Goal: Task Accomplishment & Management: Manage account settings

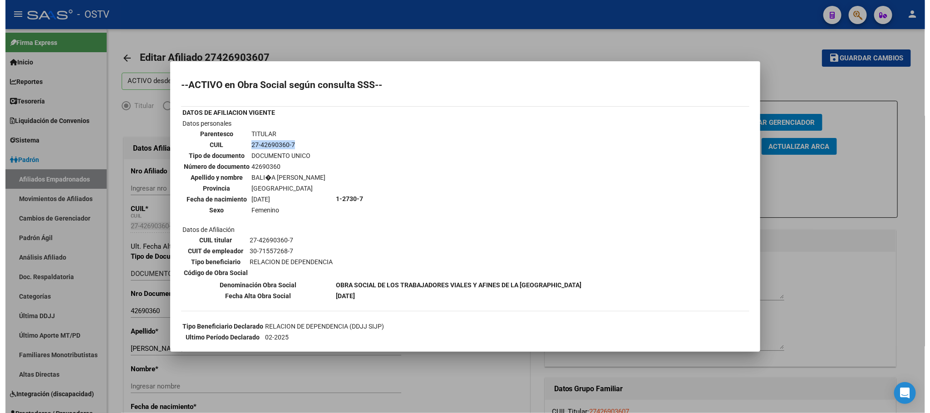
scroll to position [205, 0]
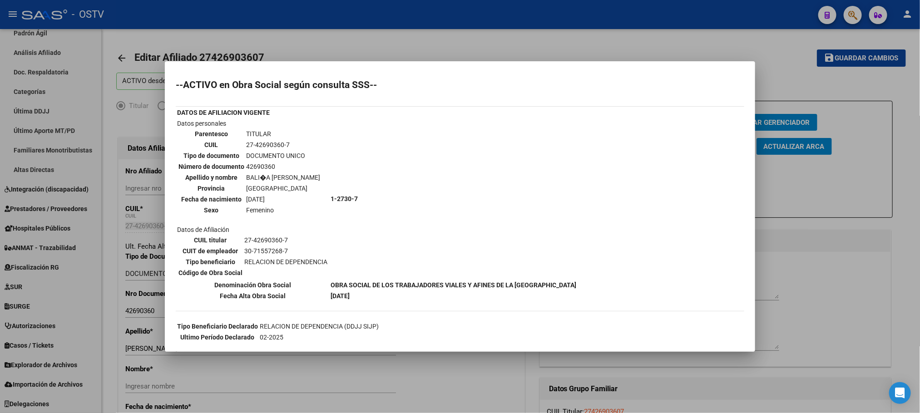
click at [117, 210] on div at bounding box center [460, 206] width 920 height 413
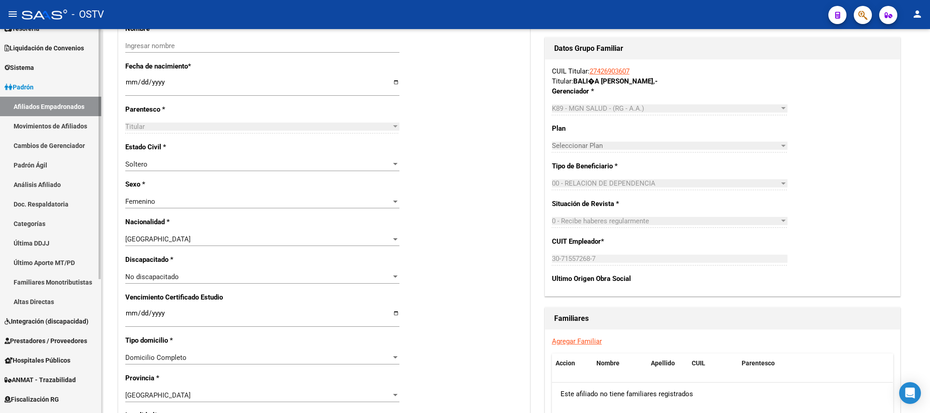
scroll to position [69, 0]
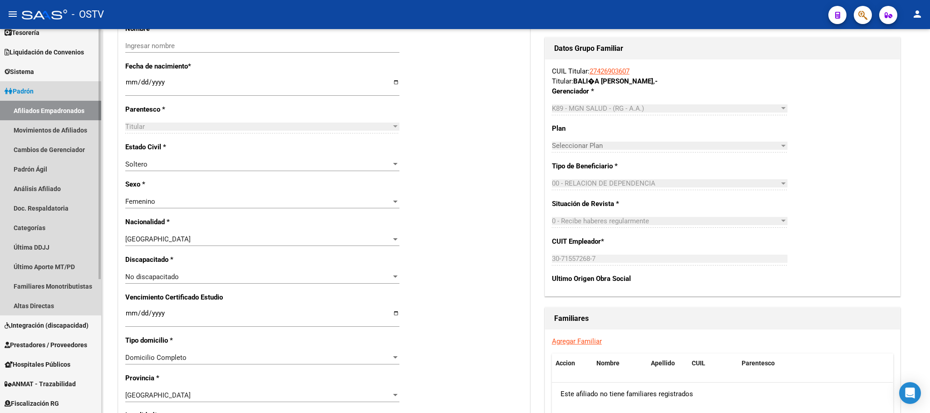
click at [34, 95] on span "Padrón" at bounding box center [19, 91] width 29 height 10
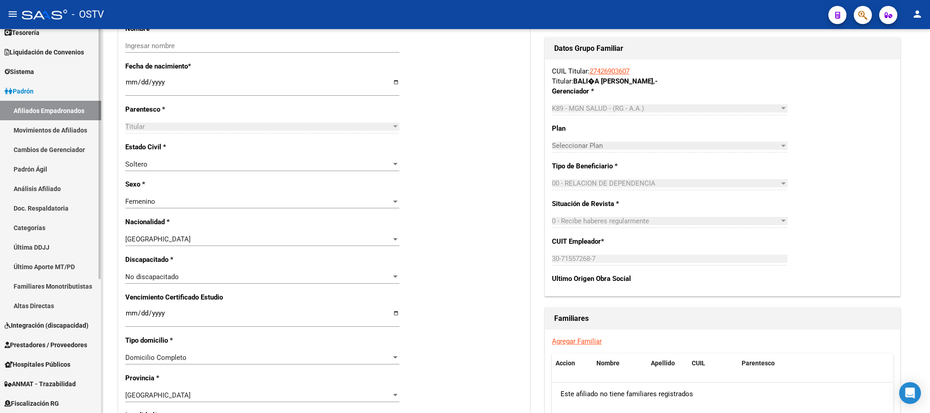
click at [34, 93] on span "Padrón" at bounding box center [19, 91] width 29 height 10
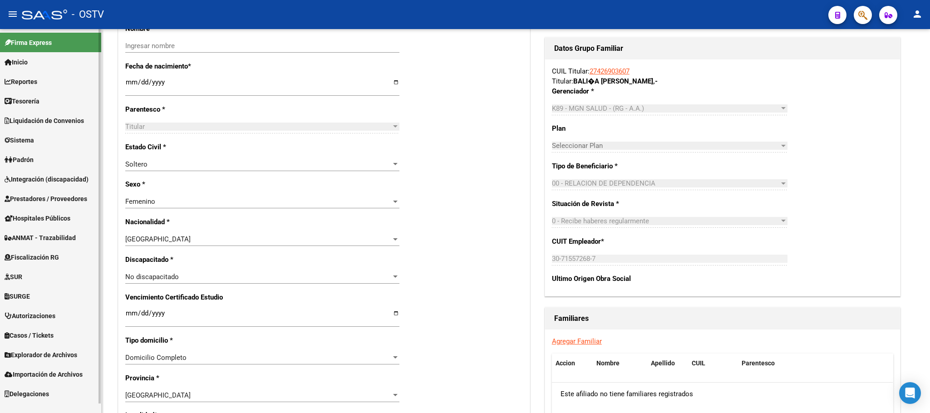
scroll to position [0, 0]
click at [35, 198] on span "Prestadores / Proveedores" at bounding box center [46, 199] width 83 height 10
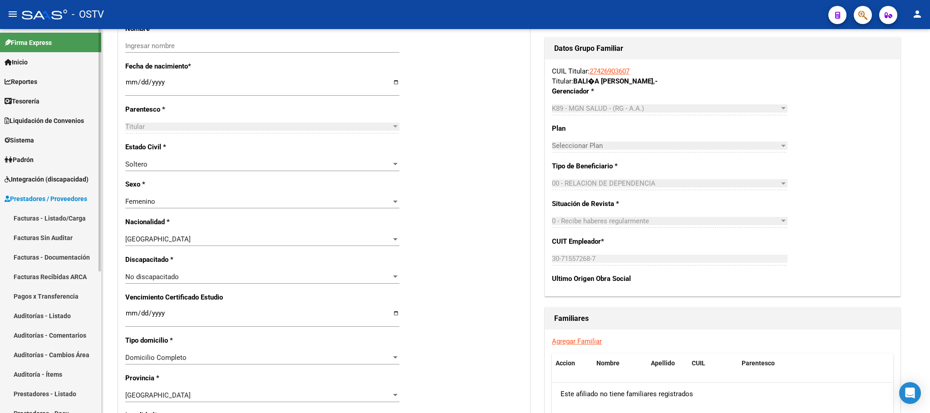
click at [39, 296] on link "Pagos x Transferencia" at bounding box center [50, 297] width 101 height 20
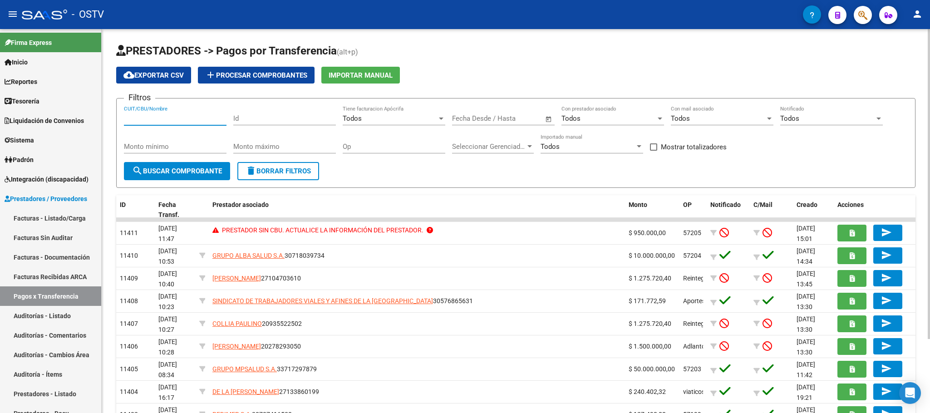
click at [149, 119] on input "CUIT/CBU/Nombre" at bounding box center [175, 118] width 103 height 8
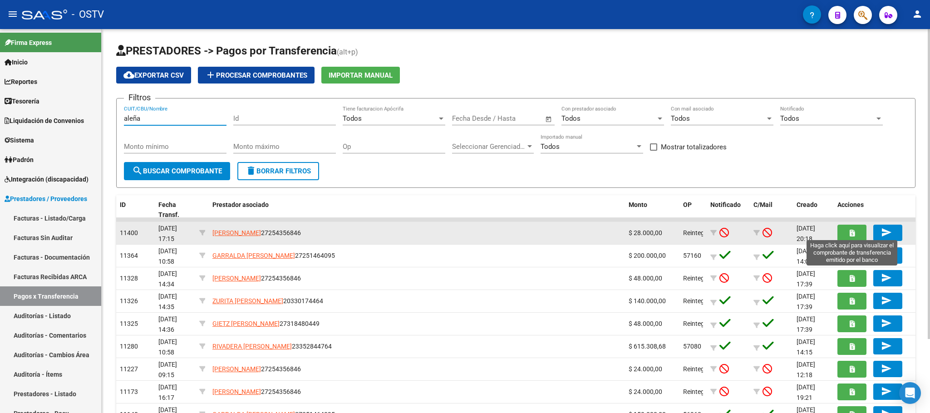
type input "aleña"
click at [848, 236] on button "button" at bounding box center [852, 233] width 29 height 17
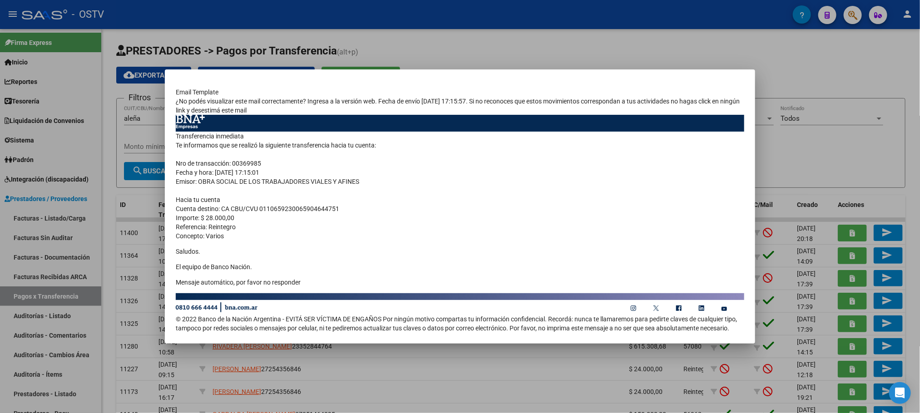
click at [112, 120] on div at bounding box center [460, 206] width 920 height 413
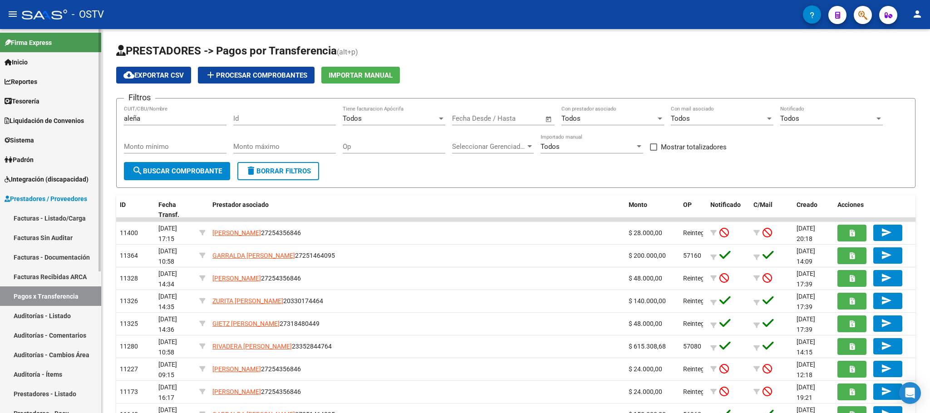
click at [34, 161] on span "Padrón" at bounding box center [19, 160] width 29 height 10
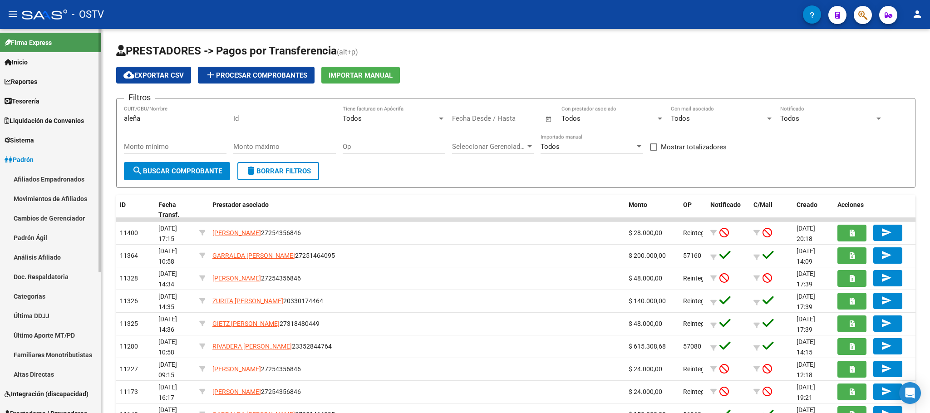
click at [39, 171] on link "Afiliados Empadronados" at bounding box center [50, 179] width 101 height 20
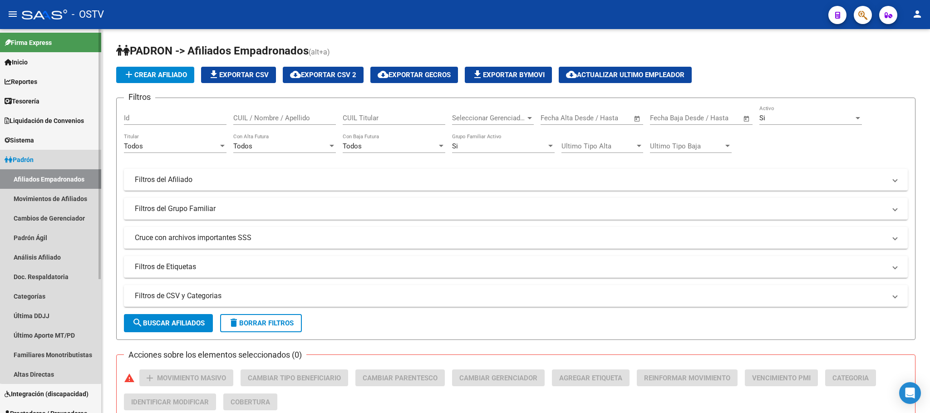
click at [51, 161] on link "Padrón" at bounding box center [50, 160] width 101 height 20
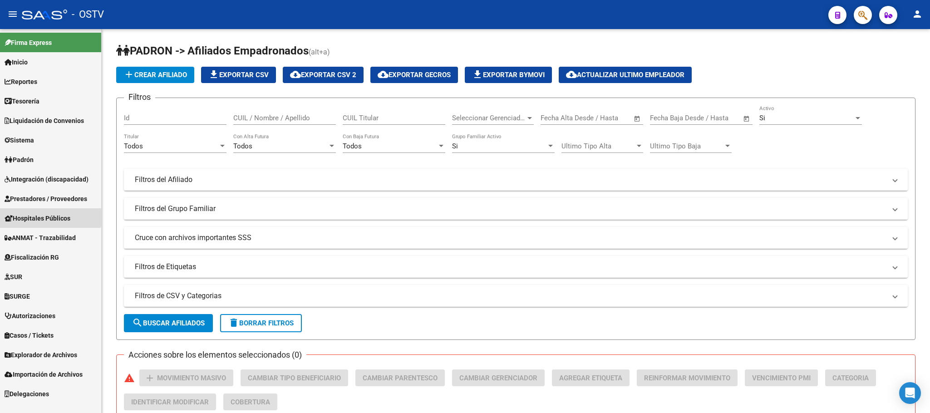
click at [41, 212] on link "Hospitales Públicos" at bounding box center [50, 218] width 101 height 20
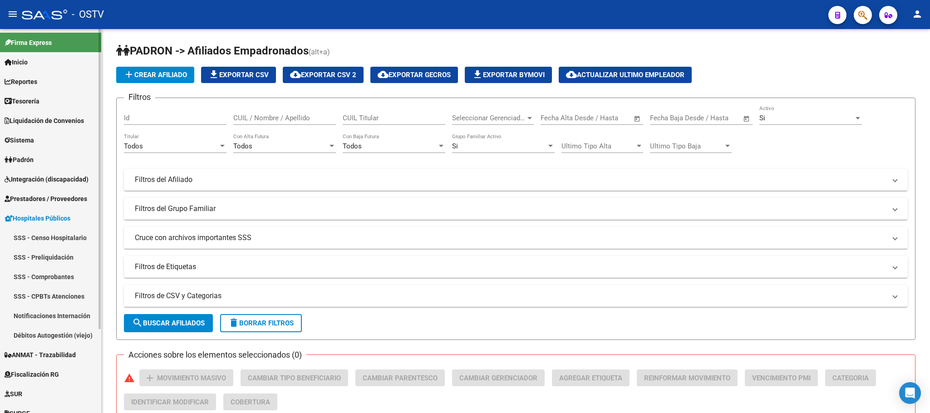
click at [41, 319] on link "Notificaciones Internación" at bounding box center [50, 316] width 101 height 20
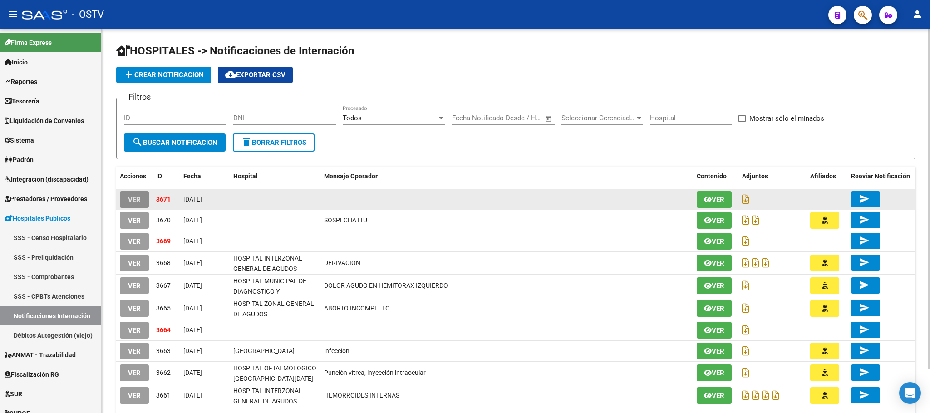
click at [137, 200] on span "VER" at bounding box center [134, 200] width 13 height 8
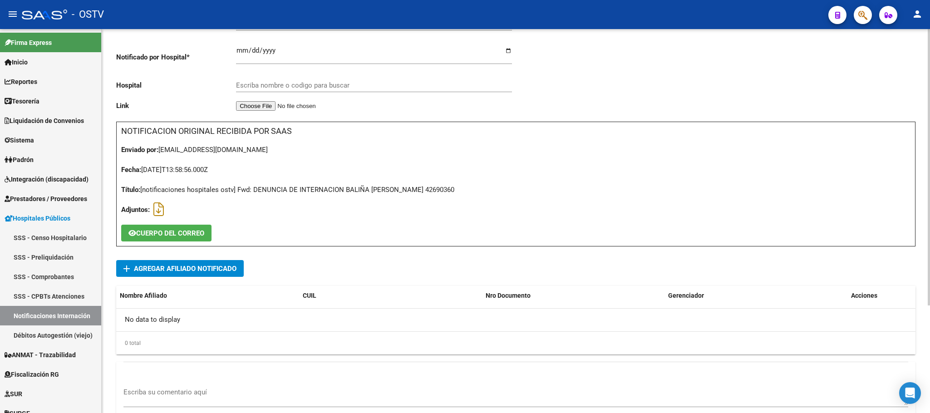
scroll to position [149, 0]
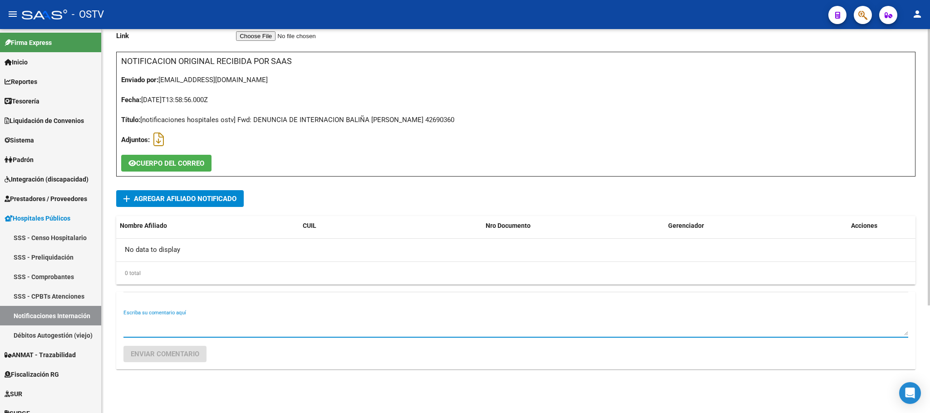
click at [210, 328] on textarea "Escriba su comentario aquí" at bounding box center [516, 326] width 785 height 18
type textarea "SE RECHAZO POR MAIL 10092025"
click at [190, 356] on span "Enviar comentario" at bounding box center [165, 354] width 69 height 8
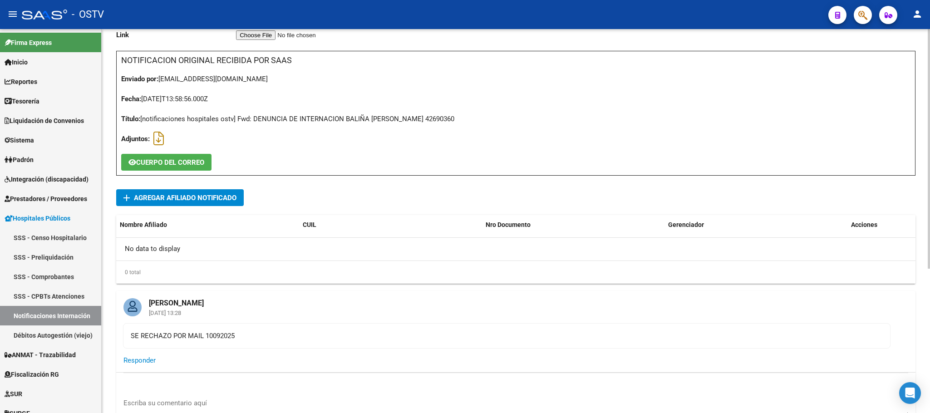
click at [415, 119] on div "Título: [notificaciones hospitales ostv] Fwd: DENUNCIA DE INTERNACION BALIÑA BR…" at bounding box center [516, 119] width 790 height 10
copy div "42690360"
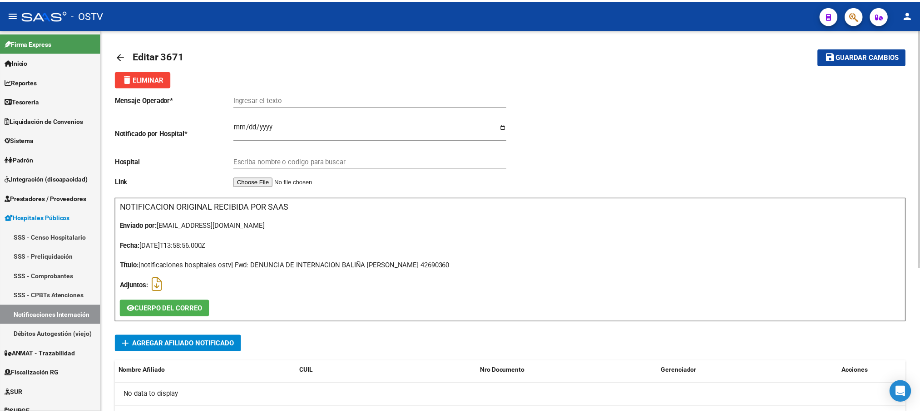
scroll to position [0, 0]
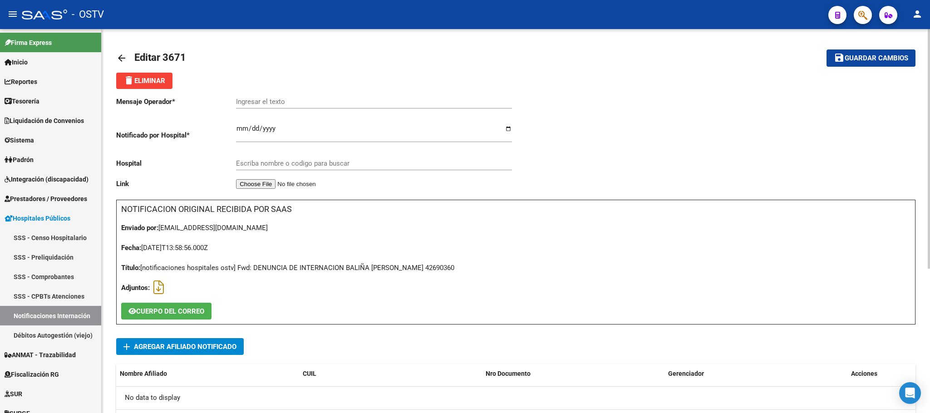
click at [855, 49] on mat-toolbar-row "save Guardar cambios" at bounding box center [833, 58] width 166 height 29
drag, startPoint x: 858, startPoint y: 55, endPoint x: 561, endPoint y: 62, distance: 297.0
click at [561, 62] on mat-toolbar "arrow_back Editar 3671 save Guardar cambios" at bounding box center [516, 58] width 800 height 29
click at [140, 80] on span "delete Eliminar" at bounding box center [145, 81] width 42 height 8
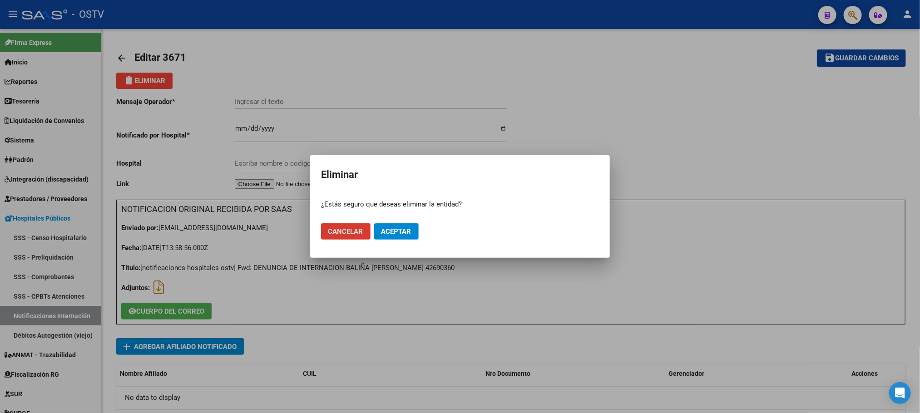
click at [403, 223] on button "Aceptar" at bounding box center [396, 231] width 44 height 16
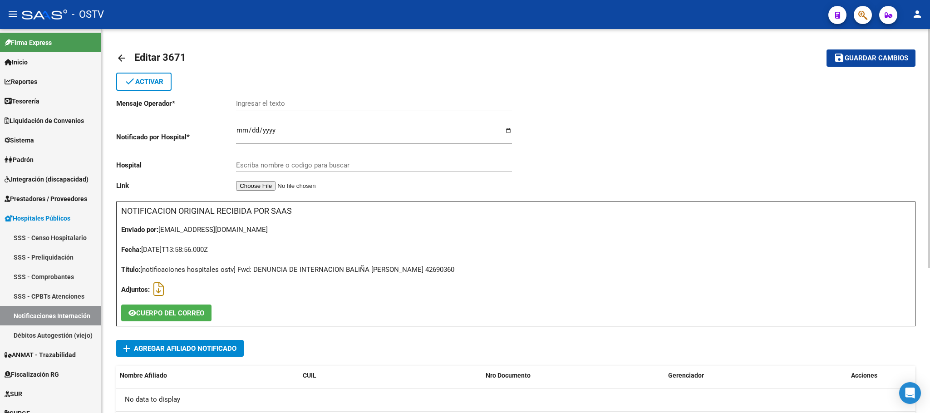
click at [105, 208] on div "arrow_back Editar 3671 save Guardar cambios done Activar Mensaje Operador * Ing…" at bounding box center [516, 337] width 829 height 616
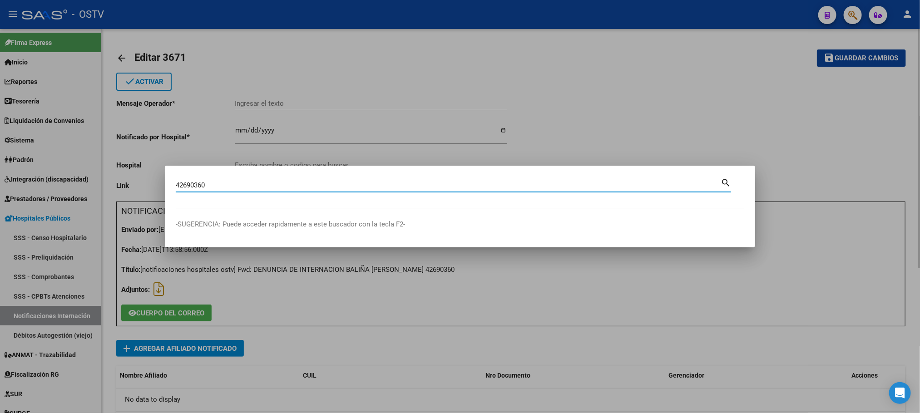
type input "42690360"
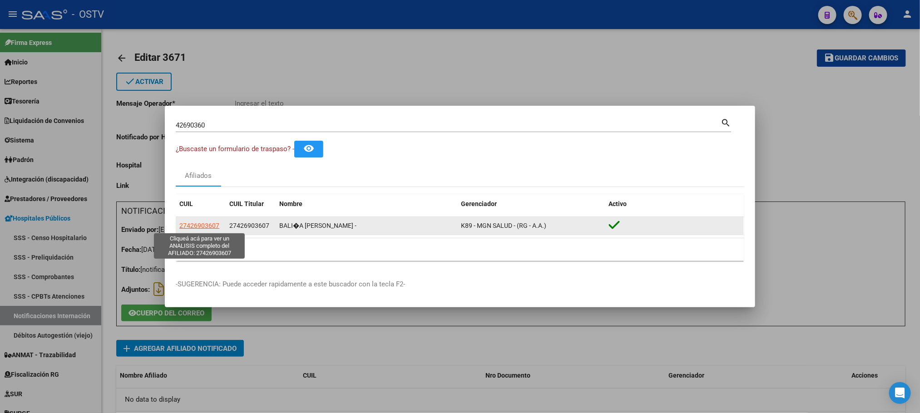
click at [198, 225] on span "27426903607" at bounding box center [199, 225] width 40 height 7
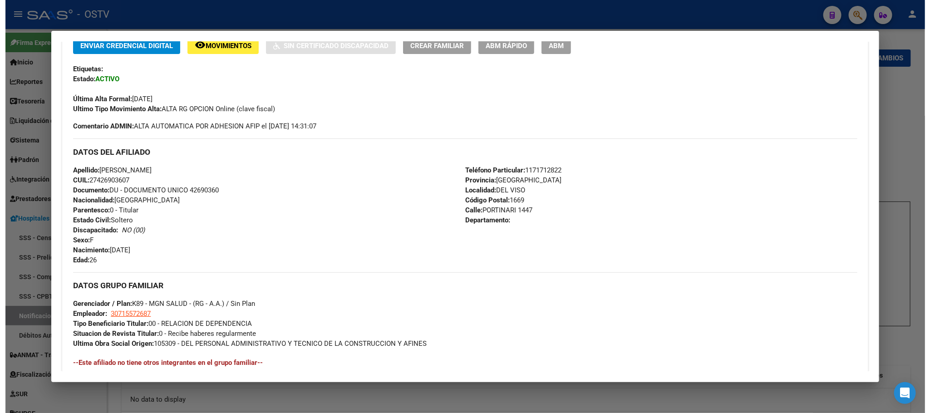
scroll to position [68, 0]
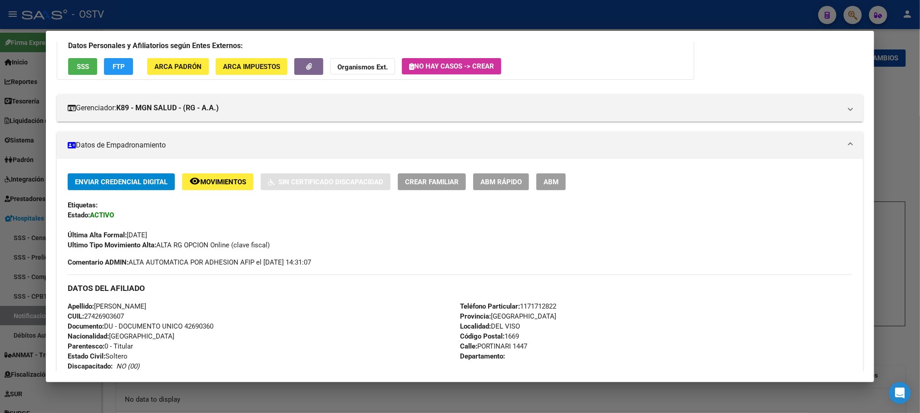
click at [549, 187] on button "ABM" at bounding box center [551, 181] width 30 height 17
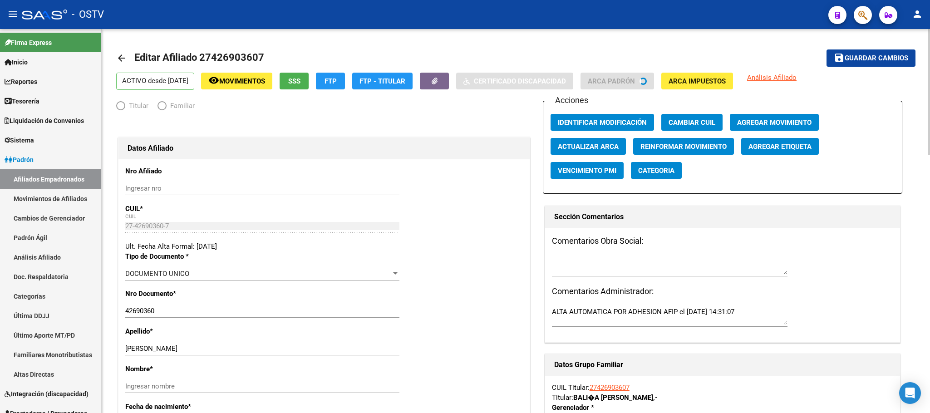
radio input "true"
type input "30-71557268-7"
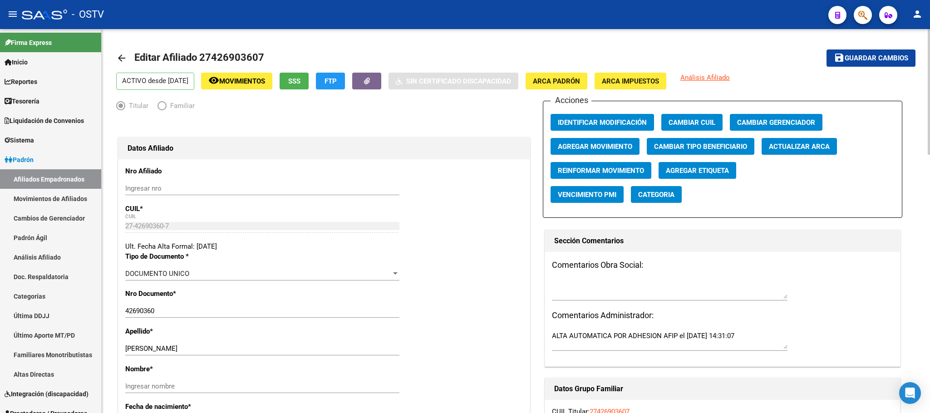
scroll to position [204, 0]
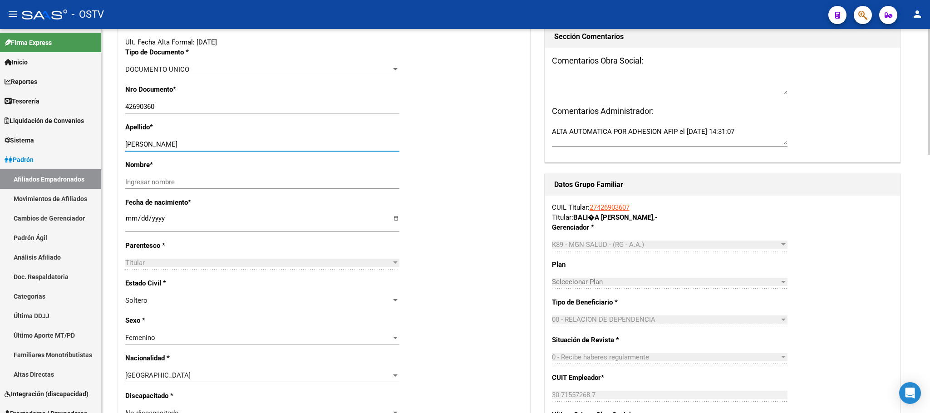
drag, startPoint x: 149, startPoint y: 143, endPoint x: 233, endPoint y: 147, distance: 84.1
click at [233, 147] on input "BALIÑA BRENDA CAMILA" at bounding box center [262, 144] width 274 height 8
type input "BALIÑA"
type input "|"
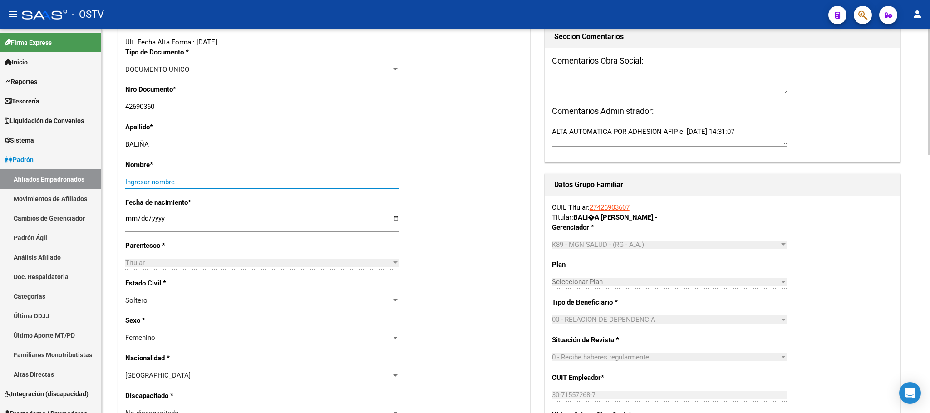
paste input "BRENDA CAMILA"
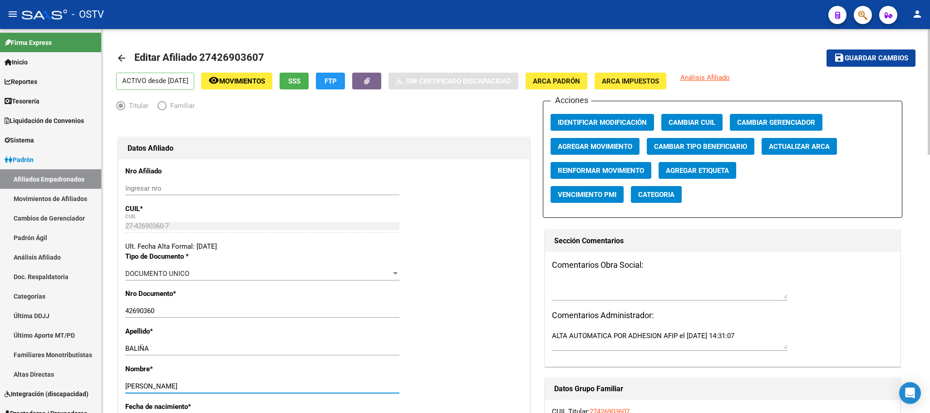
type input "BRENDA CAMILA"
click at [874, 54] on span "Guardar cambios" at bounding box center [877, 58] width 64 height 8
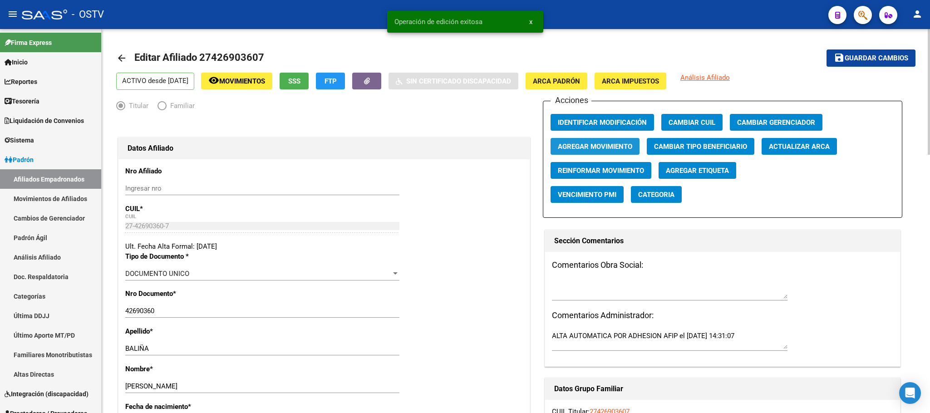
click at [586, 148] on span "Agregar Movimiento" at bounding box center [595, 147] width 74 height 8
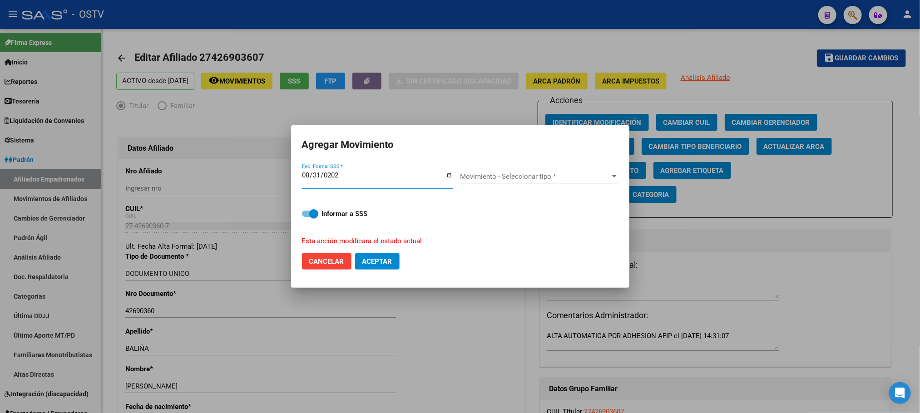
type input "2025-08-31"
click at [489, 182] on div "Movimiento - Seleccionar tipo * Movimiento - Seleccionar tipo *" at bounding box center [539, 177] width 158 height 14
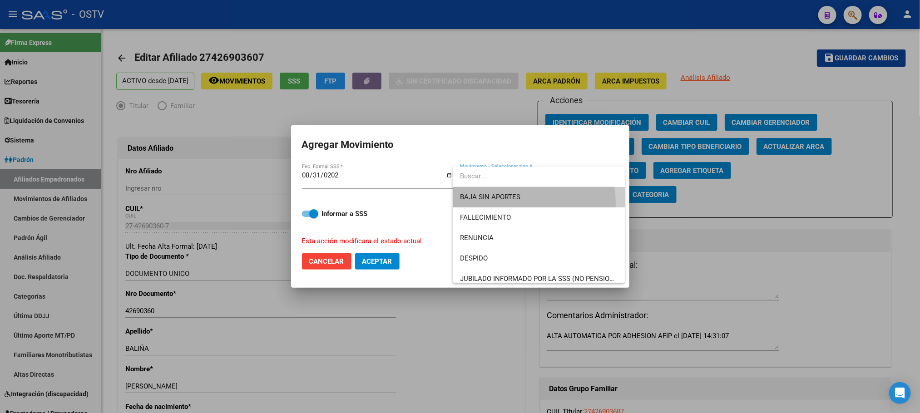
click at [498, 204] on span "BAJA SIN APORTES" at bounding box center [539, 197] width 158 height 20
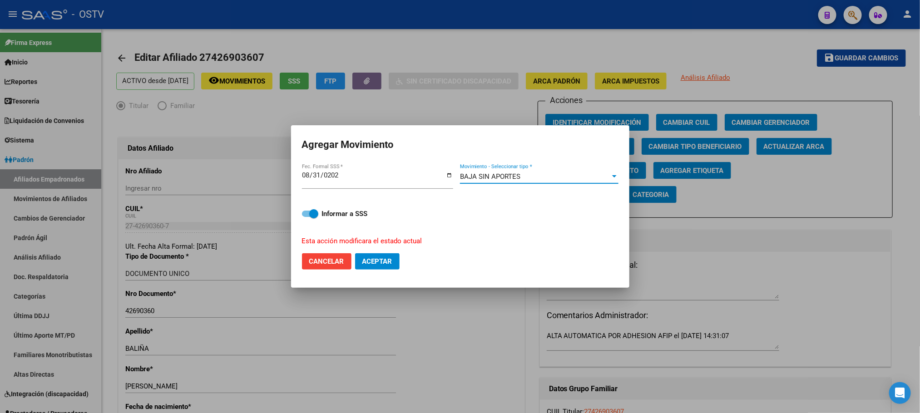
click at [382, 261] on span "Aceptar" at bounding box center [377, 261] width 30 height 8
checkbox input "false"
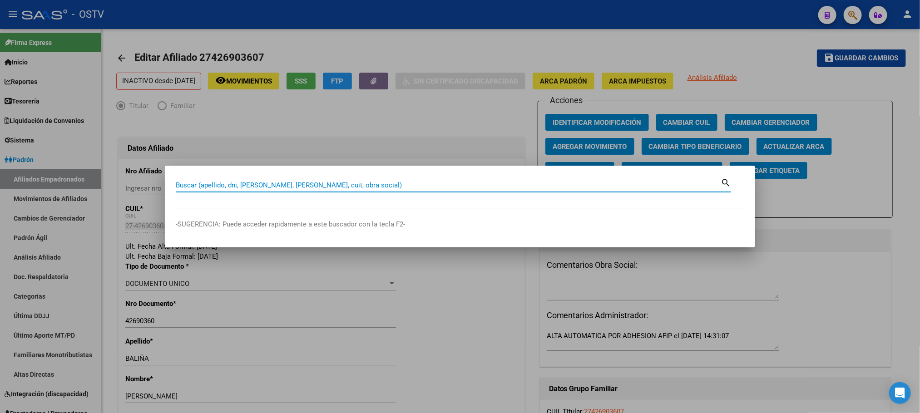
click at [43, 244] on div at bounding box center [460, 206] width 920 height 413
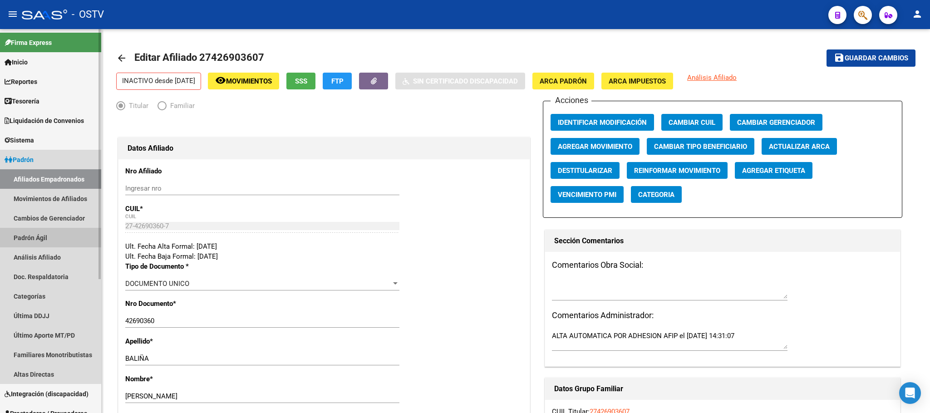
click at [38, 241] on link "Padrón Ágil" at bounding box center [50, 238] width 101 height 20
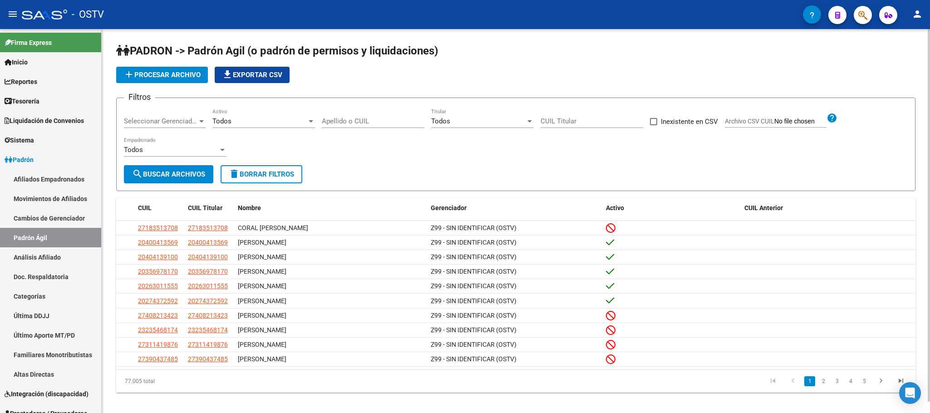
click at [551, 117] on input "CUIL Titular" at bounding box center [592, 121] width 103 height 8
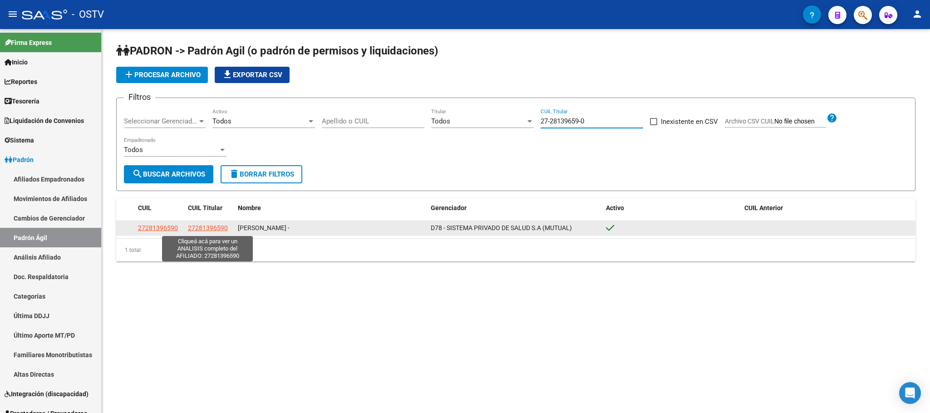
type input "27-28139659-0"
click at [198, 228] on span "27281396590" at bounding box center [208, 227] width 40 height 7
type textarea "27281396590"
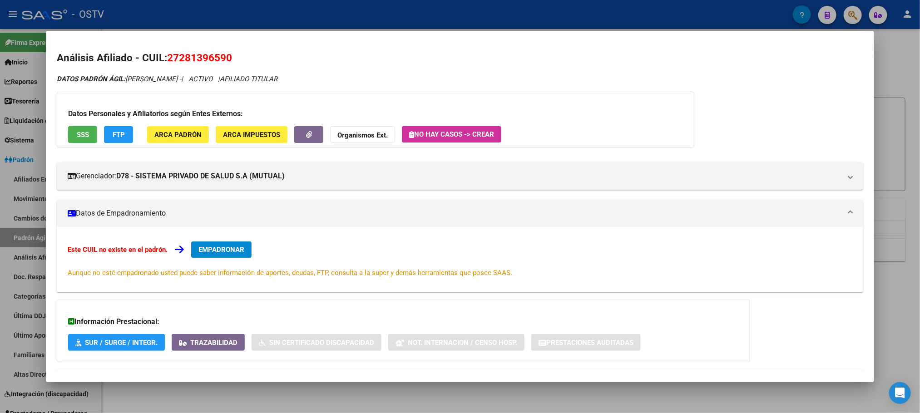
scroll to position [41, 0]
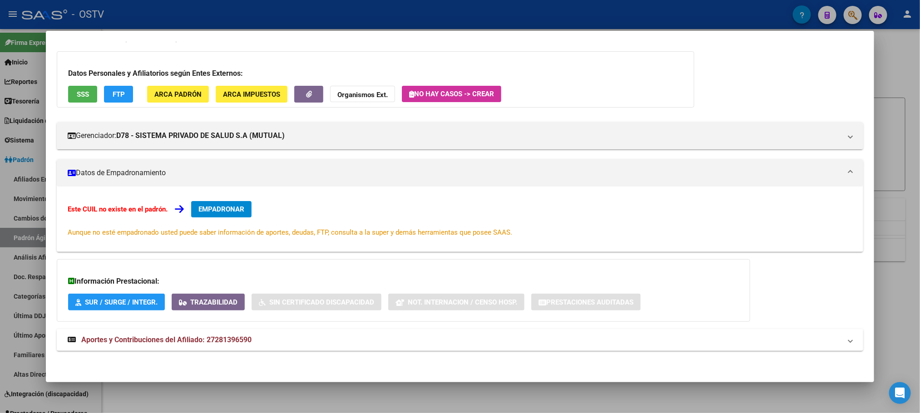
click at [240, 334] on mat-expansion-panel-header "Aportes y Contribuciones del Afiliado: 27281396590" at bounding box center [460, 340] width 806 height 22
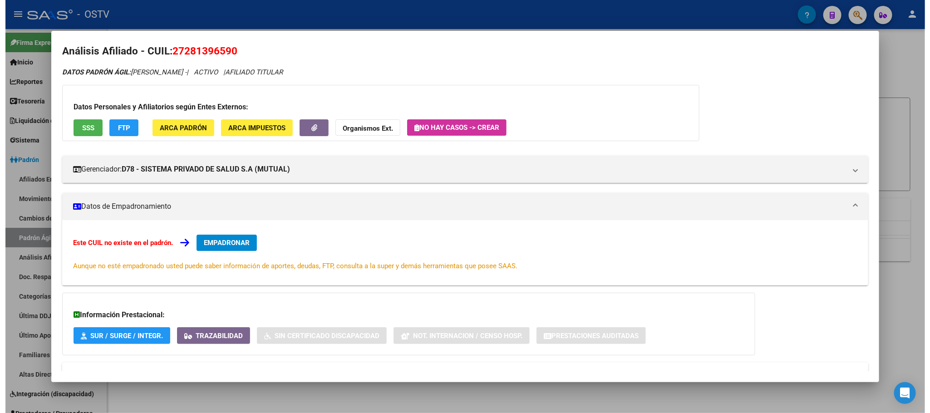
scroll to position [0, 0]
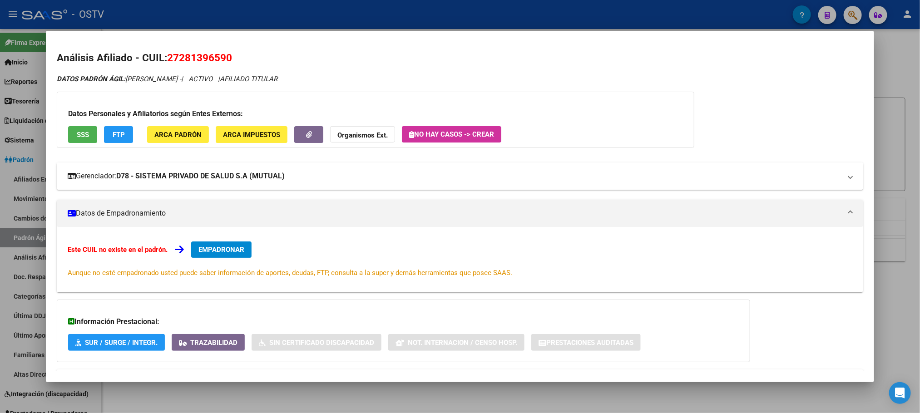
click at [111, 188] on mat-expansion-panel-header "Gerenciador: D78 - SISTEMA PRIVADO DE SALUD S.A (MUTUAL)" at bounding box center [460, 176] width 806 height 27
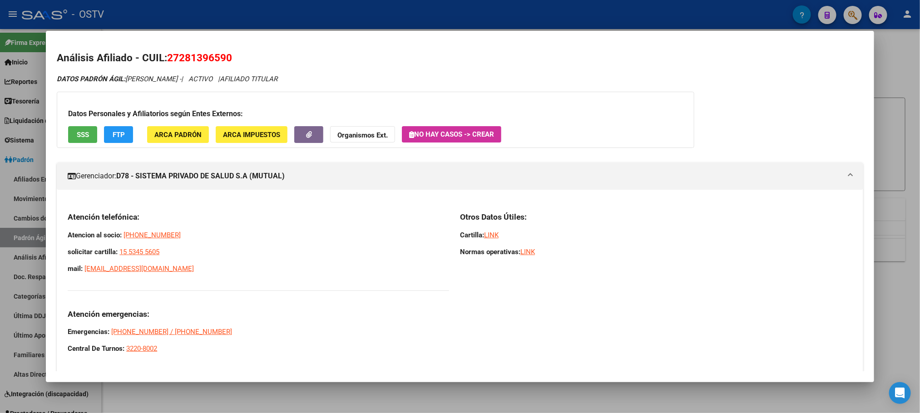
click at [77, 135] on span "SSS" at bounding box center [83, 135] width 12 height 8
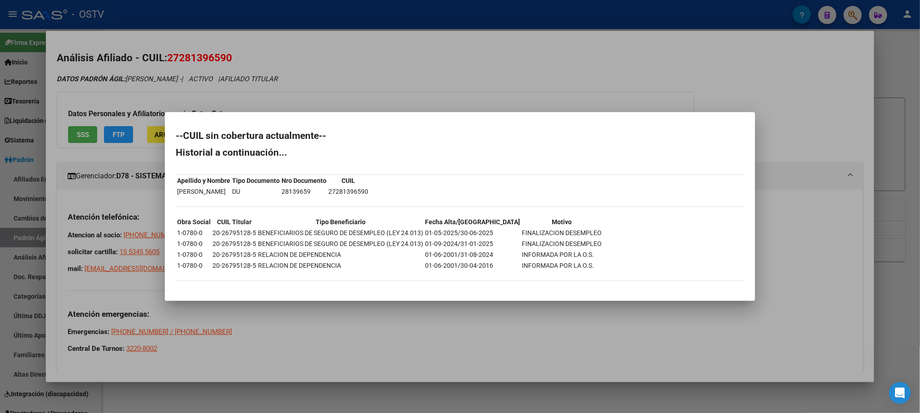
click at [323, 96] on div at bounding box center [460, 206] width 920 height 413
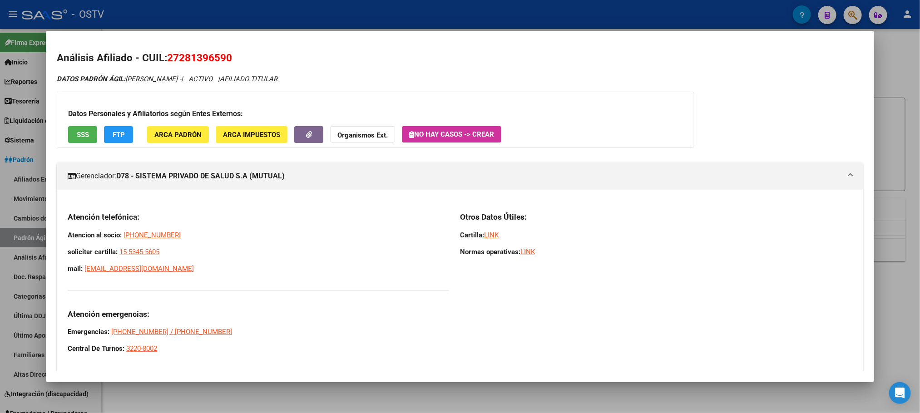
click at [136, 400] on div at bounding box center [460, 206] width 920 height 413
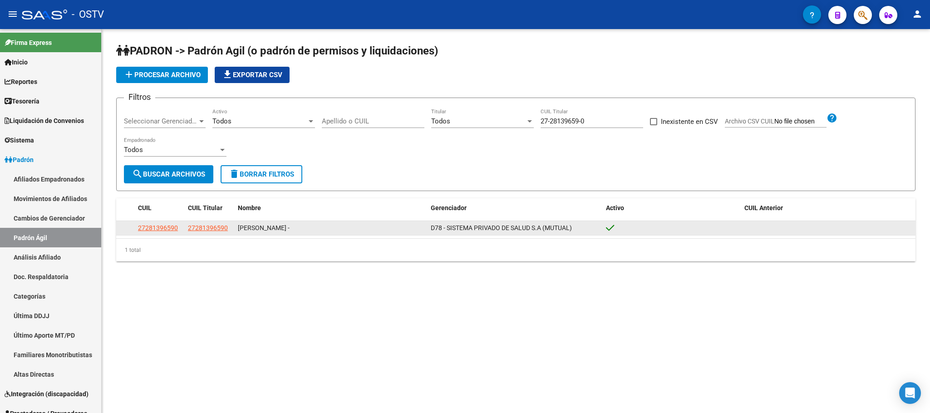
drag, startPoint x: 236, startPoint y: 233, endPoint x: 187, endPoint y: 233, distance: 48.6
click at [187, 233] on div "27281396590 27281396590 LEZANA SILVIA ROSALIA - D78 - SISTEMA PRIVADO DE SALUD …" at bounding box center [516, 228] width 800 height 15
copy span "27281396590"
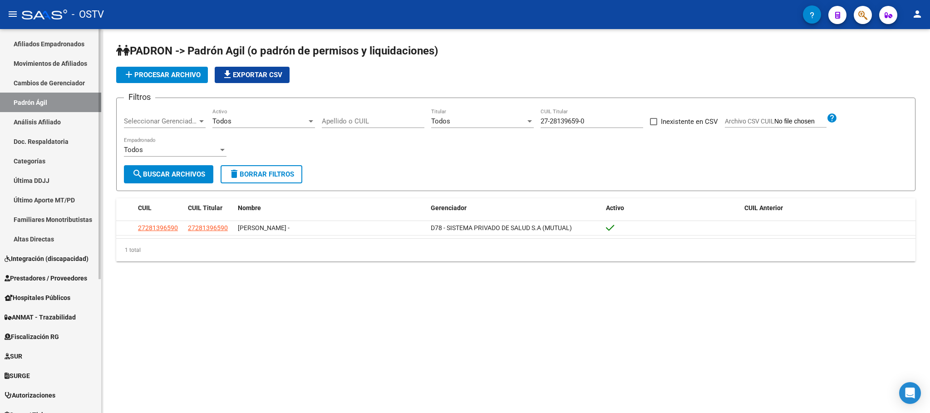
scroll to position [205, 0]
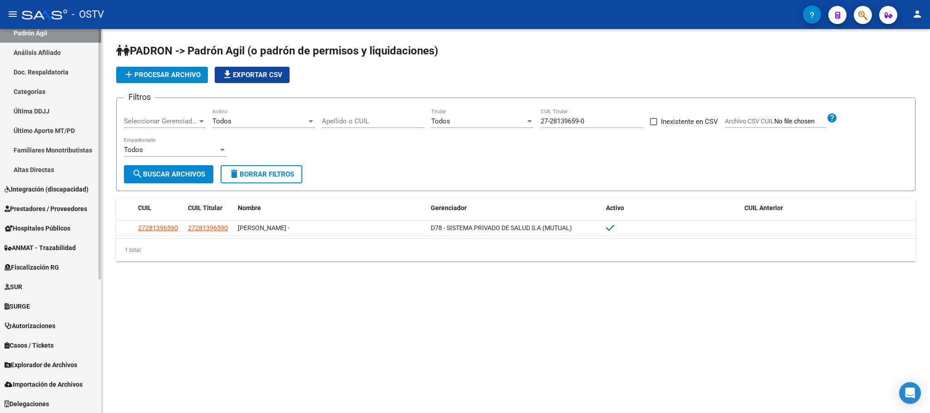
click at [41, 367] on span "Explorador de Archivos" at bounding box center [41, 365] width 73 height 10
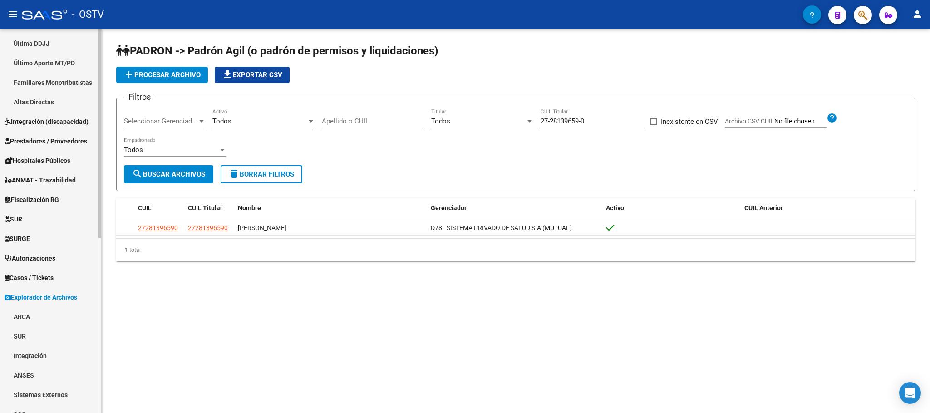
scroll to position [322, 0]
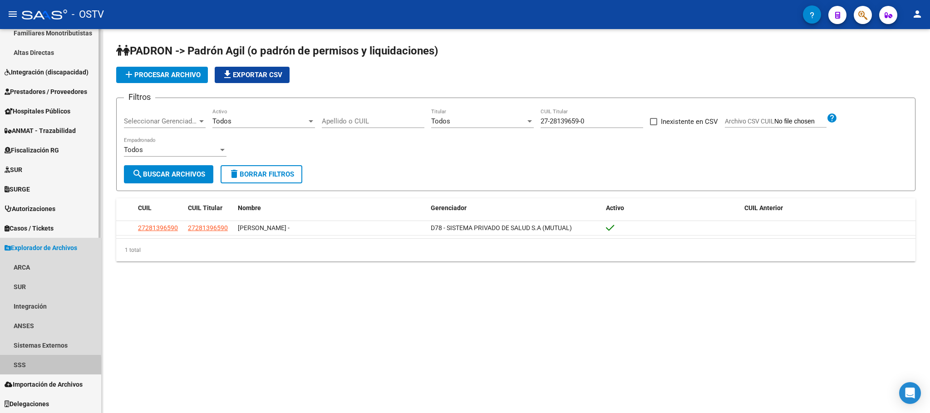
click at [25, 368] on link "SSS" at bounding box center [50, 365] width 101 height 20
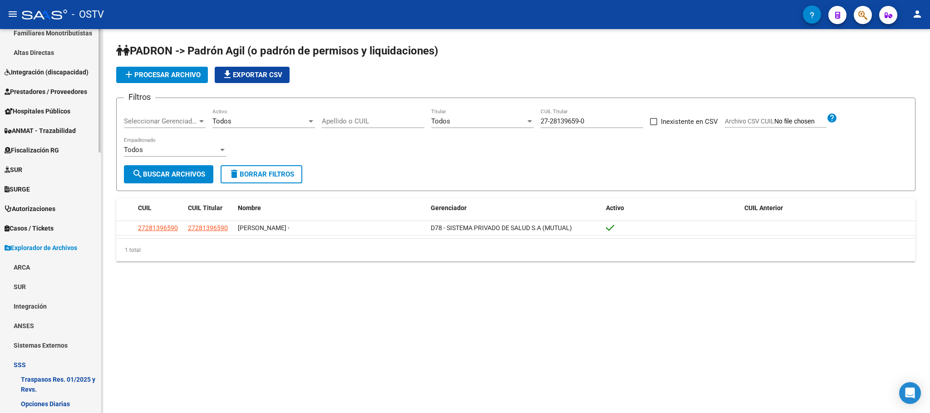
scroll to position [662, 0]
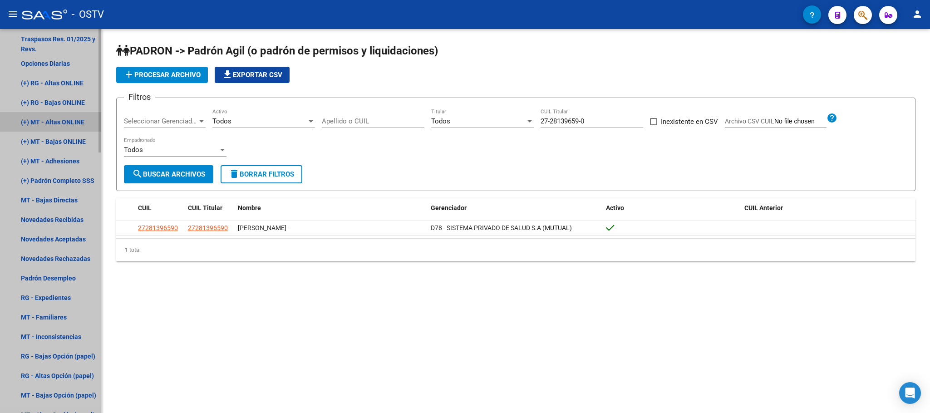
click at [60, 120] on link "(+) MT - Altas ONLINE" at bounding box center [50, 122] width 101 height 20
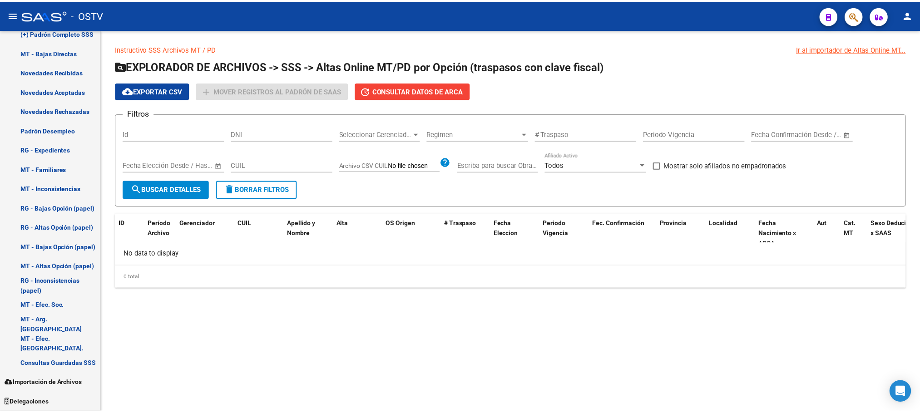
scroll to position [595, 0]
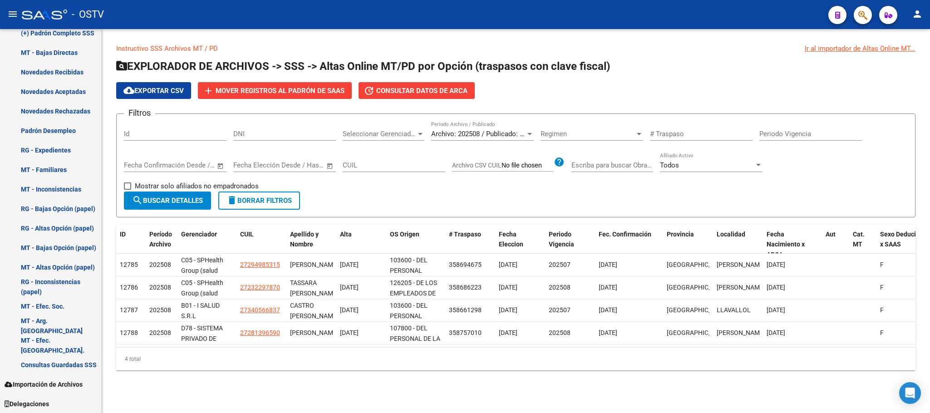
click at [268, 201] on span "delete Borrar Filtros" at bounding box center [259, 201] width 65 height 8
paste input "27-28139659-0"
type input "27-28139659-0"
click at [188, 202] on span "search Buscar Detalles" at bounding box center [167, 201] width 71 height 8
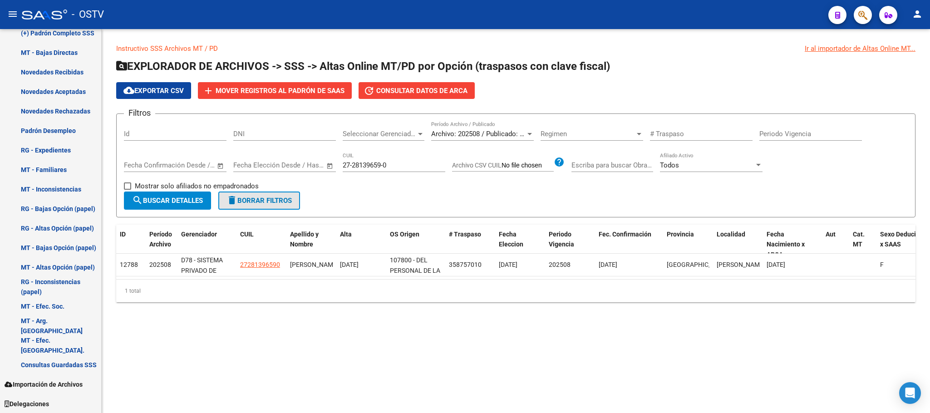
click at [274, 202] on span "delete Borrar Filtros" at bounding box center [259, 201] width 65 height 8
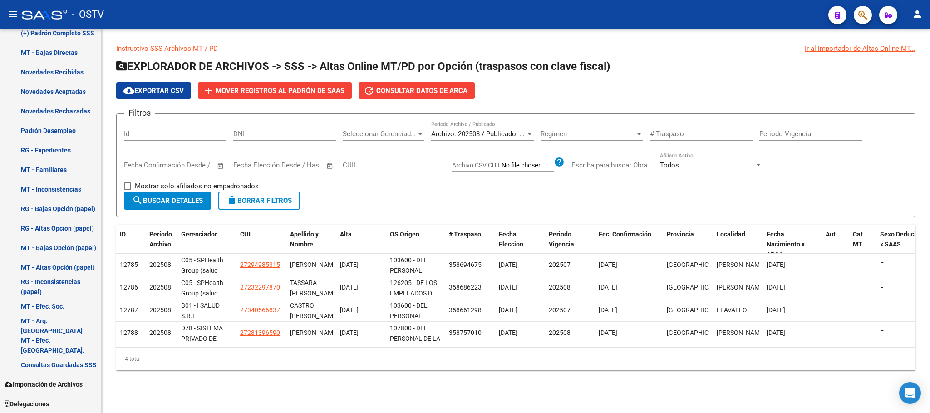
click at [483, 133] on span "Archivo: 202508 / Publicado: 202507" at bounding box center [486, 134] width 110 height 8
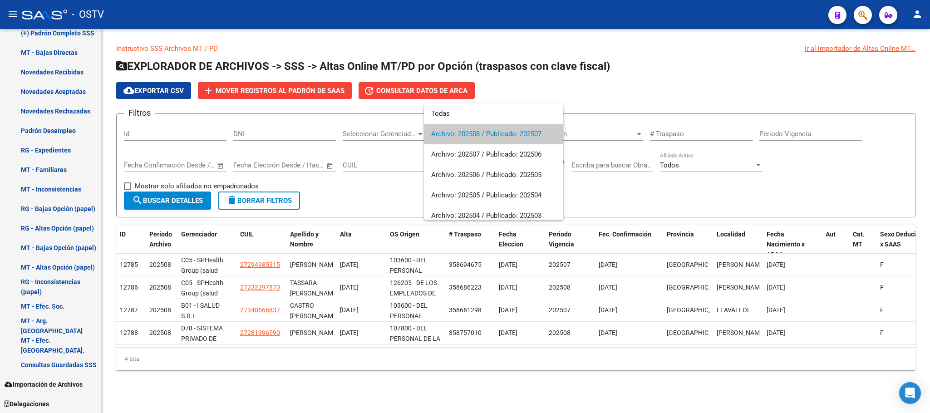
click at [474, 138] on span "Archivo: 202508 / Publicado: 202507" at bounding box center [493, 134] width 125 height 20
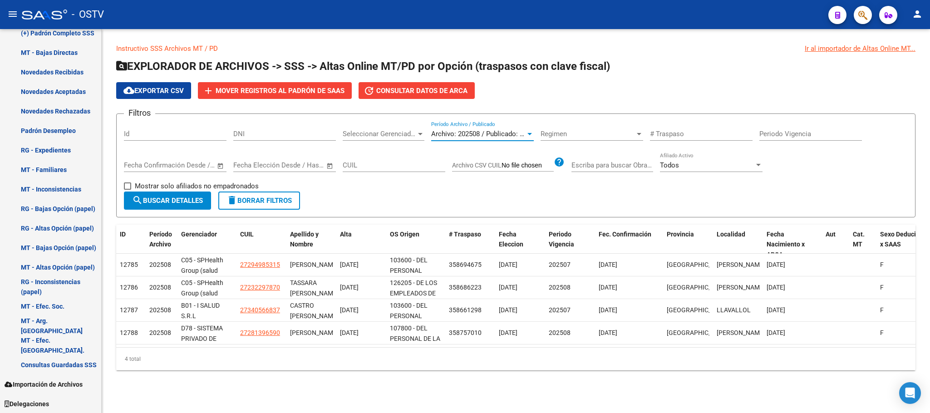
click at [189, 200] on span "search Buscar Detalles" at bounding box center [167, 201] width 71 height 8
drag, startPoint x: 334, startPoint y: 236, endPoint x: 445, endPoint y: 233, distance: 111.7
click at [445, 233] on div "ID Período Archivo Gerenciador CUIL Apellido y Nombre Alta OS Origen # Traspaso…" at bounding box center [738, 245] width 1244 height 40
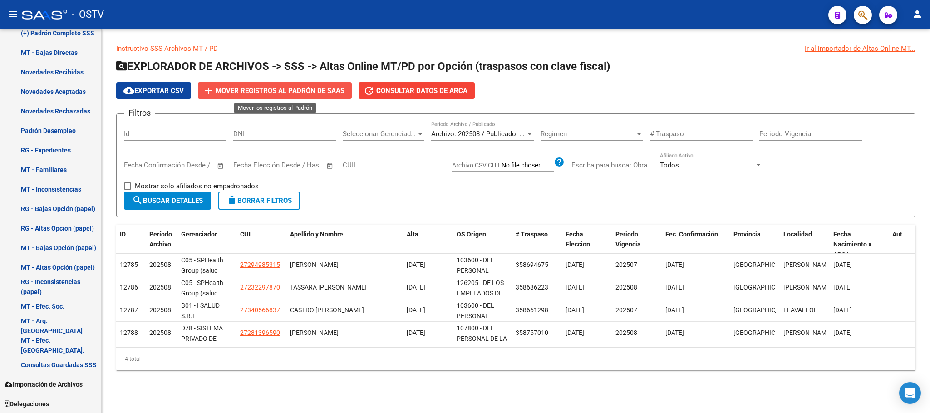
click at [304, 93] on span "Mover registros al PADRÓN de SAAS" at bounding box center [280, 91] width 129 height 8
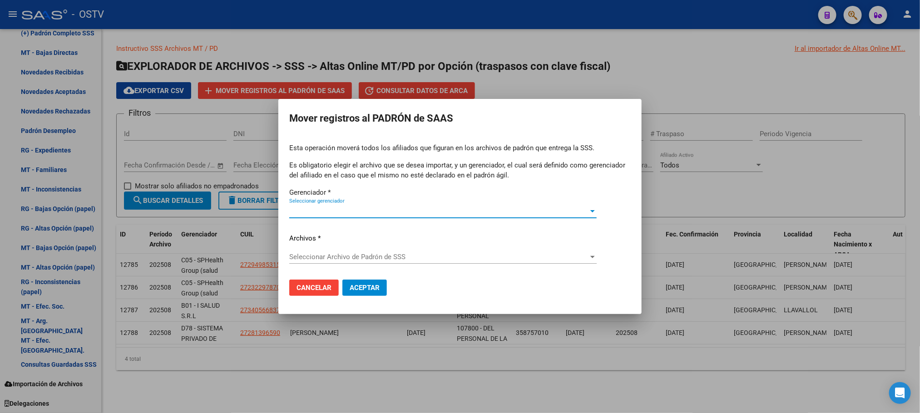
click at [383, 208] on span "Seleccionar gerenciador" at bounding box center [438, 211] width 299 height 8
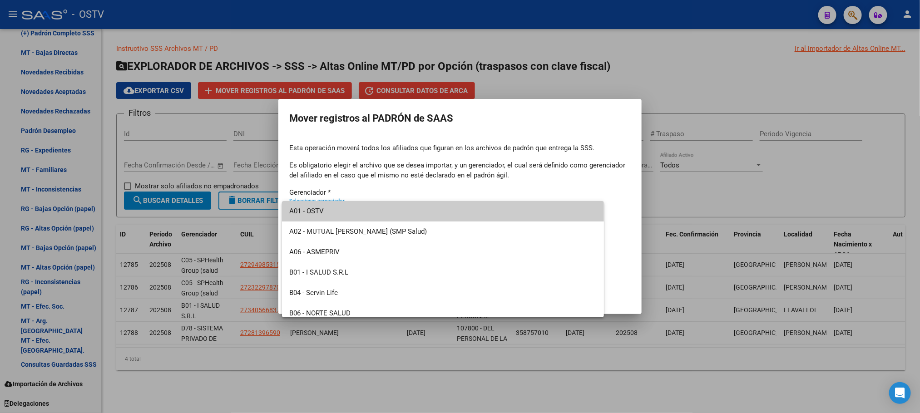
scroll to position [598, 0]
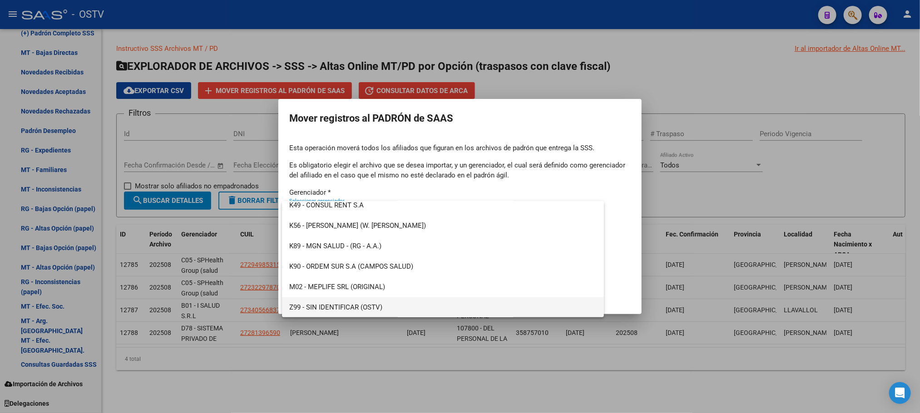
click at [374, 308] on span "Z99 - SIN IDENTIFICAR (OSTV)" at bounding box center [442, 307] width 307 height 20
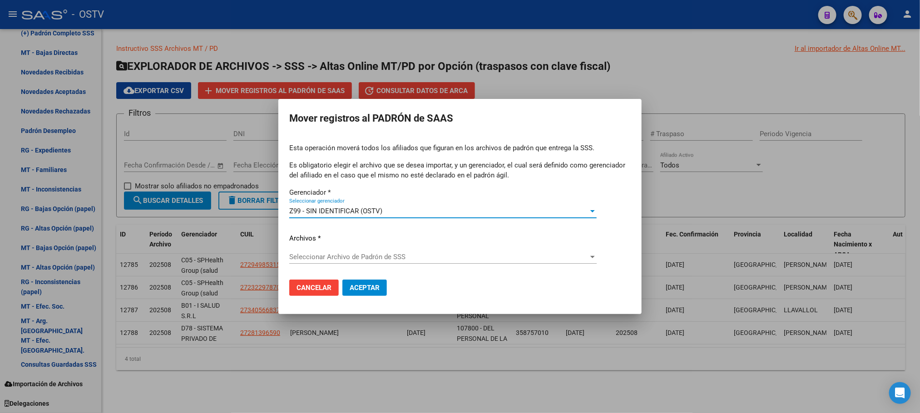
click at [338, 260] on span "Seleccionar Archivo de Padrón de SSS" at bounding box center [438, 257] width 299 height 8
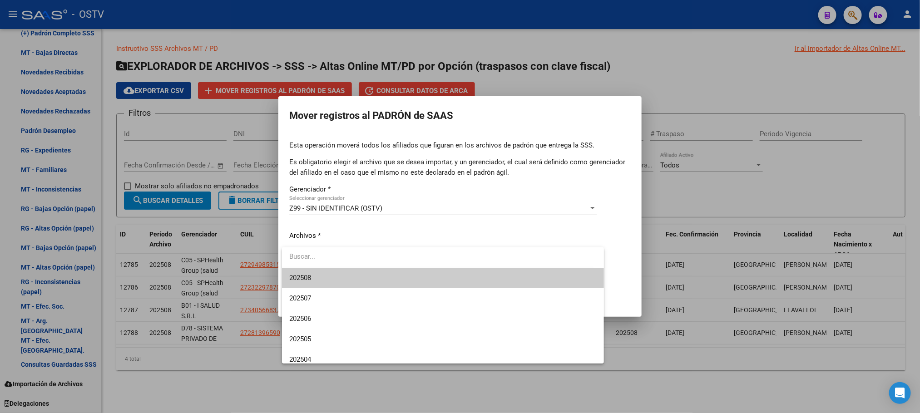
click at [332, 277] on span "202508" at bounding box center [442, 278] width 307 height 20
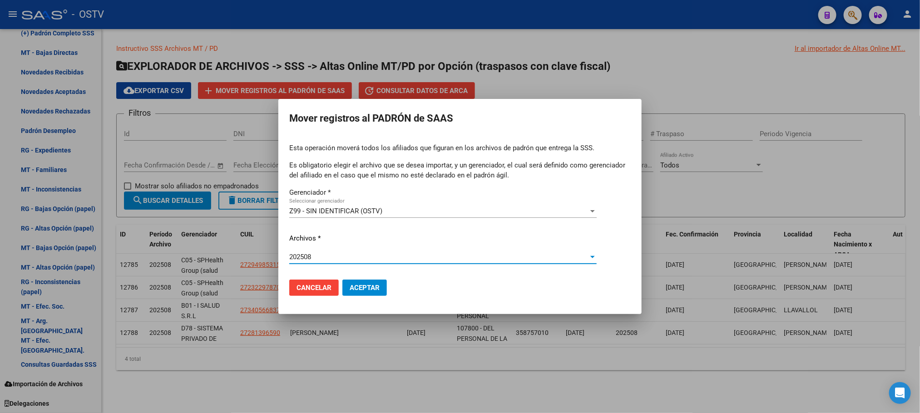
click at [383, 286] on button "Aceptar" at bounding box center [364, 288] width 44 height 16
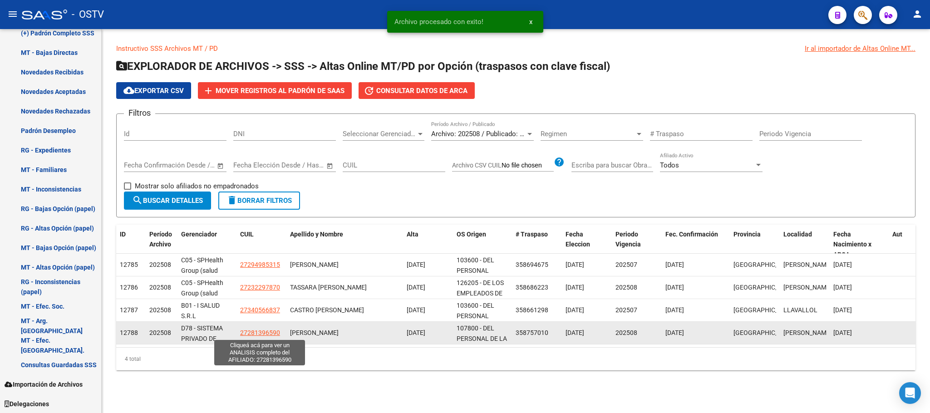
click at [257, 332] on span "27281396590" at bounding box center [260, 332] width 40 height 7
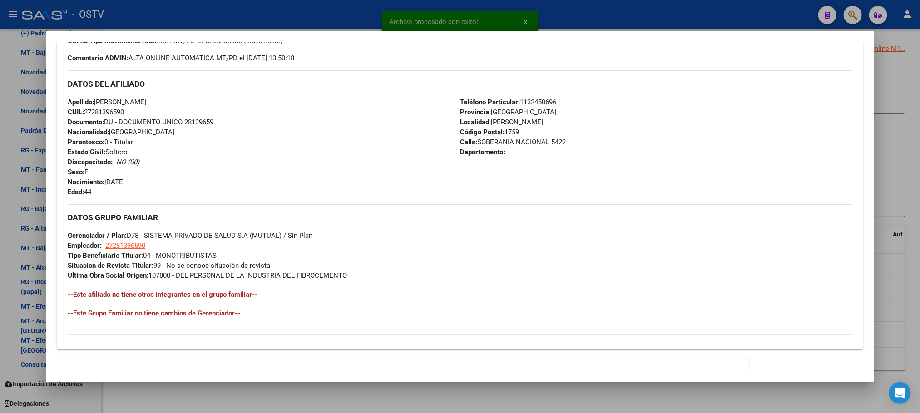
scroll to position [371, 0]
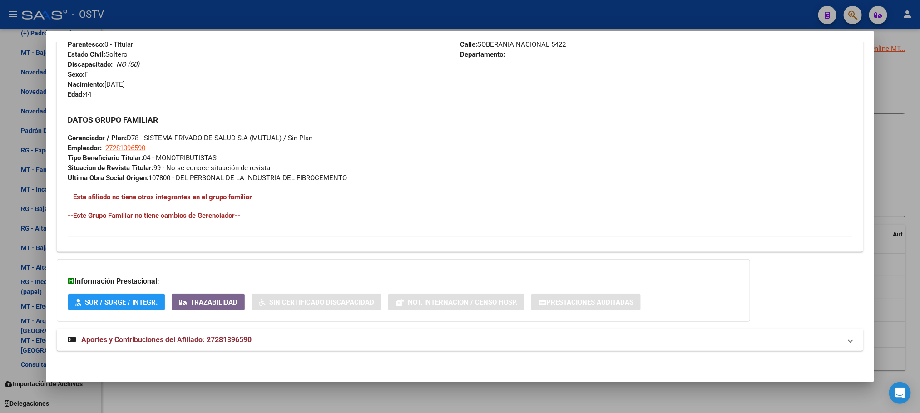
click at [230, 342] on span "Aportes y Contribuciones del Afiliado: 27281396590" at bounding box center [166, 340] width 170 height 9
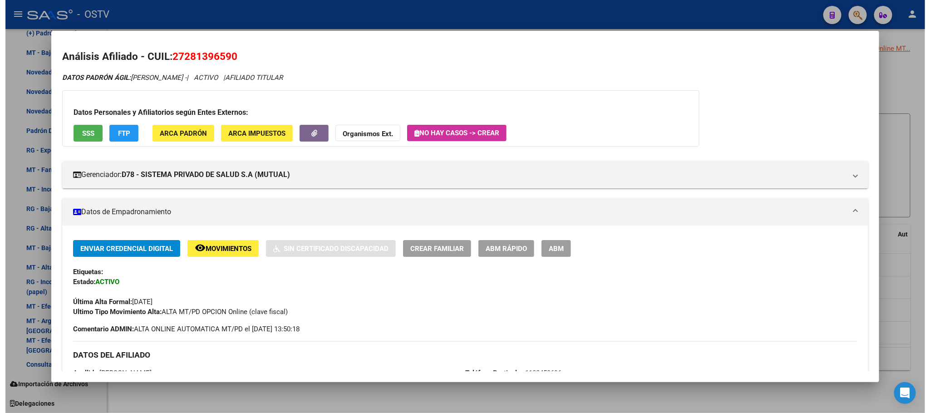
scroll to position [0, 0]
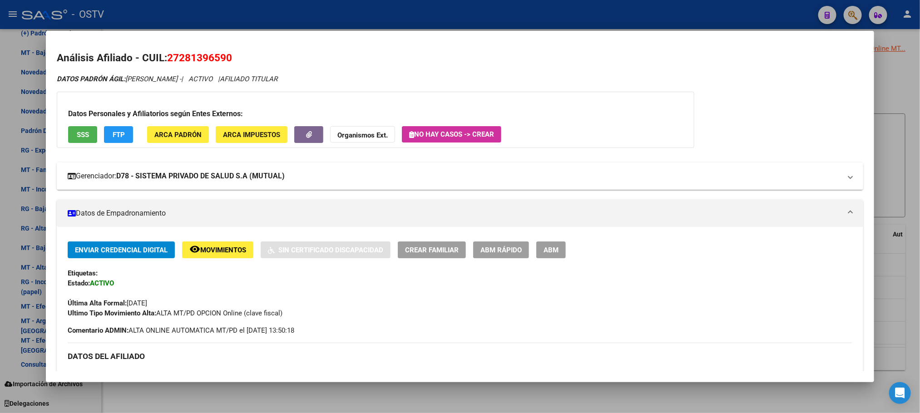
click at [198, 183] on mat-expansion-panel-header "Gerenciador: D78 - SISTEMA PRIVADO DE SALUD S.A (MUTUAL)" at bounding box center [460, 176] width 806 height 27
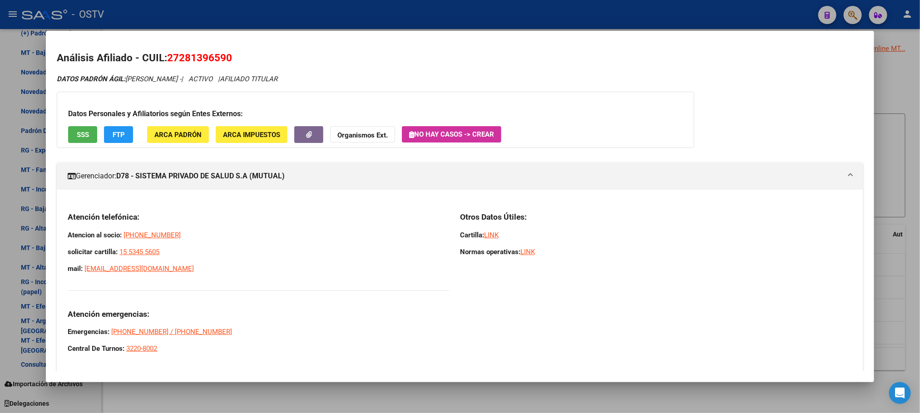
drag, startPoint x: 64, startPoint y: 216, endPoint x: 260, endPoint y: 295, distance: 211.5
click at [260, 295] on div "Atención telefónica: Atencion al socio: 0800-345-1421 solicitar cartilla: 15 53…" at bounding box center [258, 283] width 381 height 142
copy div "Atención telefónica: Atencion al socio: 0800-345-1421 solicitar cartilla: 15 53…"
click at [108, 393] on div at bounding box center [460, 206] width 920 height 413
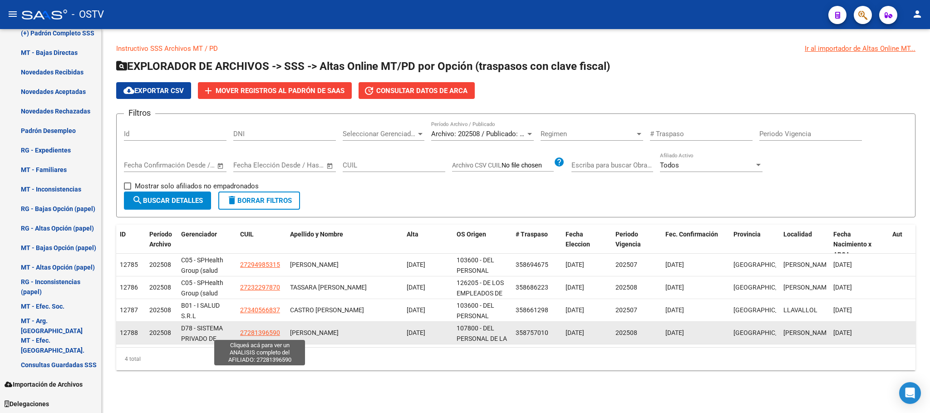
click at [259, 330] on span "27281396590" at bounding box center [260, 332] width 40 height 7
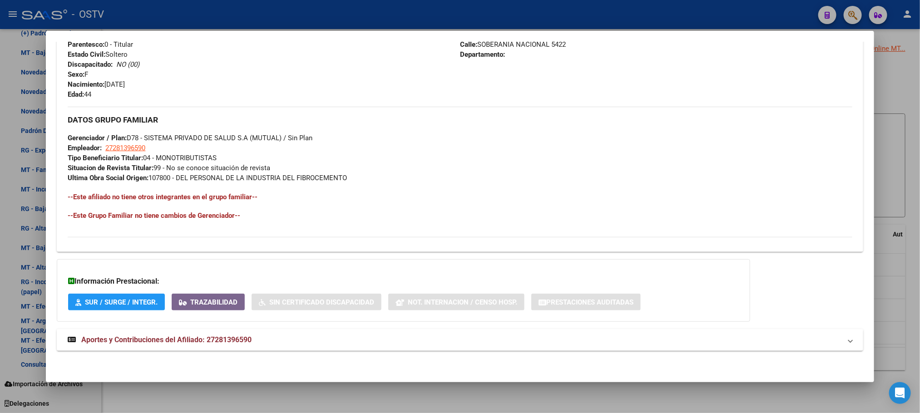
scroll to position [371, 0]
click at [202, 342] on span "Aportes y Contribuciones del Afiliado: 27281396590" at bounding box center [166, 340] width 170 height 9
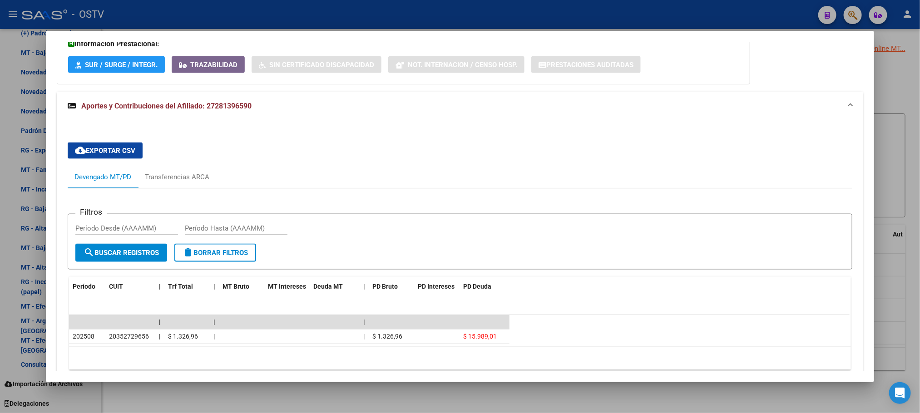
scroll to position [650, 0]
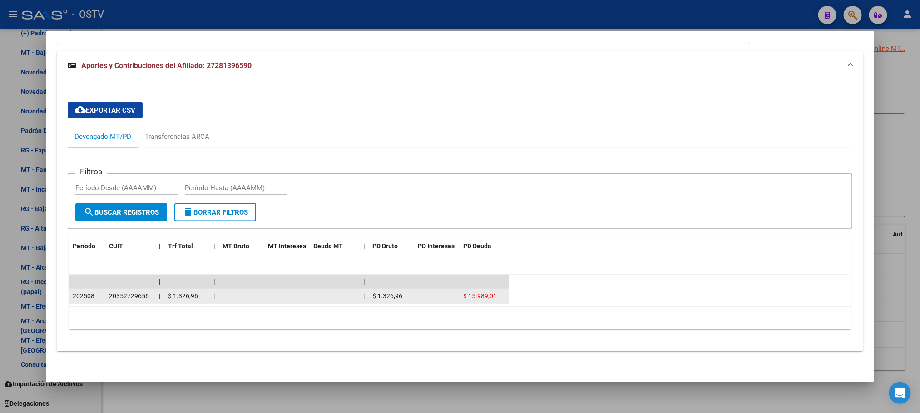
drag, startPoint x: 102, startPoint y: 295, endPoint x: 146, endPoint y: 296, distance: 43.6
click at [146, 296] on datatable-body-cell "20352729656" at bounding box center [130, 296] width 50 height 14
copy span "20352729656"
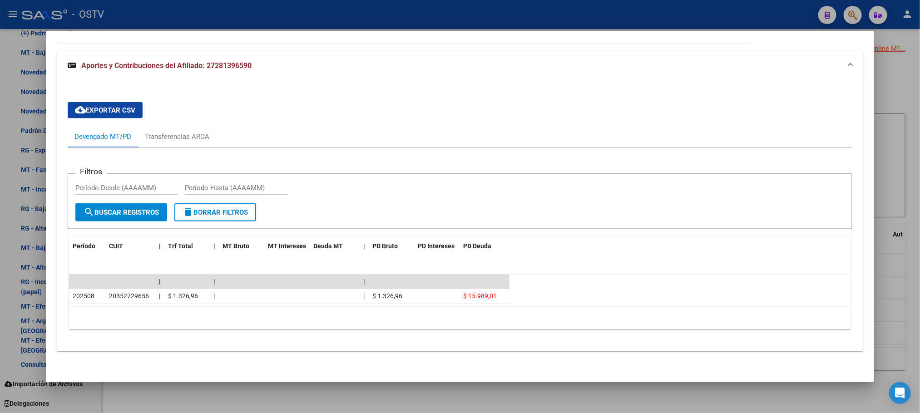
drag, startPoint x: 252, startPoint y: 66, endPoint x: 202, endPoint y: 69, distance: 50.5
click at [202, 69] on mat-panel-title "Aportes y Contribuciones del Afiliado: 27281396590" at bounding box center [454, 65] width 773 height 11
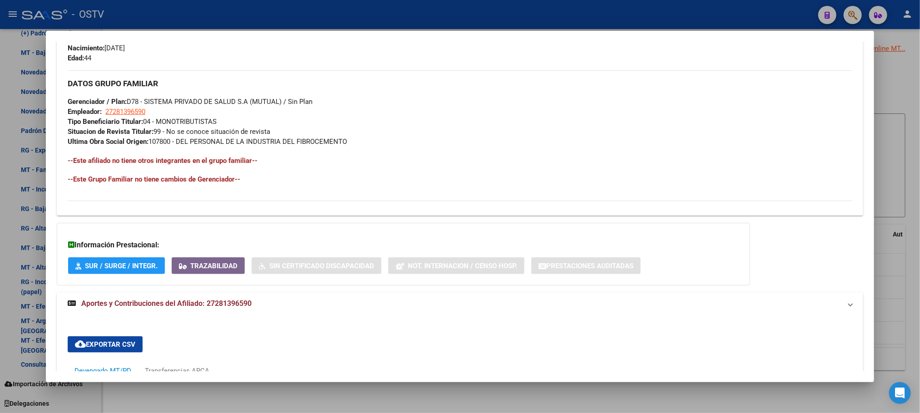
scroll to position [371, 0]
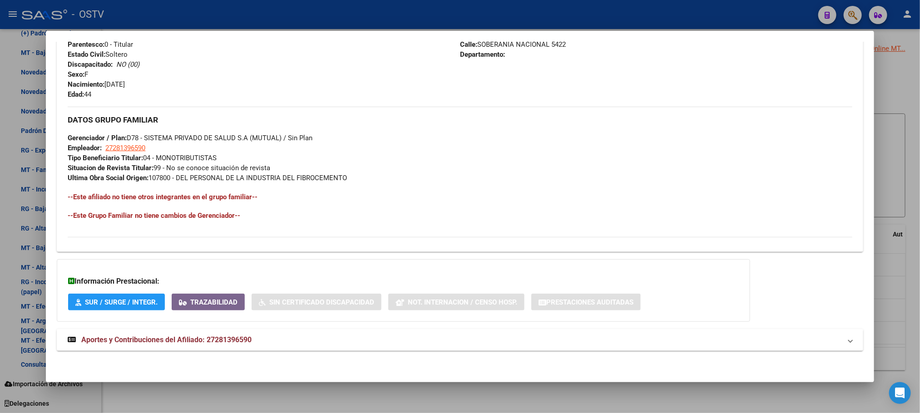
drag, startPoint x: 215, startPoint y: 67, endPoint x: 188, endPoint y: 171, distance: 107.4
click at [188, 171] on div "DATOS GRUPO FAMILIAR Gerenciador / Plan: D78 - SISTEMA PRIVADO DE SALUD S.A (MU…" at bounding box center [460, 145] width 784 height 76
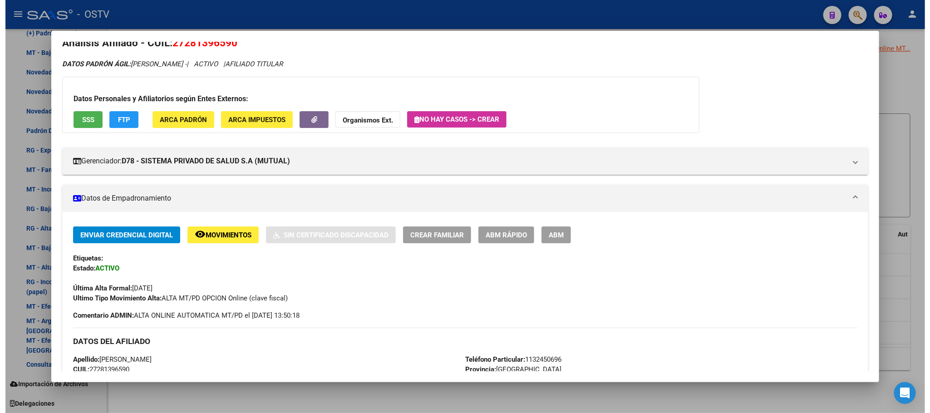
scroll to position [0, 0]
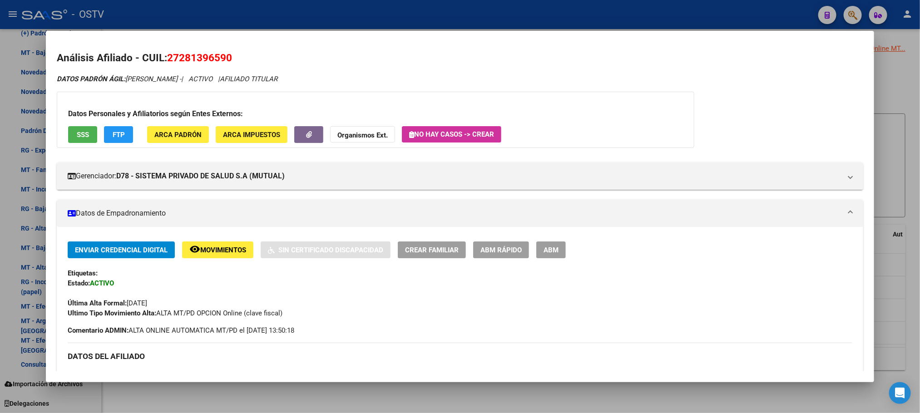
drag, startPoint x: 231, startPoint y: 59, endPoint x: 165, endPoint y: 63, distance: 66.0
click at [165, 63] on h2 "Análisis Afiliado - CUIL: 27281396590" at bounding box center [460, 57] width 806 height 15
copy span "27281396590"
click at [220, 388] on div at bounding box center [460, 206] width 920 height 413
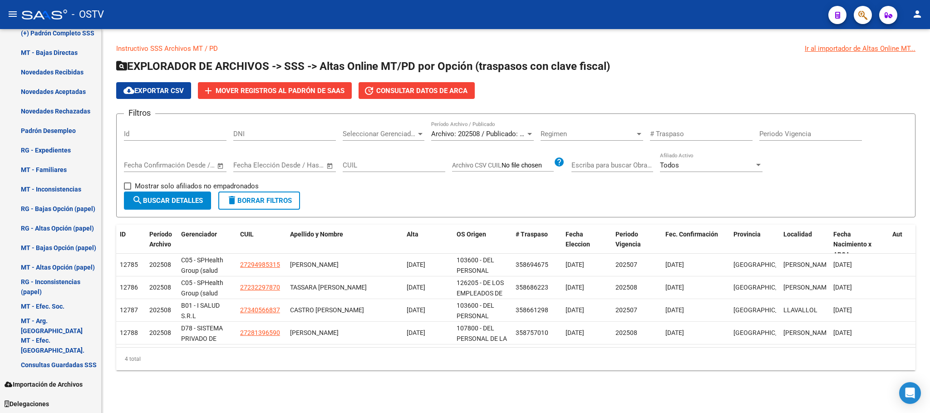
click at [460, 129] on div "Archivo: 202508 / Publicado: 202507 Período Archivo / Publicado" at bounding box center [482, 131] width 103 height 20
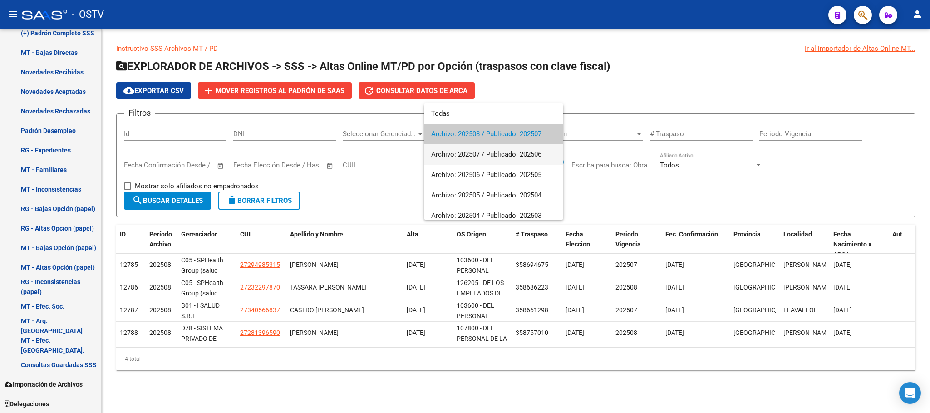
click at [470, 154] on span "Archivo: 202507 / Publicado: 202506" at bounding box center [493, 154] width 125 height 20
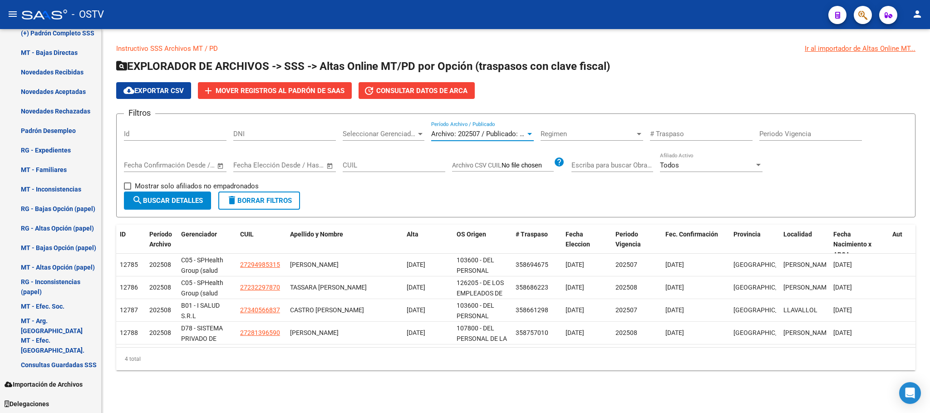
click at [178, 203] on span "search Buscar Detalles" at bounding box center [167, 201] width 71 height 8
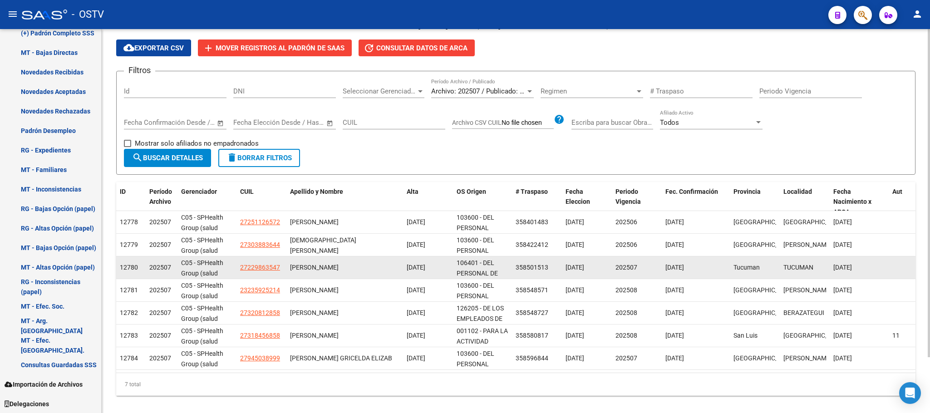
scroll to position [65, 0]
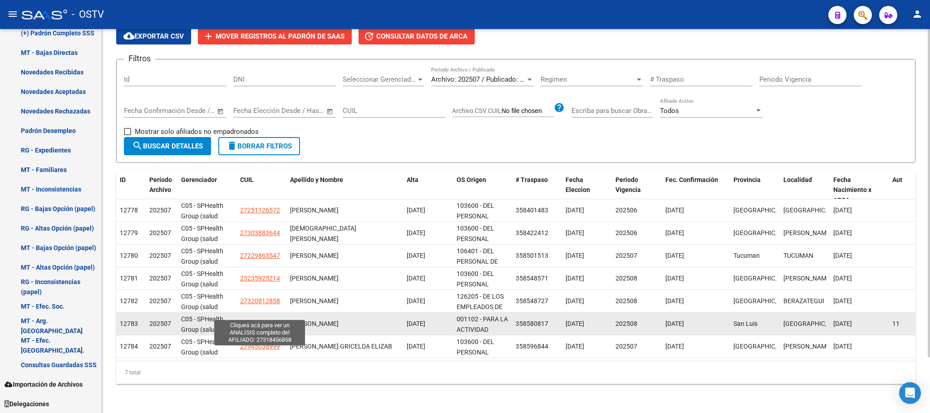
click at [267, 320] on span "27318456858" at bounding box center [260, 323] width 40 height 7
type textarea "27318456858"
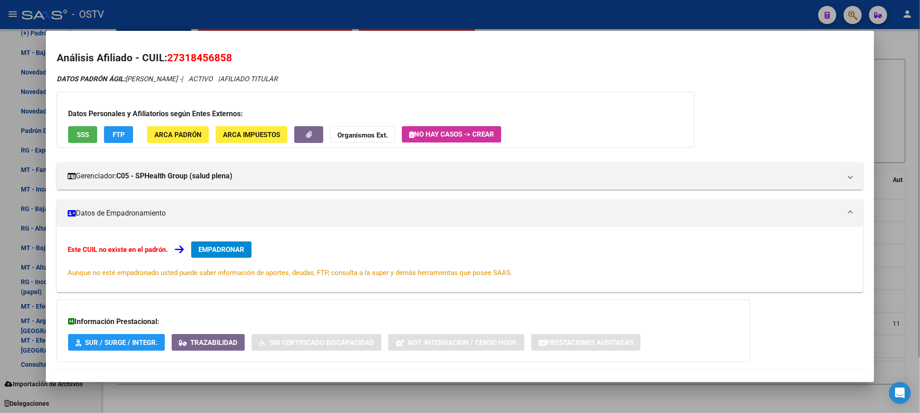
click at [264, 400] on div at bounding box center [460, 206] width 920 height 413
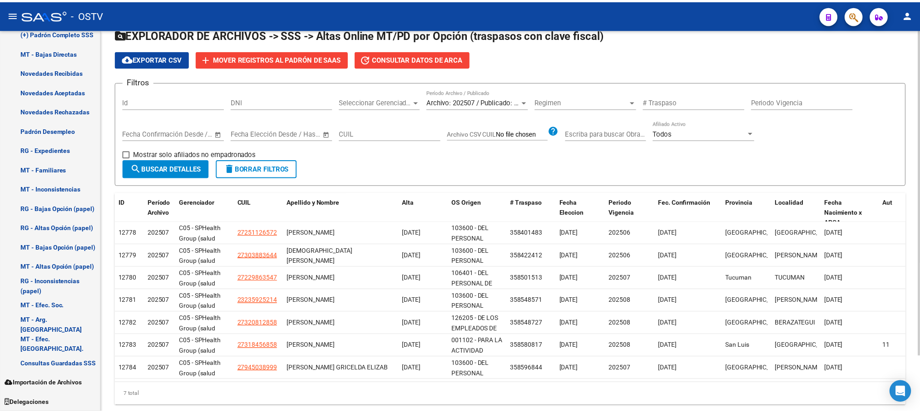
scroll to position [0, 0]
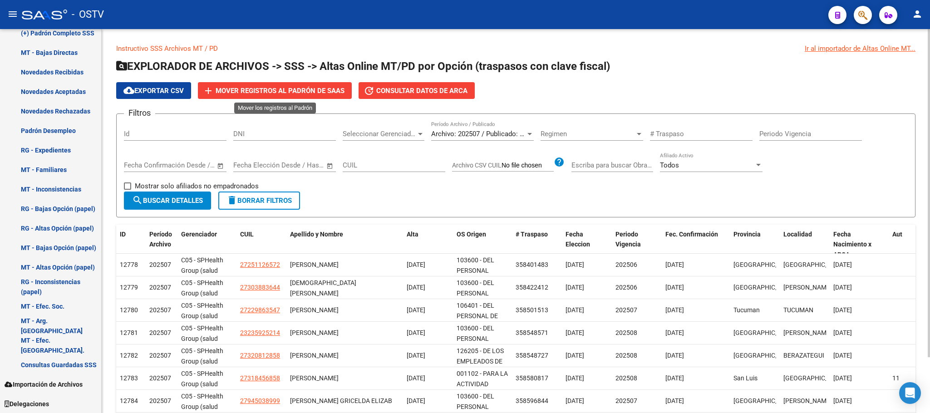
click at [251, 97] on button "add Mover registros al PADRÓN de SAAS" at bounding box center [275, 90] width 154 height 17
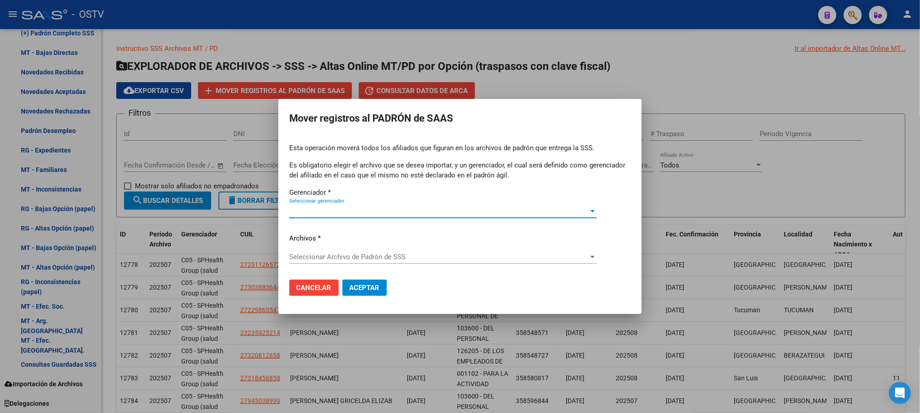
click at [371, 206] on div "Seleccionar gerenciador Seleccionar gerenciador" at bounding box center [442, 211] width 307 height 14
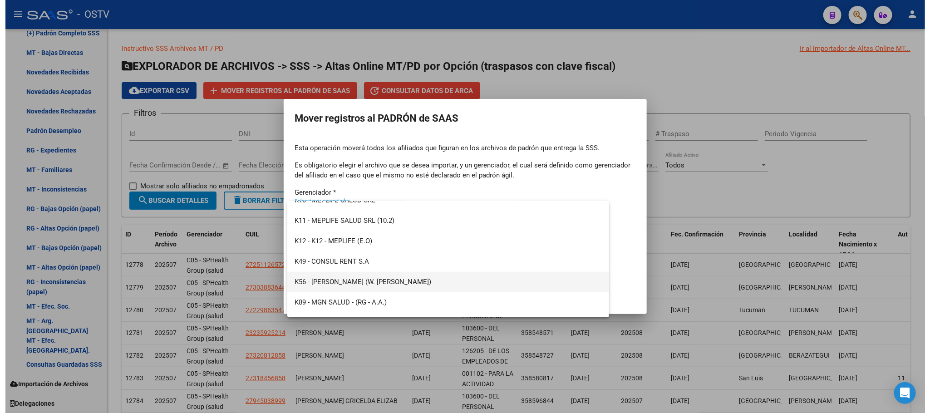
scroll to position [598, 0]
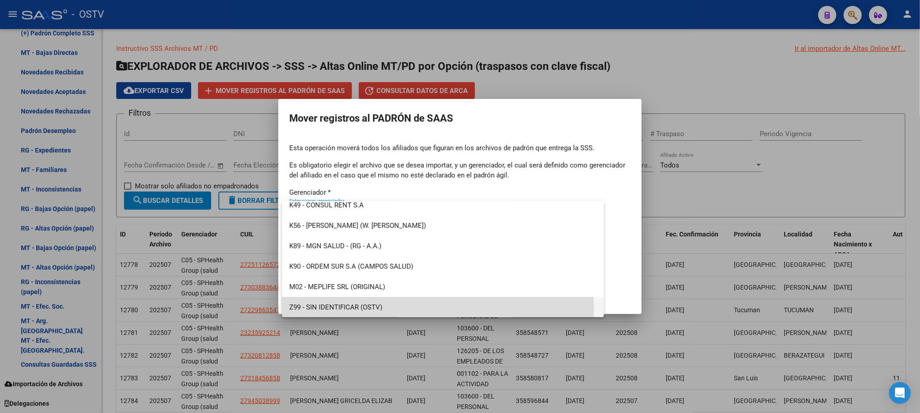
click at [341, 310] on span "Z99 - SIN IDENTIFICAR (OSTV)" at bounding box center [442, 307] width 307 height 20
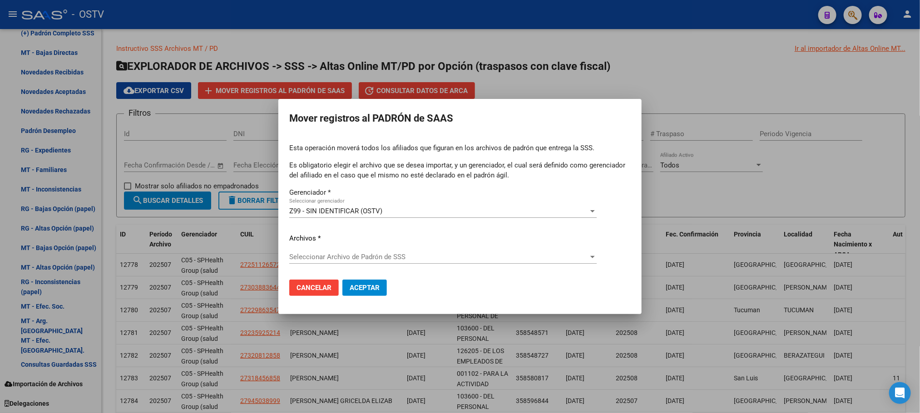
click at [323, 251] on div "Seleccionar Archivo de Padrón de SSS Seleccionar Archivo de Padrón de SSS" at bounding box center [442, 257] width 307 height 14
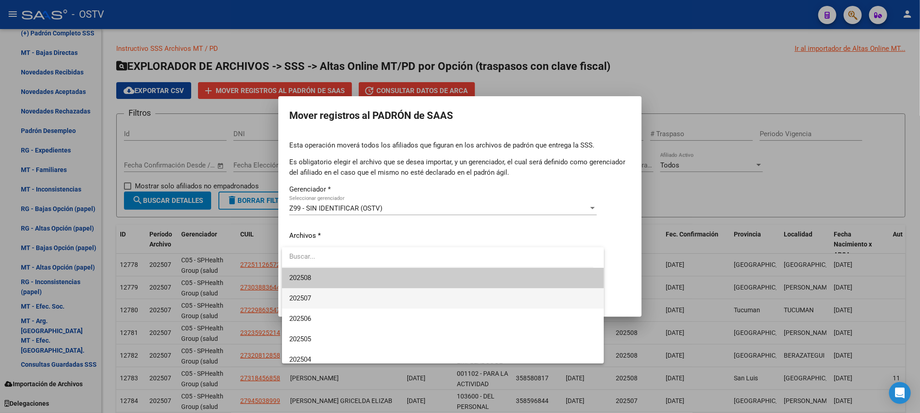
click at [323, 297] on span "202507" at bounding box center [442, 298] width 307 height 20
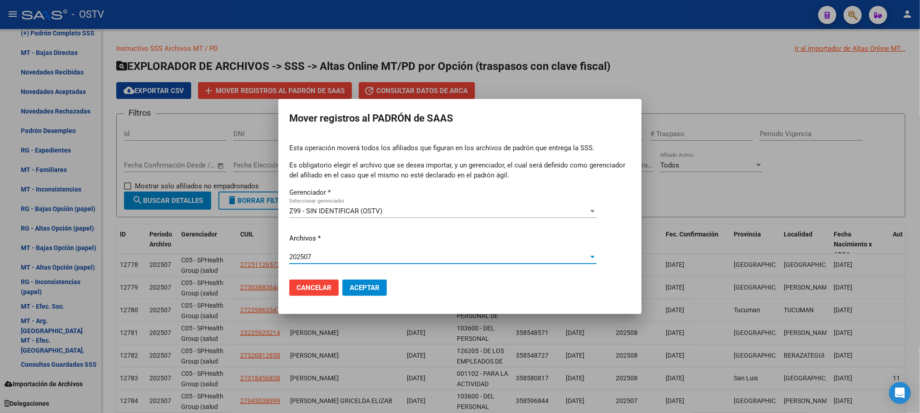
click at [359, 289] on span "Aceptar" at bounding box center [365, 288] width 30 height 8
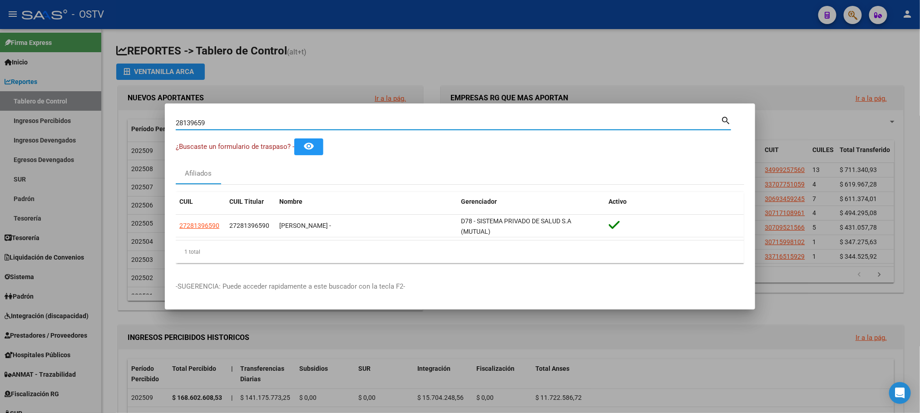
click at [116, 271] on div at bounding box center [460, 206] width 920 height 413
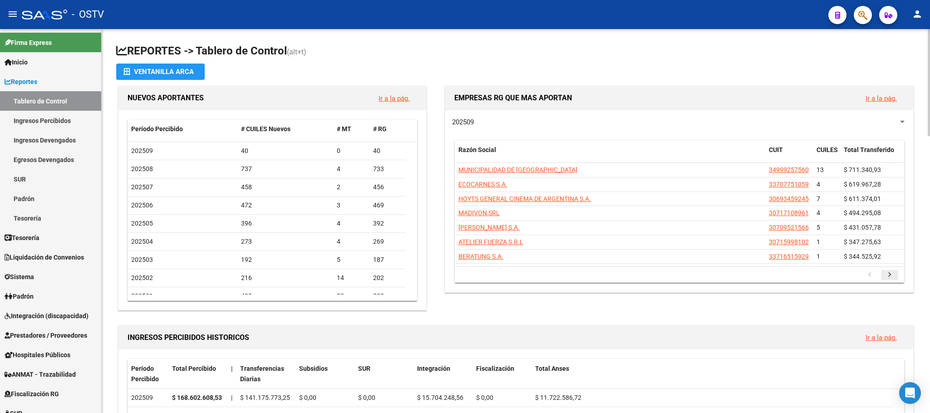
click at [888, 277] on icon "go to next page" at bounding box center [890, 276] width 12 height 11
click at [872, 277] on icon "go to previous page" at bounding box center [870, 276] width 12 height 11
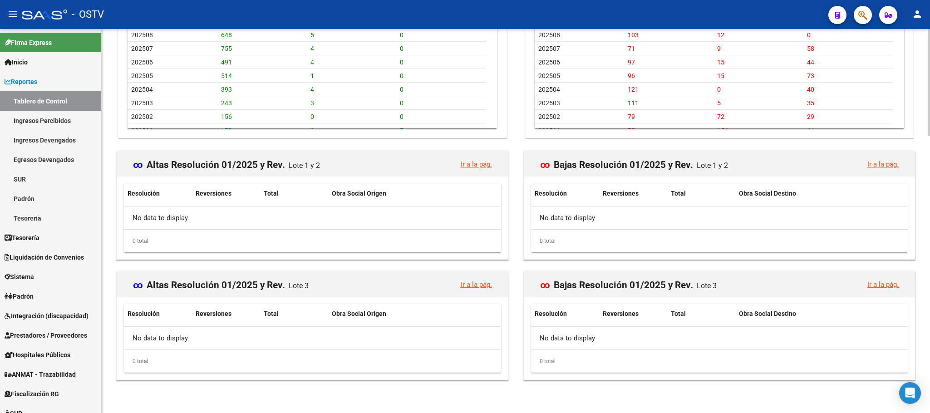
scroll to position [722, 0]
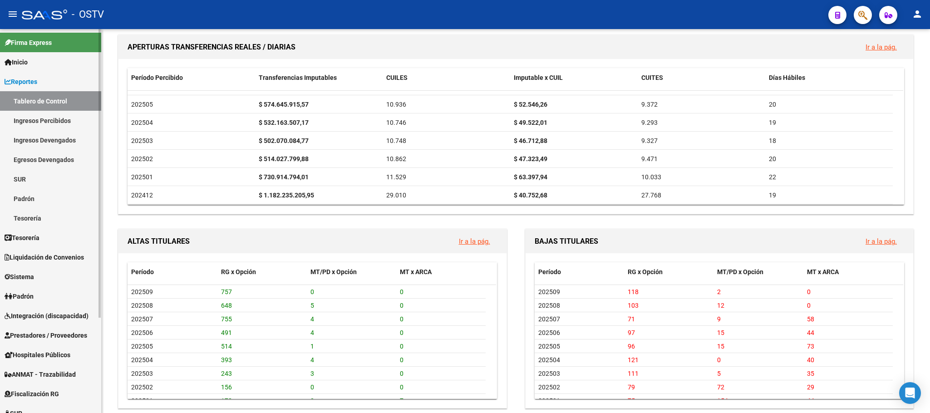
click at [29, 127] on link "Ingresos Percibidos" at bounding box center [50, 121] width 101 height 20
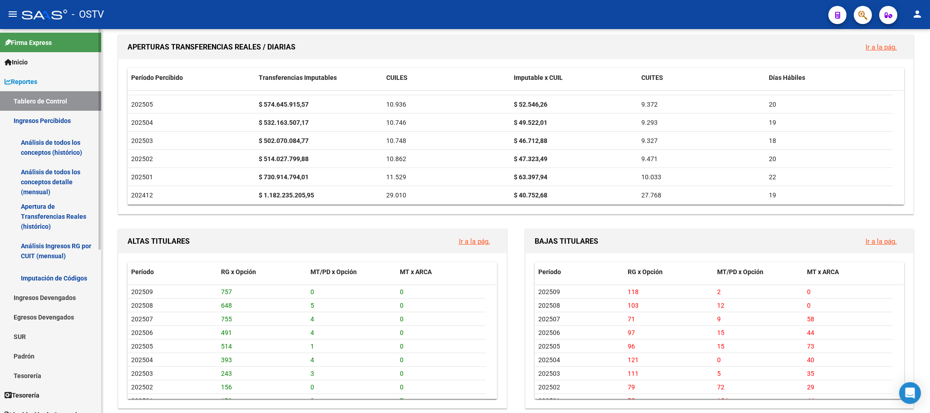
click at [33, 126] on link "Ingresos Percibidos" at bounding box center [50, 121] width 101 height 20
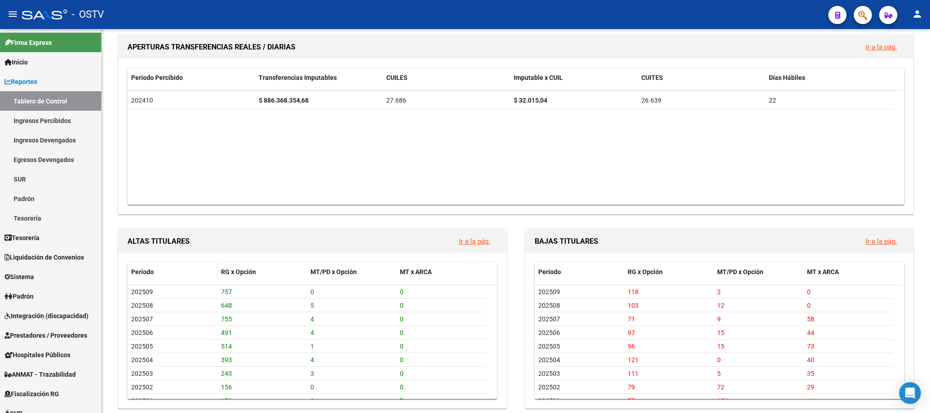
scroll to position [204, 0]
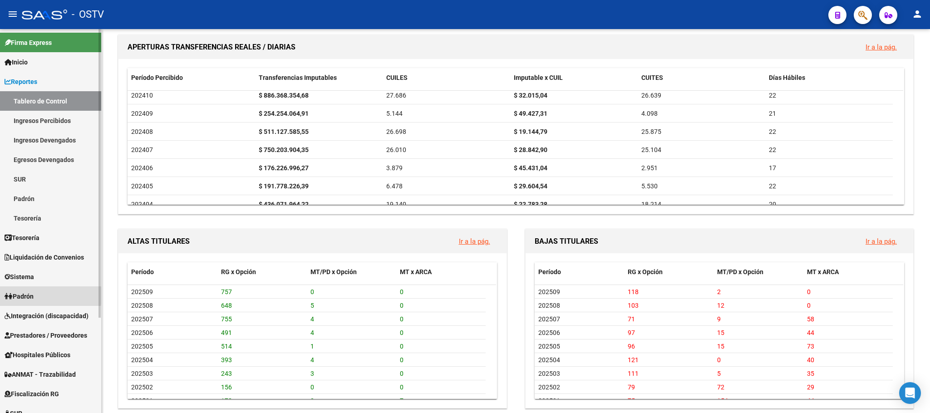
click at [25, 296] on span "Padrón" at bounding box center [19, 297] width 29 height 10
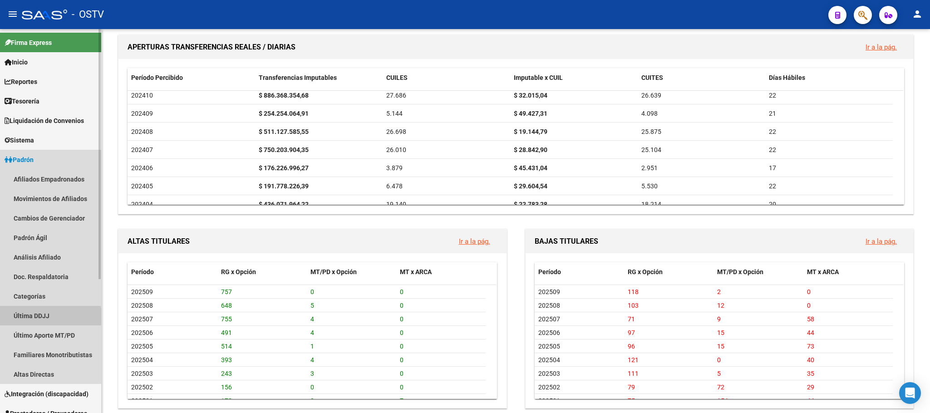
click at [38, 316] on link "Última DDJJ" at bounding box center [50, 316] width 101 height 20
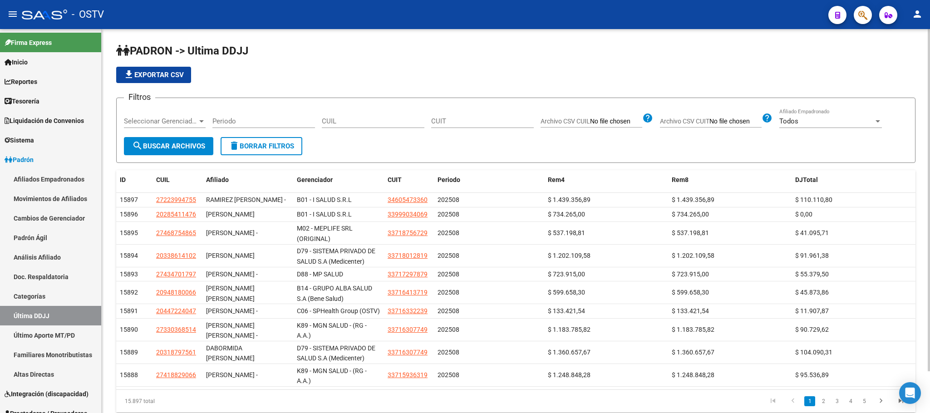
click at [274, 120] on input "Periodo" at bounding box center [264, 121] width 103 height 8
type input "202506"
click at [145, 142] on span "search Buscar Archivos" at bounding box center [168, 146] width 73 height 8
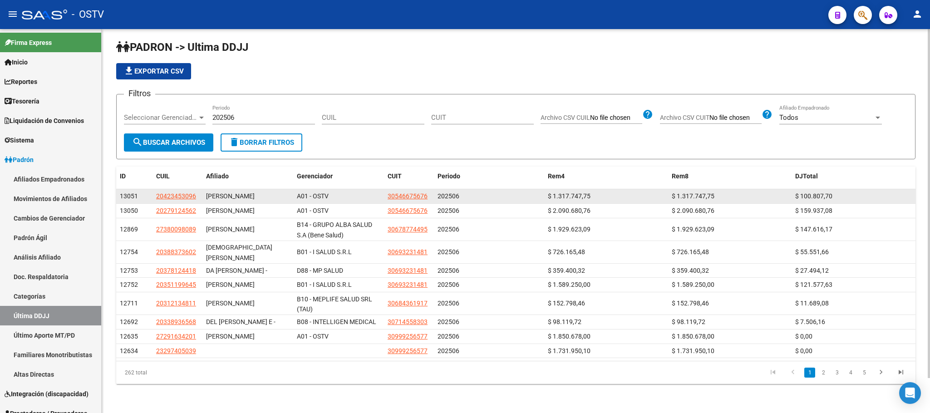
scroll to position [38, 0]
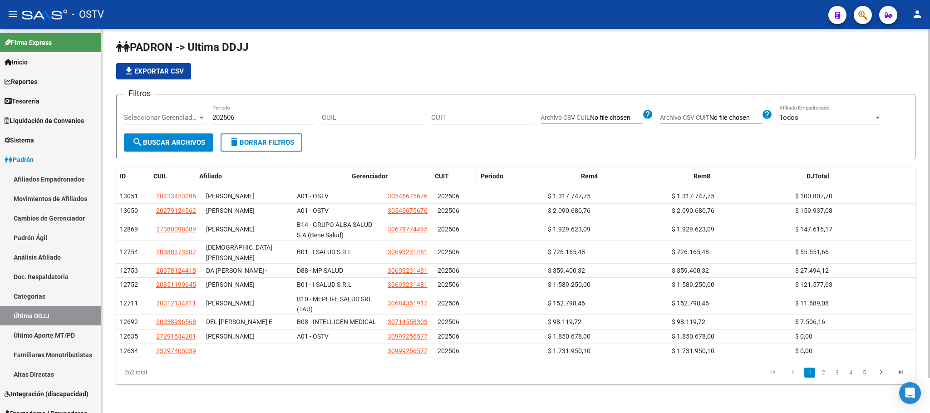
drag, startPoint x: 292, startPoint y: 139, endPoint x: 443, endPoint y: 139, distance: 150.8
click at [443, 167] on div "ID CUIL Afiliado Gerenciador CUIT Periodo Rem4 Rem8 DJTotal" at bounding box center [516, 177] width 800 height 20
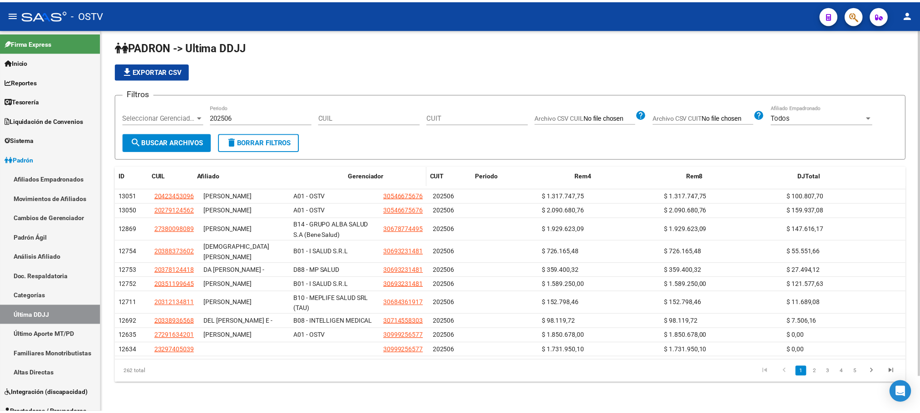
scroll to position [0, 0]
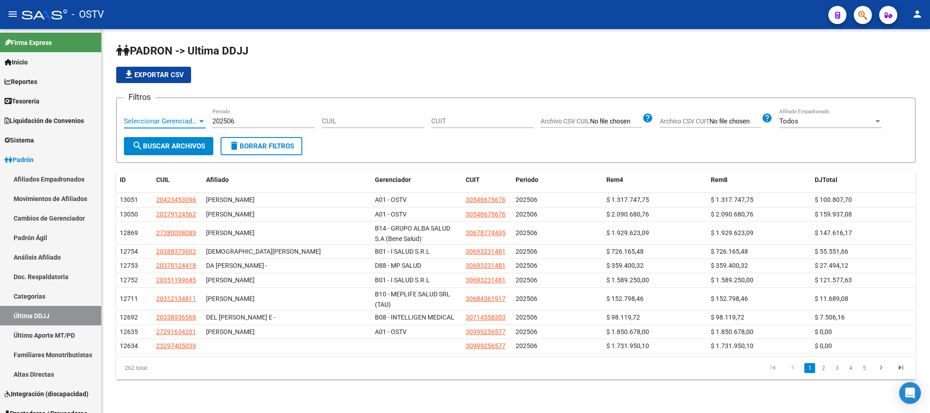
click at [193, 120] on span "Seleccionar Gerenciador" at bounding box center [161, 121] width 74 height 8
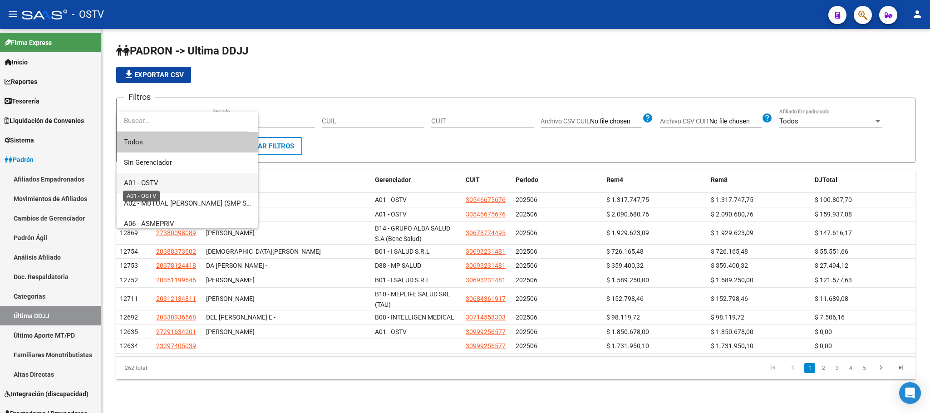
click at [143, 183] on span "A01 - OSTV" at bounding box center [141, 183] width 35 height 8
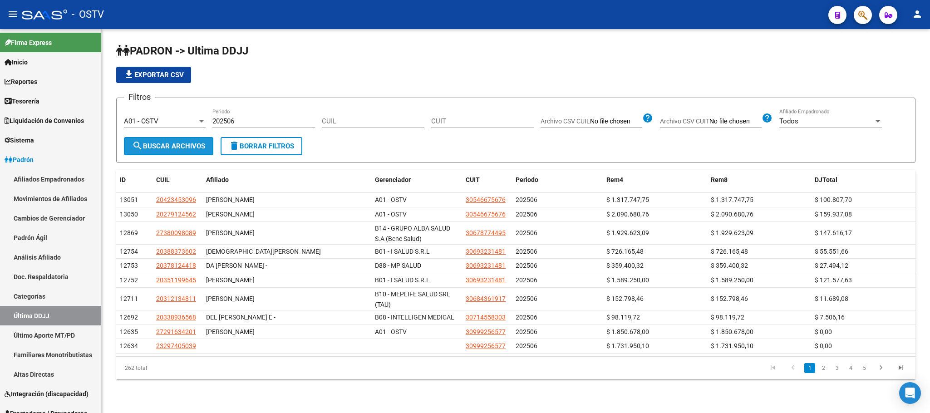
click at [165, 142] on span "search Buscar Archivos" at bounding box center [168, 146] width 73 height 8
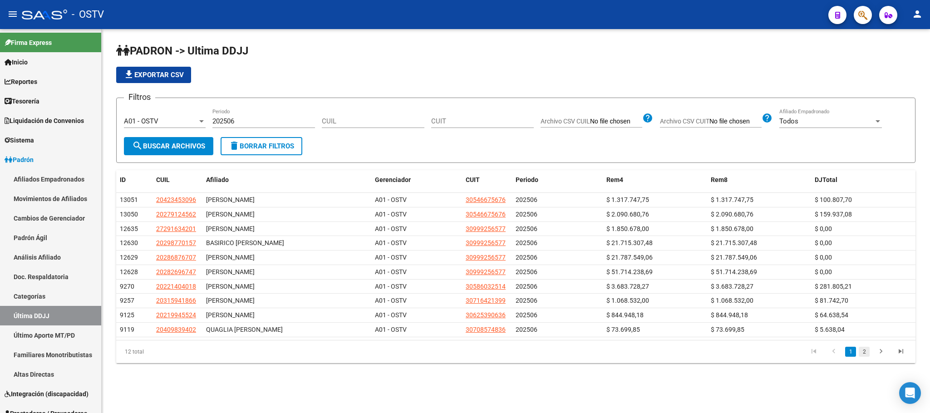
click at [865, 356] on link "2" at bounding box center [864, 352] width 11 height 10
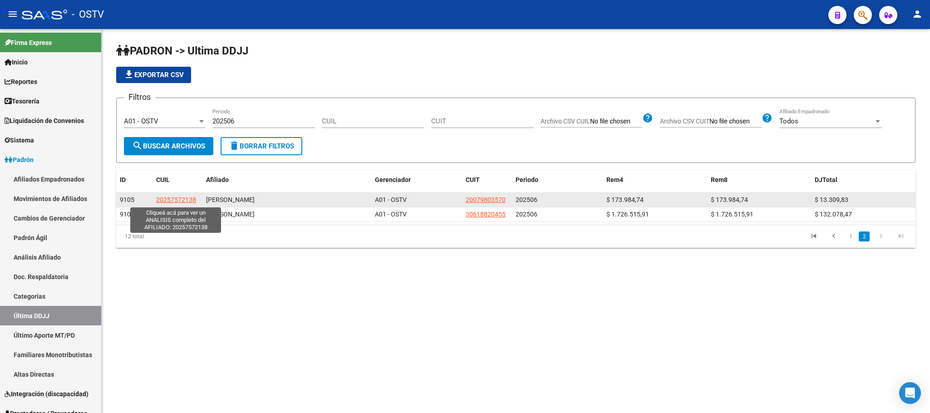
click at [187, 199] on span "20257572138" at bounding box center [176, 199] width 40 height 7
type textarea "20257572138"
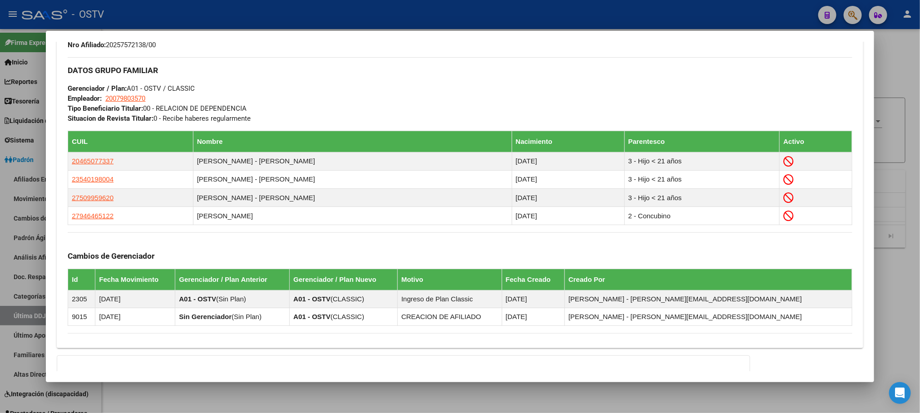
scroll to position [550, 0]
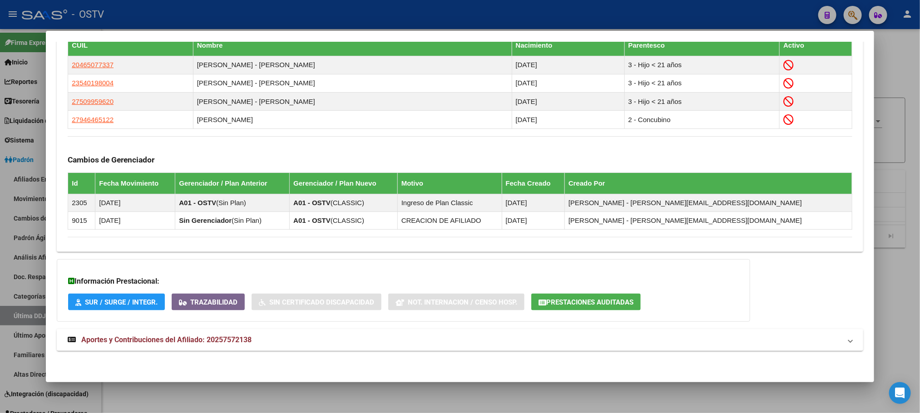
click at [215, 345] on strong "Aportes y Contribuciones del Afiliado: 20257572138" at bounding box center [160, 340] width 184 height 11
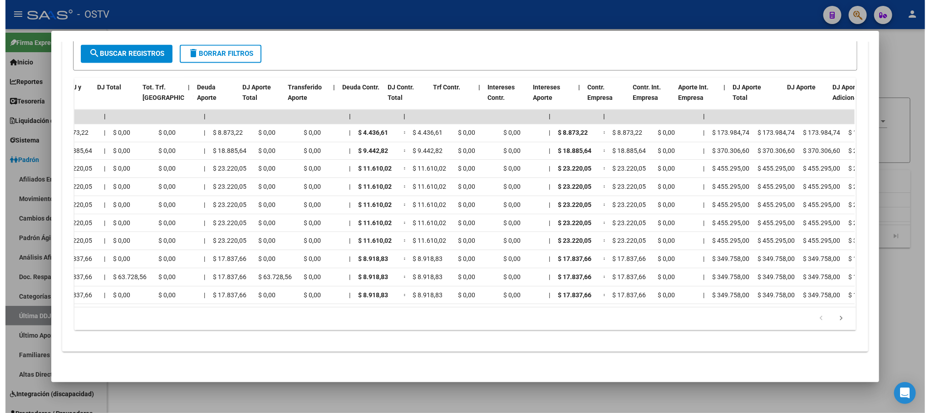
scroll to position [0, 0]
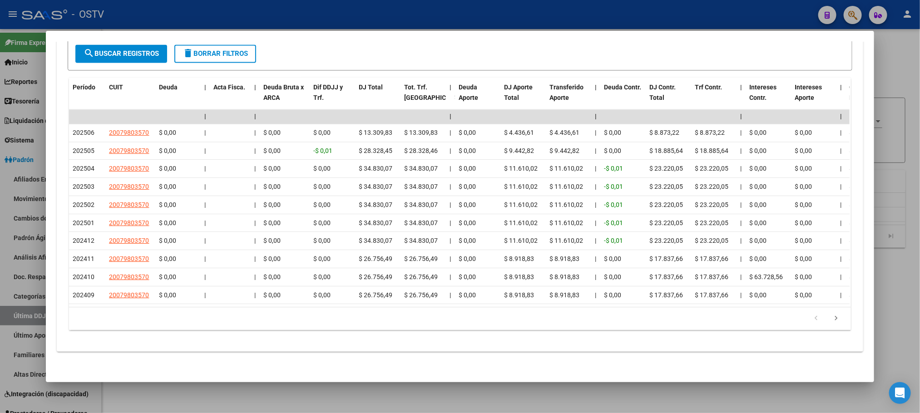
click at [191, 410] on div at bounding box center [460, 206] width 920 height 413
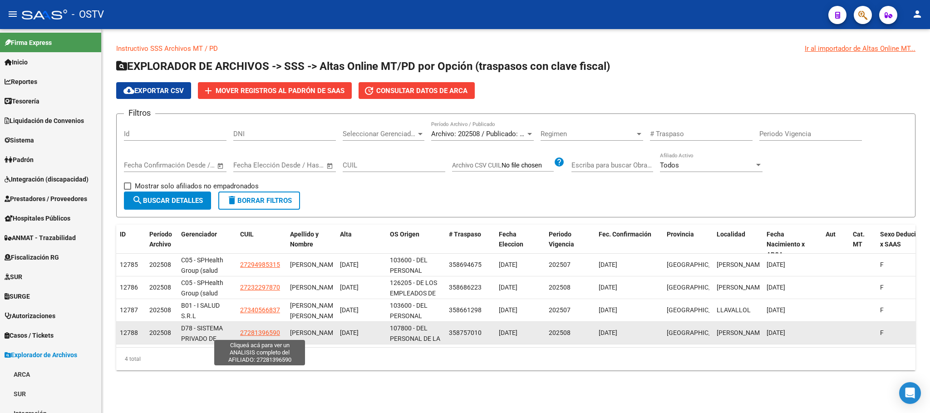
click at [270, 332] on span "27281396590" at bounding box center [260, 332] width 40 height 7
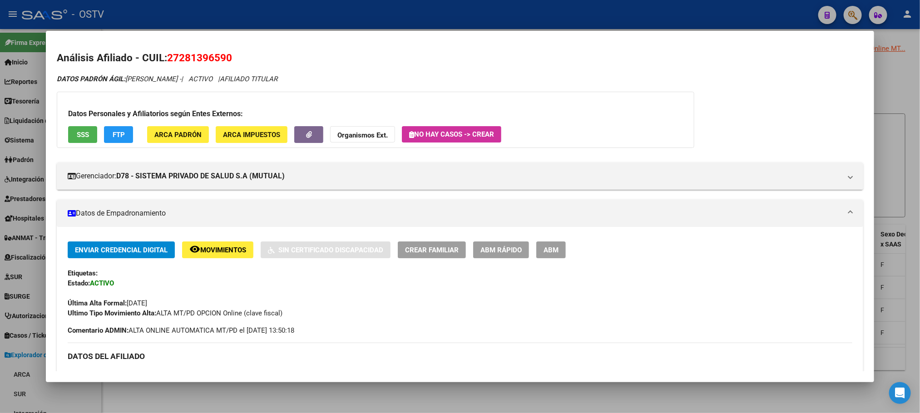
click at [308, 392] on div at bounding box center [460, 206] width 920 height 413
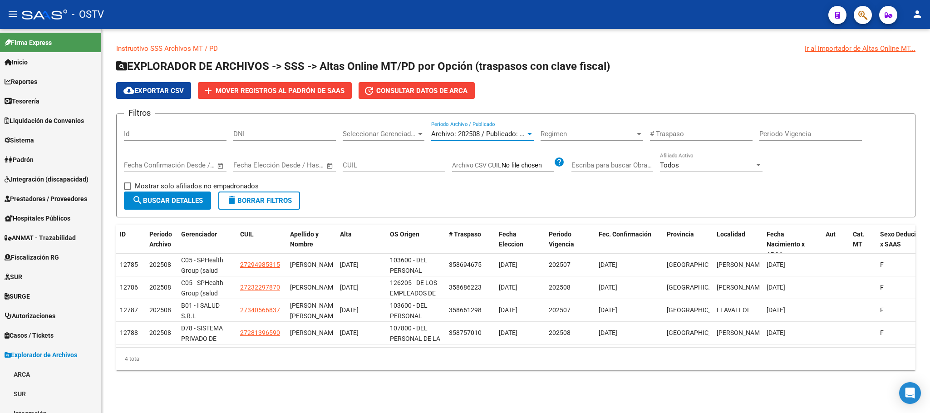
click at [459, 133] on span "Archivo: 202508 / Publicado: 202507" at bounding box center [486, 134] width 110 height 8
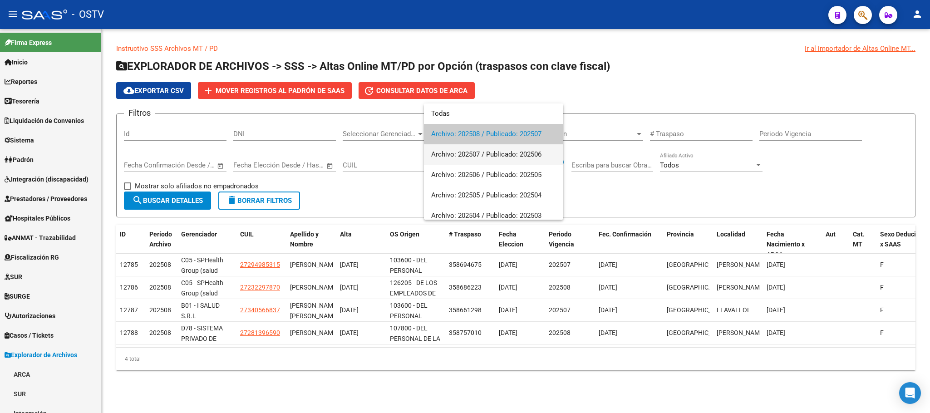
click at [459, 150] on span "Archivo: 202507 / Publicado: 202506" at bounding box center [493, 154] width 125 height 20
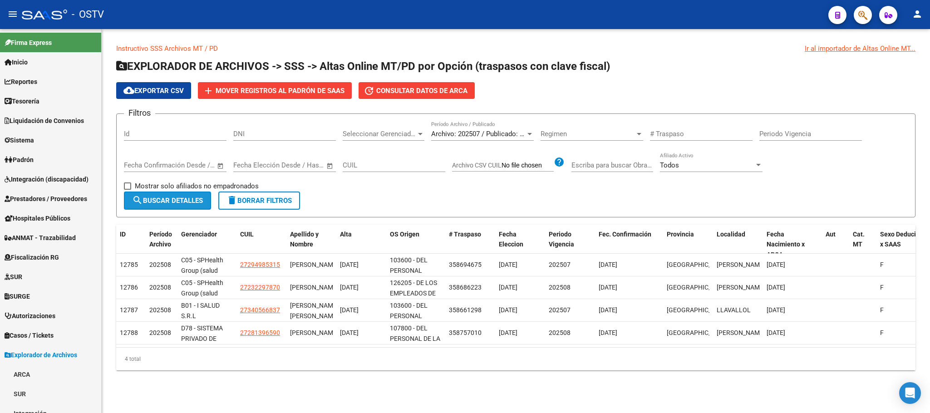
click at [199, 199] on span "search Buscar Detalles" at bounding box center [167, 201] width 71 height 8
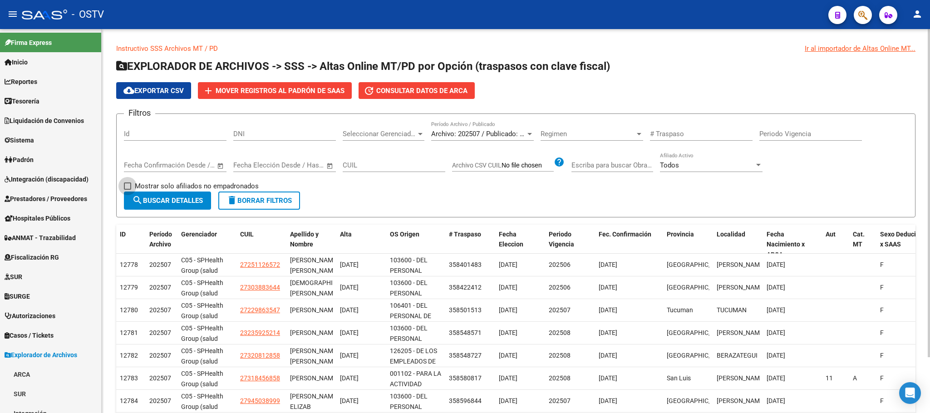
click at [190, 187] on span "Mostrar solo afiliados no empadronados" at bounding box center [197, 186] width 124 height 11
click at [128, 190] on input "Mostrar solo afiliados no empadronados" at bounding box center [127, 190] width 0 height 0
click at [193, 199] on span "search Buscar Detalles" at bounding box center [167, 201] width 71 height 8
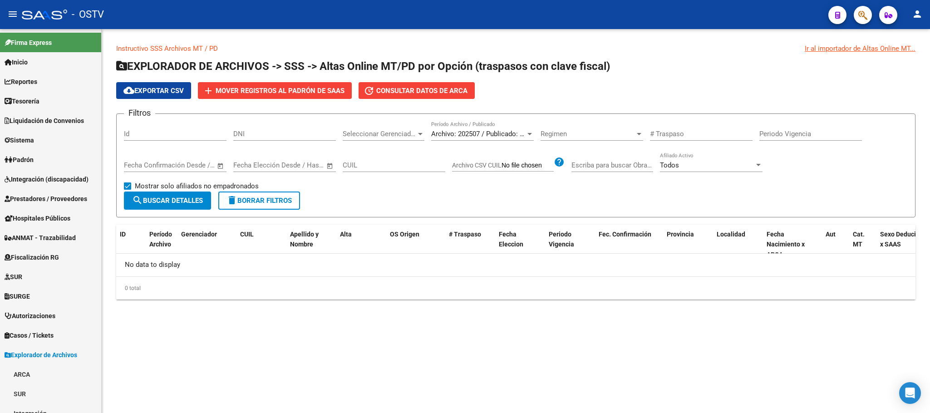
click at [157, 182] on span "Mostrar solo afiliados no empadronados" at bounding box center [197, 186] width 124 height 11
click at [128, 190] on input "Mostrar solo afiliados no empadronados" at bounding box center [127, 190] width 0 height 0
click at [158, 193] on button "search Buscar Detalles" at bounding box center [167, 201] width 87 height 18
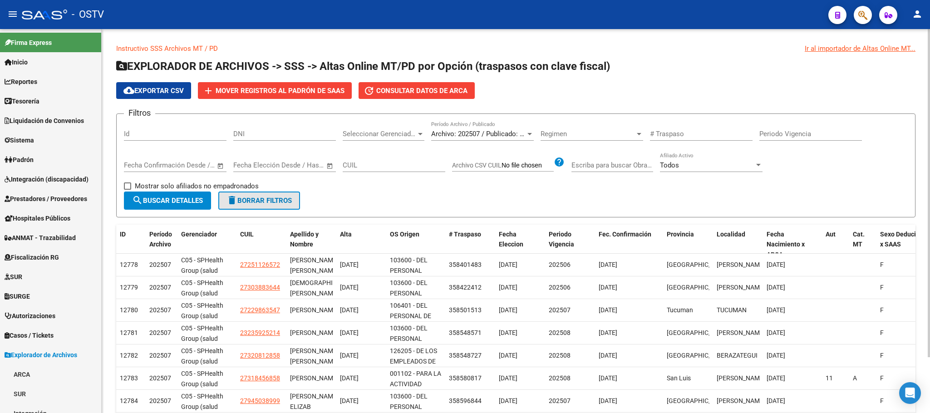
click at [280, 200] on span "delete Borrar Filtros" at bounding box center [259, 201] width 65 height 8
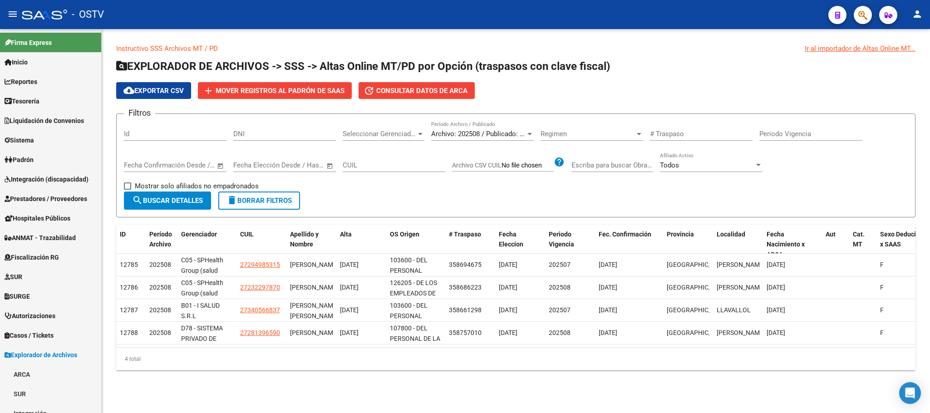
click at [483, 135] on span "Archivo: 202508 / Publicado: 202507" at bounding box center [486, 134] width 110 height 8
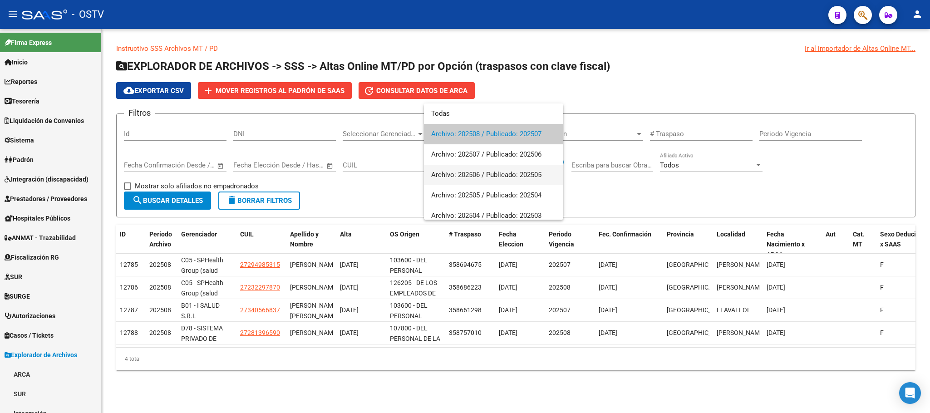
click at [475, 179] on span "Archivo: 202506 / Publicado: 202505" at bounding box center [493, 175] width 125 height 20
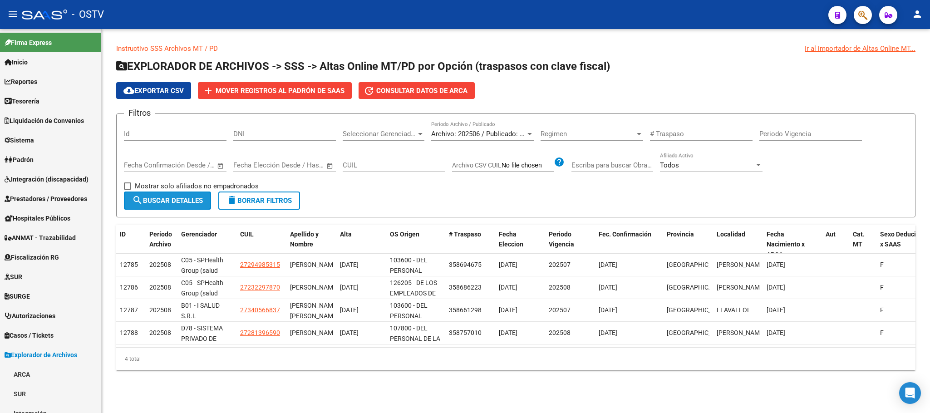
click at [198, 200] on span "search Buscar Detalles" at bounding box center [167, 201] width 71 height 8
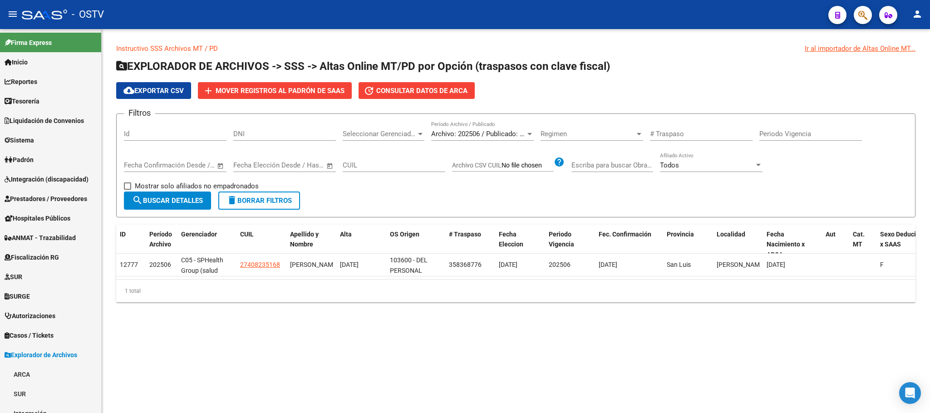
click at [141, 185] on span "Mostrar solo afiliados no empadronados" at bounding box center [197, 186] width 124 height 11
click at [128, 190] on input "Mostrar solo afiliados no empadronados" at bounding box center [127, 190] width 0 height 0
click at [142, 197] on mat-icon "search" at bounding box center [137, 200] width 11 height 11
drag, startPoint x: 268, startPoint y: 207, endPoint x: 419, endPoint y: 185, distance: 151.9
click at [268, 206] on button "delete Borrar Filtros" at bounding box center [259, 201] width 82 height 18
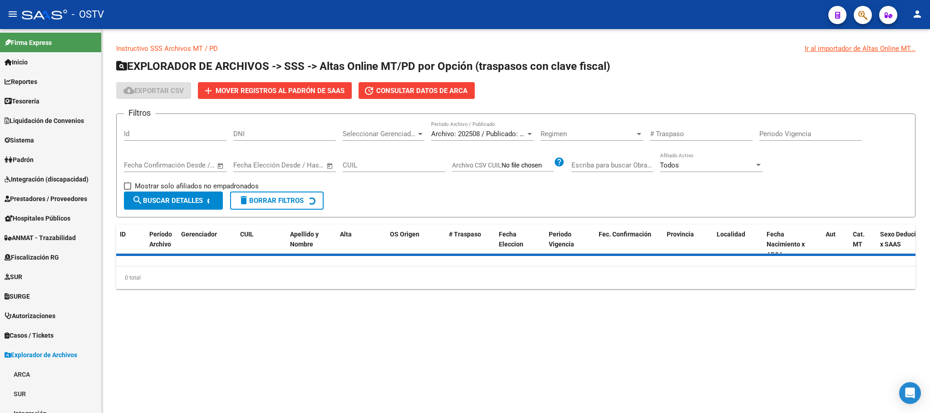
click at [483, 135] on span "Archivo: 202508 / Publicado: 202507" at bounding box center [486, 134] width 110 height 8
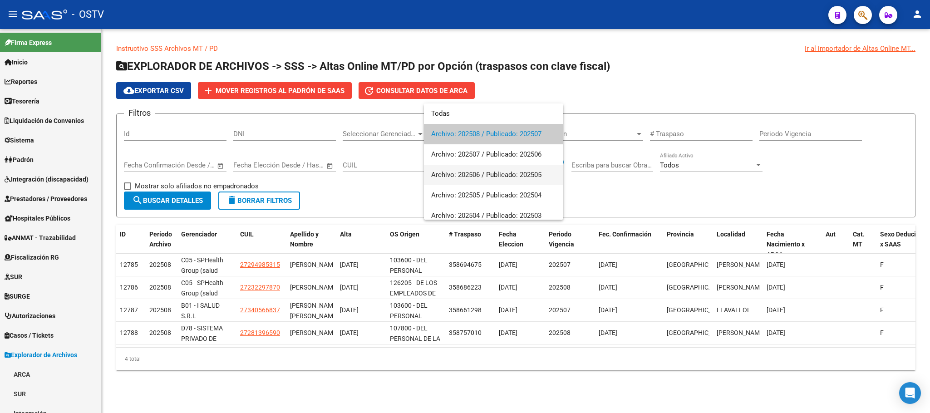
click at [482, 172] on span "Archivo: 202506 / Publicado: 202505" at bounding box center [493, 175] width 125 height 20
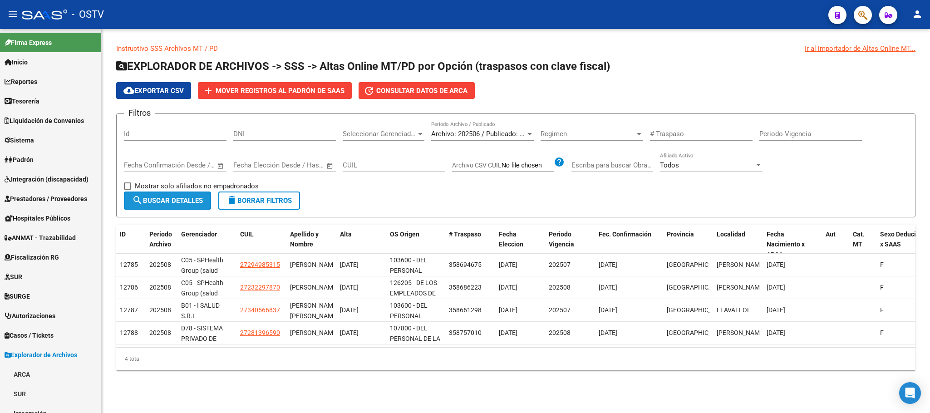
click at [191, 202] on span "search Buscar Detalles" at bounding box center [167, 201] width 71 height 8
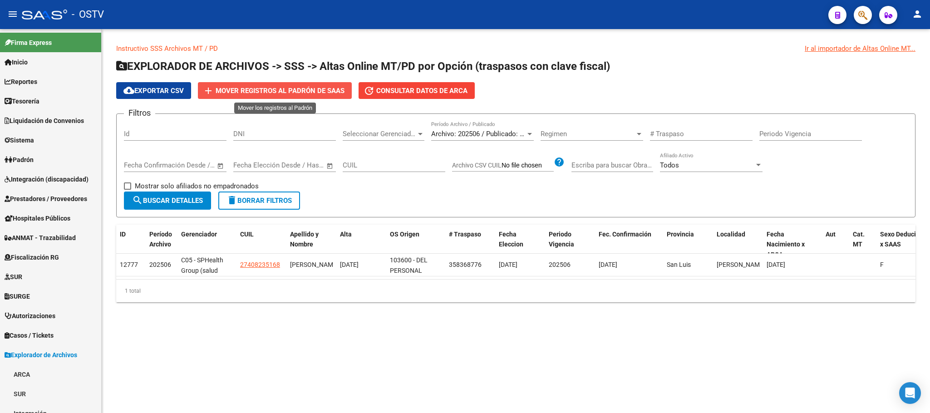
click at [306, 93] on span "Mover registros al PADRÓN de SAAS" at bounding box center [280, 91] width 129 height 8
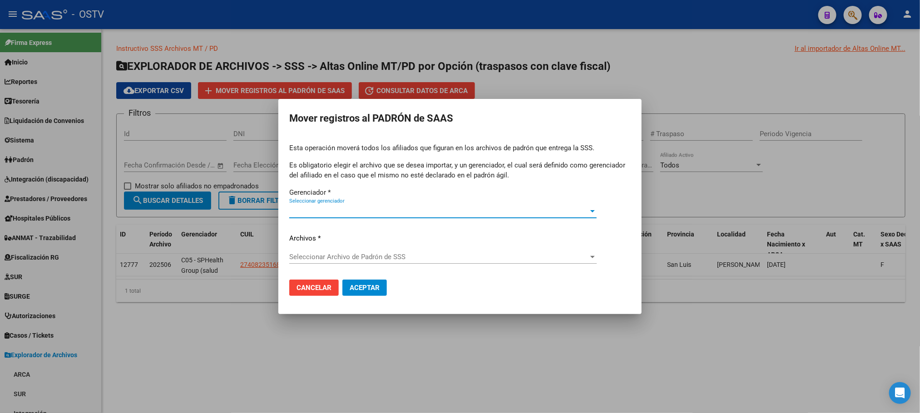
click at [345, 205] on div "Seleccionar gerenciador Seleccionar gerenciador" at bounding box center [442, 211] width 307 height 14
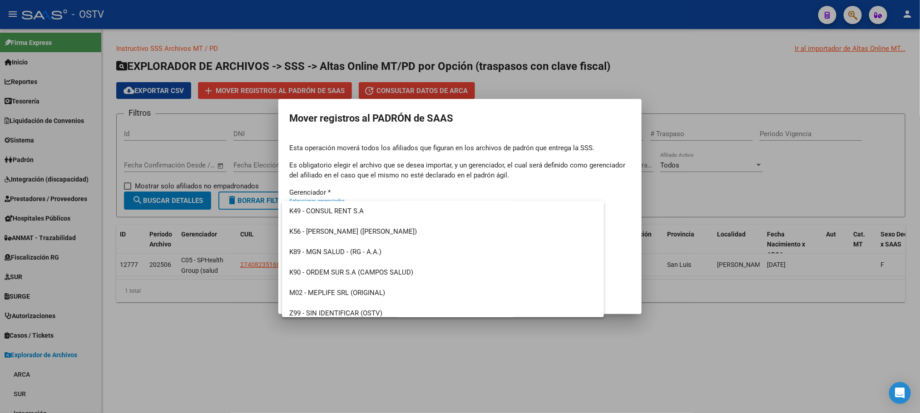
scroll to position [598, 0]
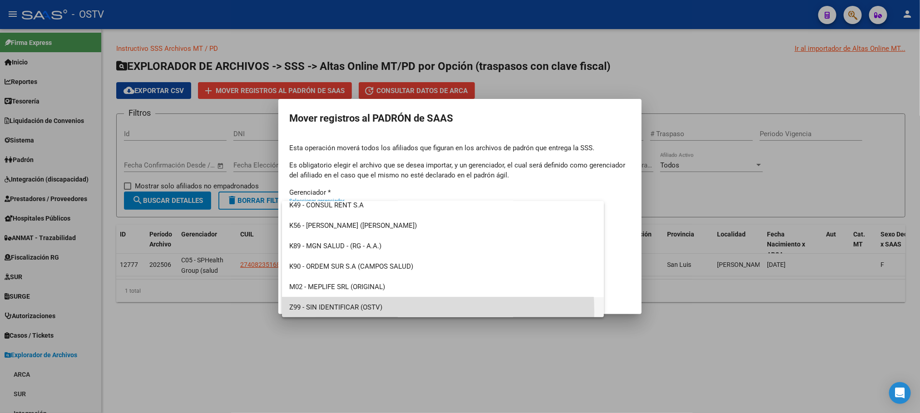
click at [339, 312] on span "Z99 - SIN IDENTIFICAR (OSTV)" at bounding box center [442, 307] width 307 height 20
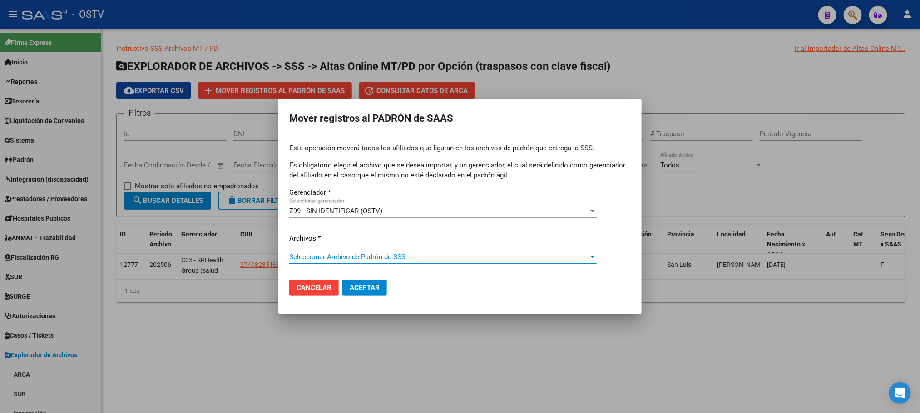
click at [343, 258] on span "Seleccionar Archivo de Padrón de SSS" at bounding box center [438, 257] width 299 height 8
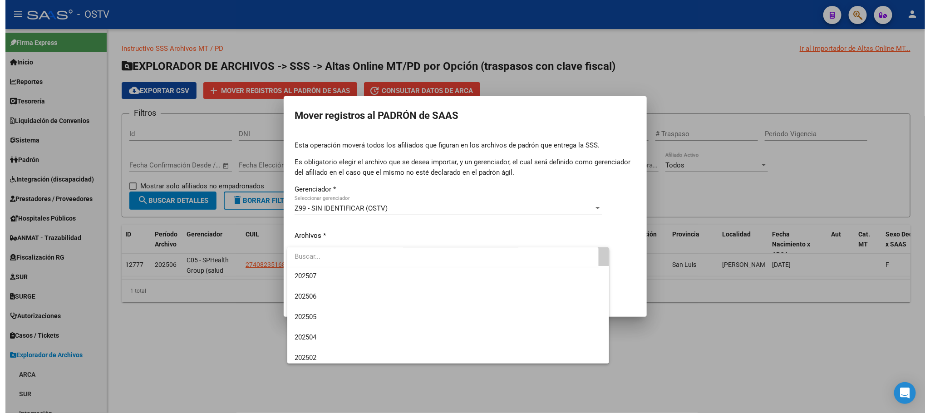
scroll to position [0, 0]
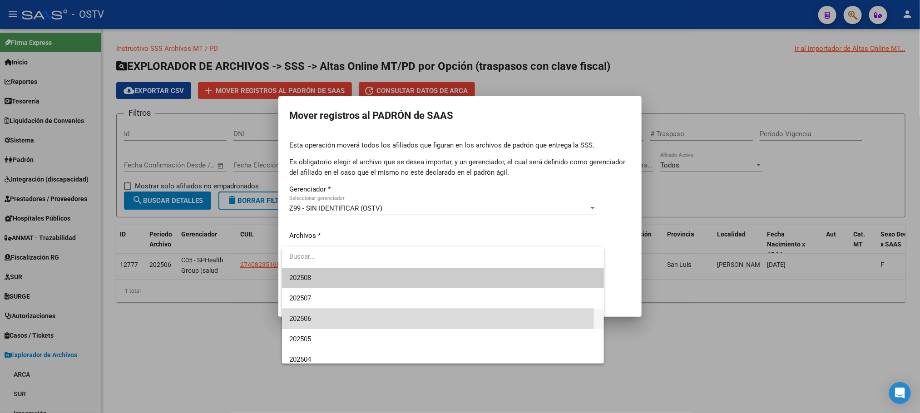
click at [332, 317] on span "202506" at bounding box center [442, 319] width 307 height 20
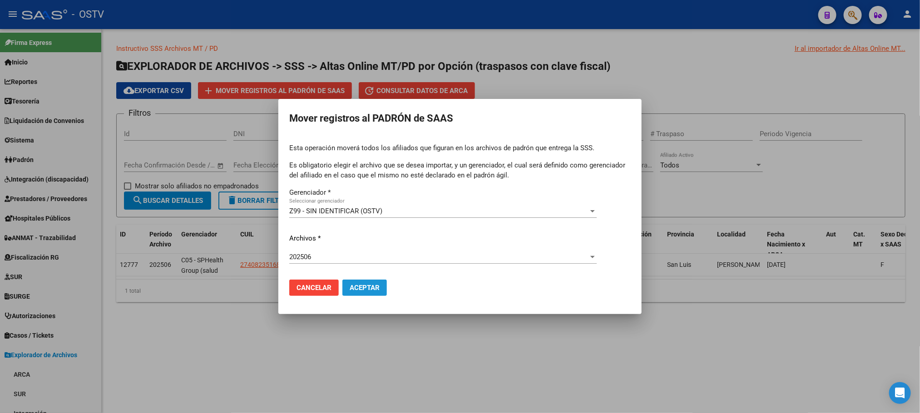
click at [360, 291] on span "Aceptar" at bounding box center [365, 288] width 30 height 8
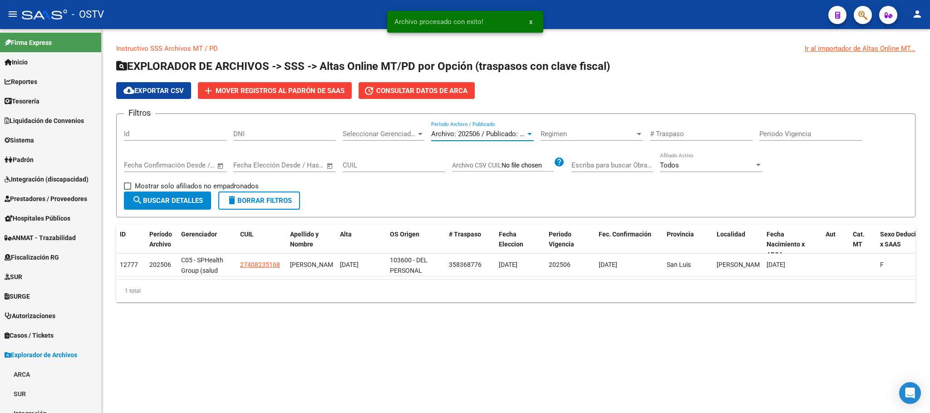
click at [460, 133] on span "Archivo: 202506 / Publicado: 202505" at bounding box center [486, 134] width 110 height 8
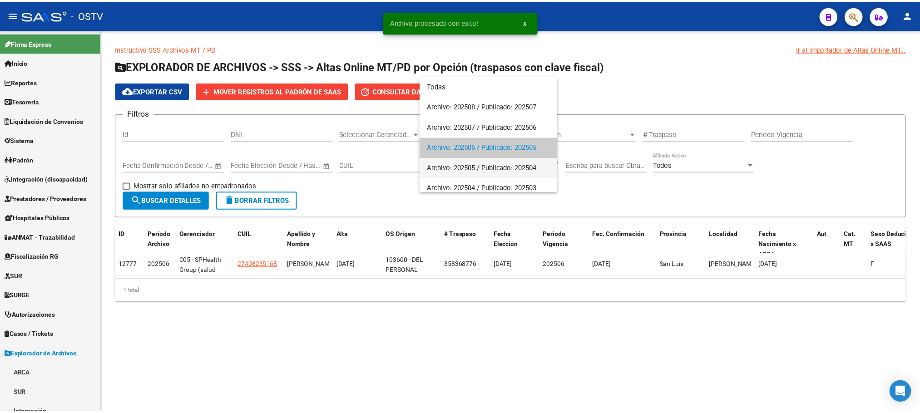
scroll to position [14, 0]
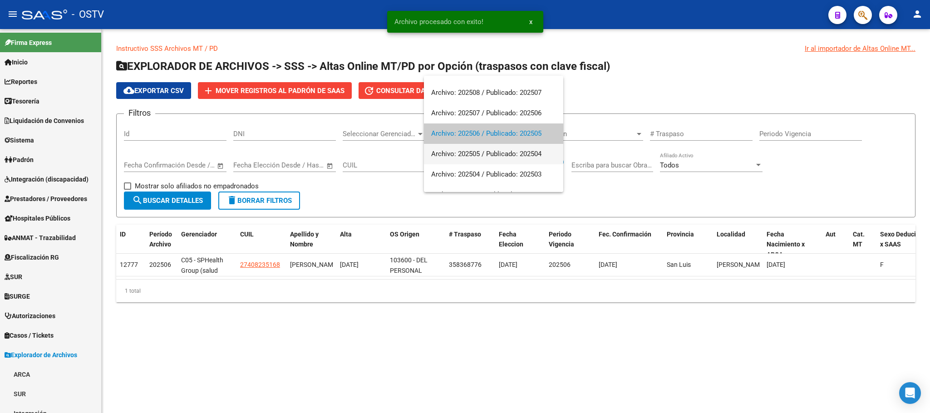
click at [464, 157] on span "Archivo: 202505 / Publicado: 202504" at bounding box center [493, 154] width 125 height 20
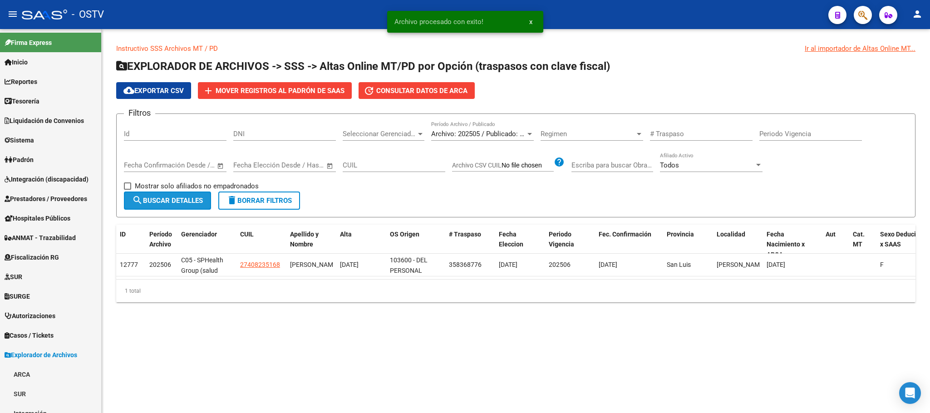
click at [206, 199] on button "search Buscar Detalles" at bounding box center [167, 201] width 87 height 18
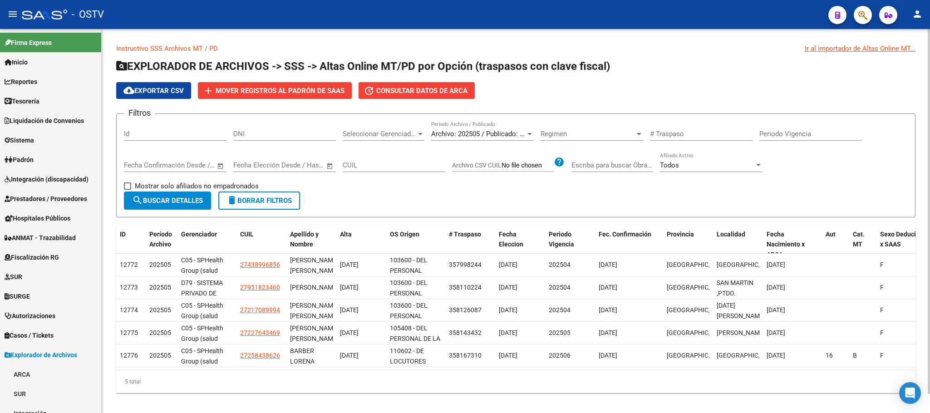
click at [153, 185] on span "Mostrar solo afiliados no empadronados" at bounding box center [197, 186] width 124 height 11
click at [128, 190] on input "Mostrar solo afiliados no empadronados" at bounding box center [127, 190] width 0 height 0
click at [152, 201] on span "search Buscar Detalles" at bounding box center [167, 201] width 71 height 8
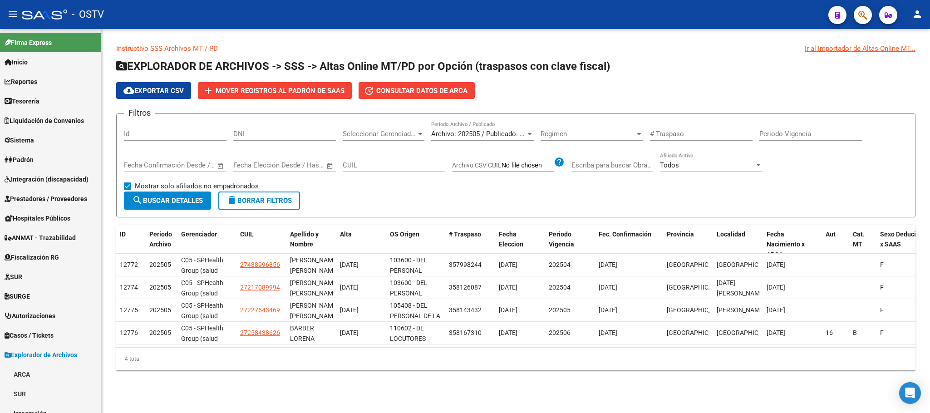
click at [198, 182] on span "Mostrar solo afiliados no empadronados" at bounding box center [197, 186] width 124 height 11
click at [128, 190] on input "Mostrar solo afiliados no empadronados" at bounding box center [127, 190] width 0 height 0
click at [182, 198] on span "search Buscar Detalles" at bounding box center [167, 201] width 71 height 8
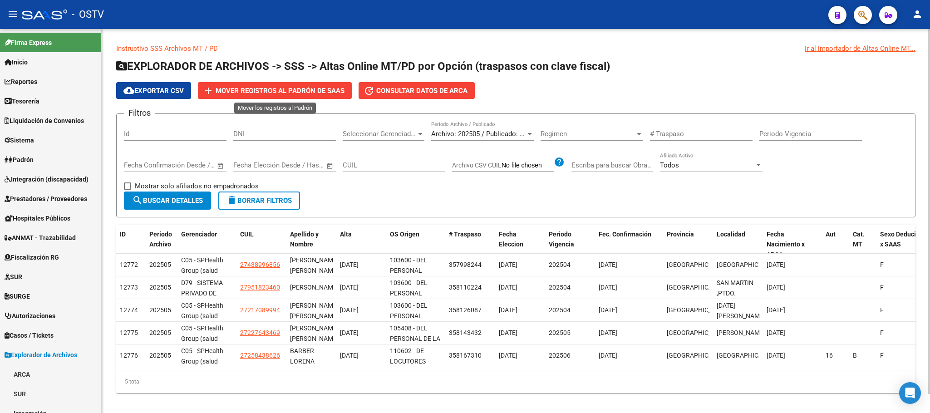
click at [251, 93] on span "Mover registros al PADRÓN de SAAS" at bounding box center [280, 91] width 129 height 8
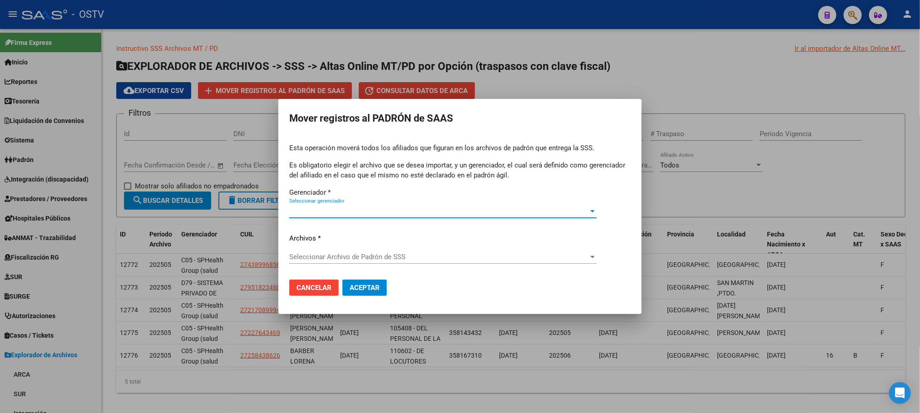
click at [379, 210] on span "Seleccionar gerenciador" at bounding box center [438, 211] width 299 height 8
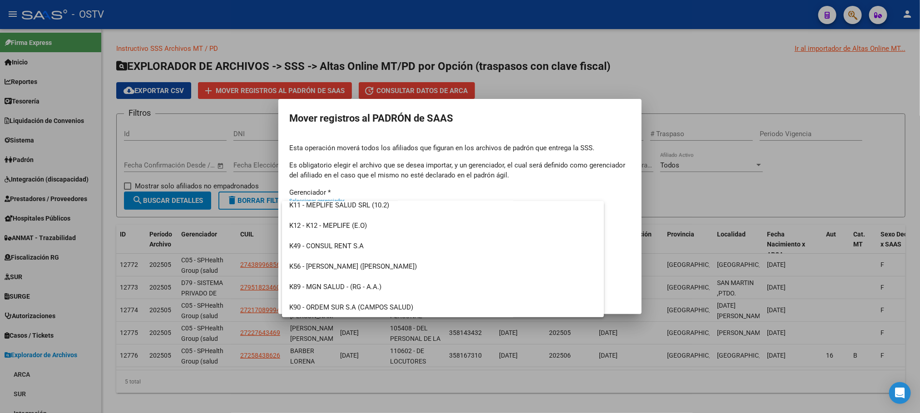
scroll to position [598, 0]
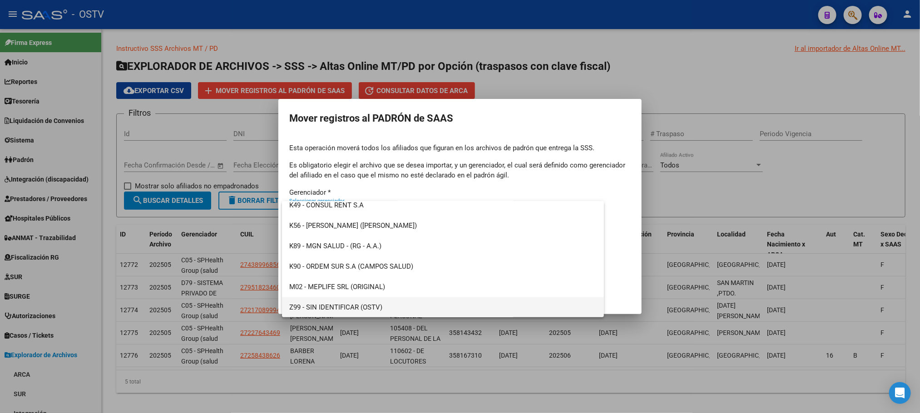
click at [372, 310] on span "Z99 - SIN IDENTIFICAR (OSTV)" at bounding box center [442, 307] width 307 height 20
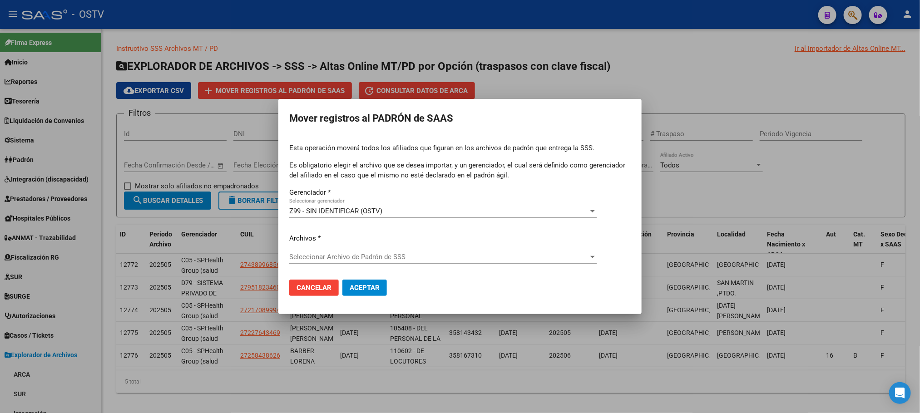
click at [116, 228] on div at bounding box center [460, 206] width 920 height 413
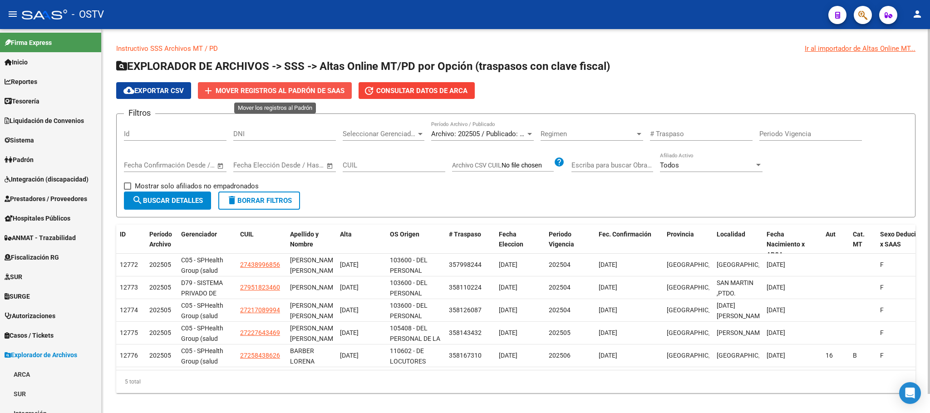
click at [244, 90] on span "Mover registros al PADRÓN de SAAS" at bounding box center [280, 91] width 129 height 8
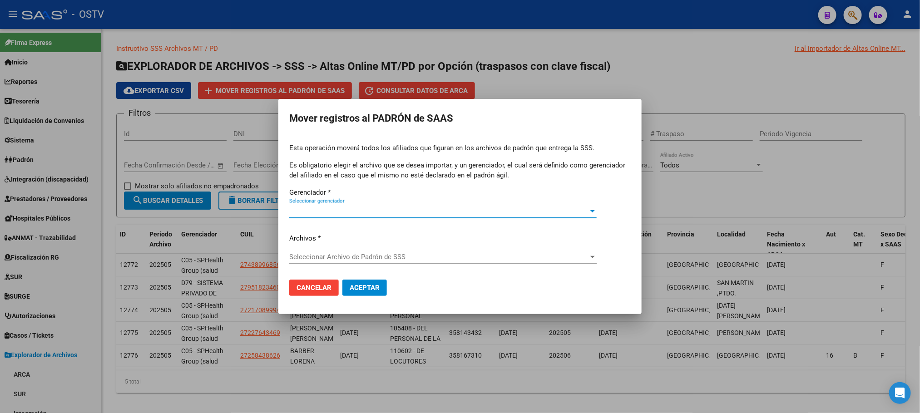
click at [354, 210] on span "Seleccionar gerenciador" at bounding box center [438, 211] width 299 height 8
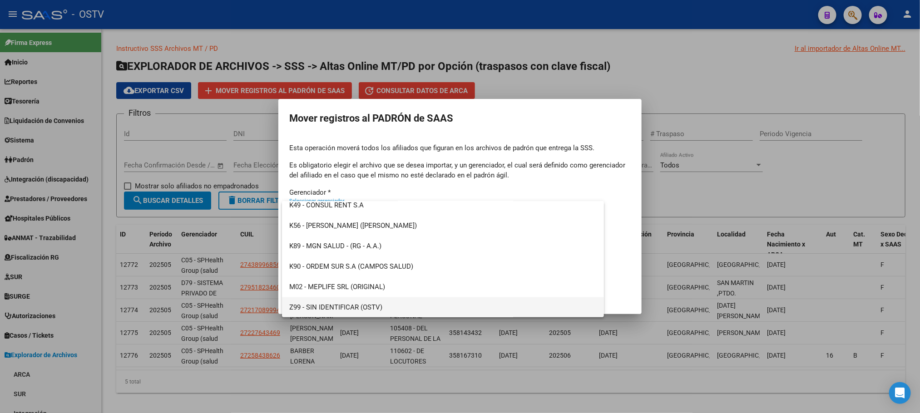
click at [350, 300] on span "Z99 - SIN IDENTIFICAR (OSTV)" at bounding box center [442, 307] width 307 height 20
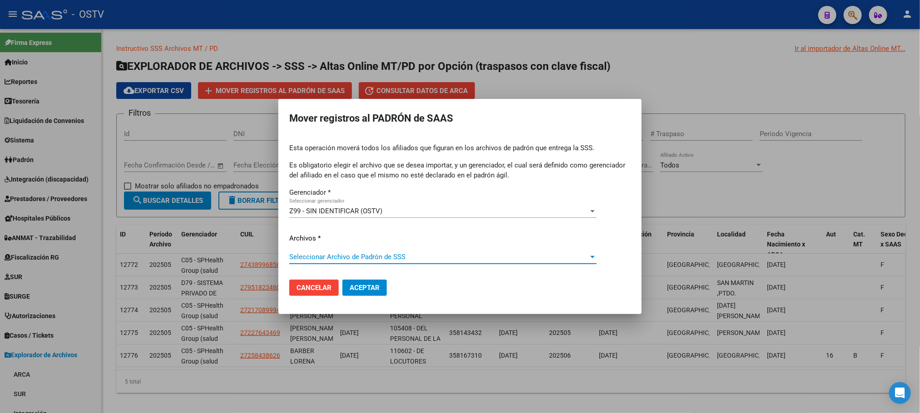
click at [349, 259] on span "Seleccionar Archivo de Padrón de SSS" at bounding box center [438, 257] width 299 height 8
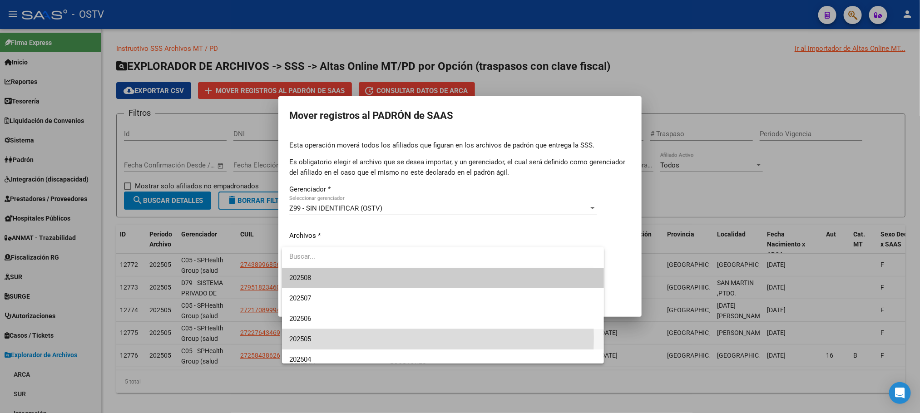
click at [336, 338] on span "202505" at bounding box center [442, 339] width 307 height 20
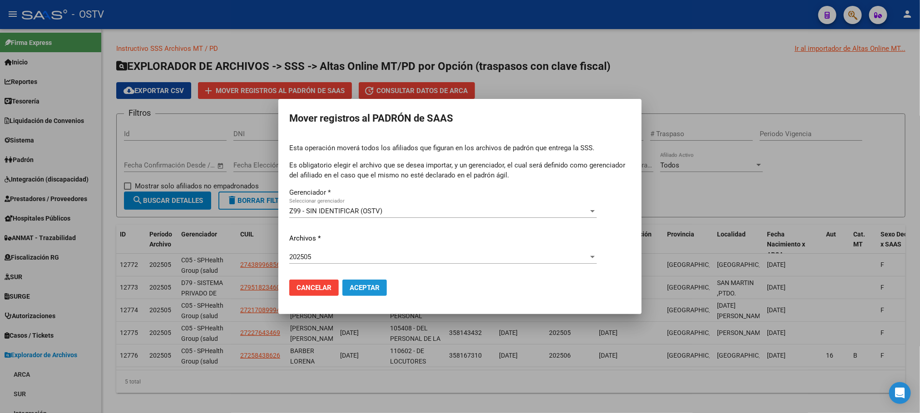
click at [365, 291] on span "Aceptar" at bounding box center [365, 288] width 30 height 8
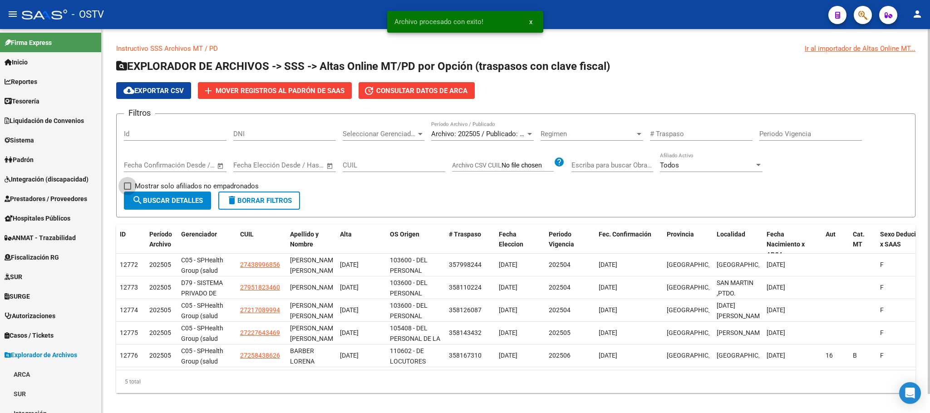
click at [182, 185] on span "Mostrar solo afiliados no empadronados" at bounding box center [197, 186] width 124 height 11
click at [128, 190] on input "Mostrar solo afiliados no empadronados" at bounding box center [127, 190] width 0 height 0
checkbox input "true"
click at [180, 201] on span "search Buscar Detalles" at bounding box center [167, 201] width 71 height 8
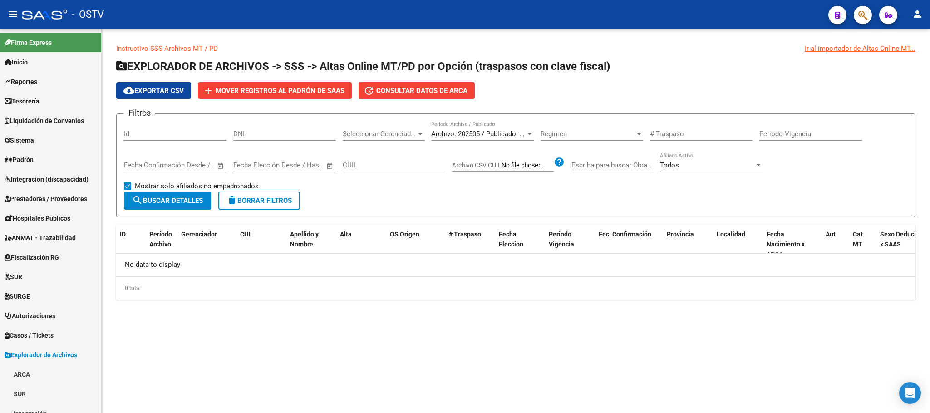
click at [210, 357] on mat-sidenav-content "Instructivo SSS Archivos MT / PD Ir al importador de Altas Online MT... EXPLORA…" at bounding box center [516, 221] width 829 height 384
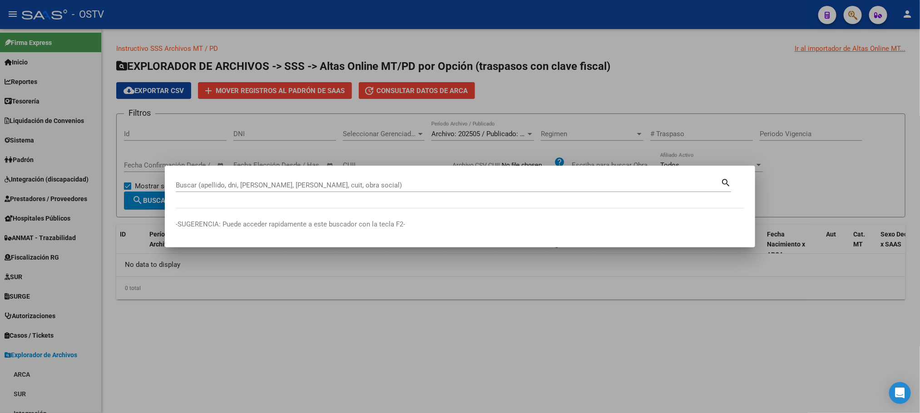
drag, startPoint x: 261, startPoint y: 190, endPoint x: 219, endPoint y: 183, distance: 41.9
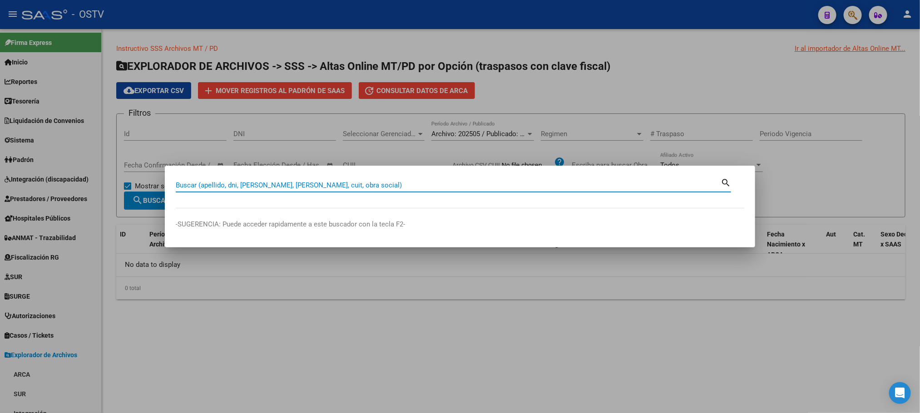
paste input "20-33341373-7"
type input "20333413737"
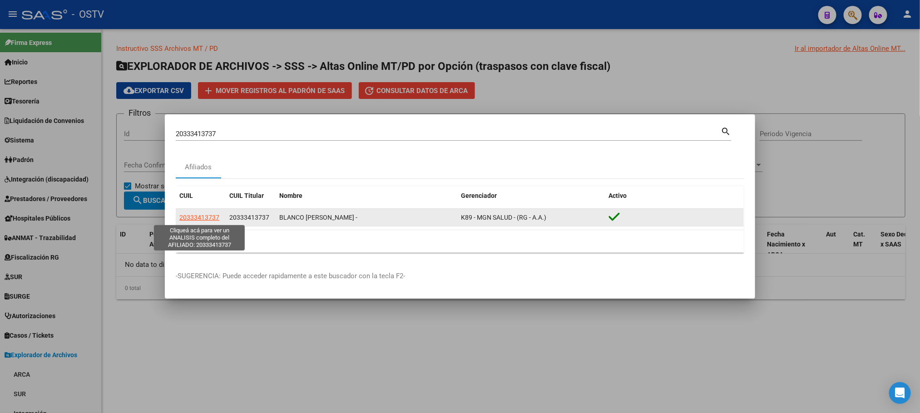
click at [197, 219] on span "20333413737" at bounding box center [199, 217] width 40 height 7
type textarea "20333413737"
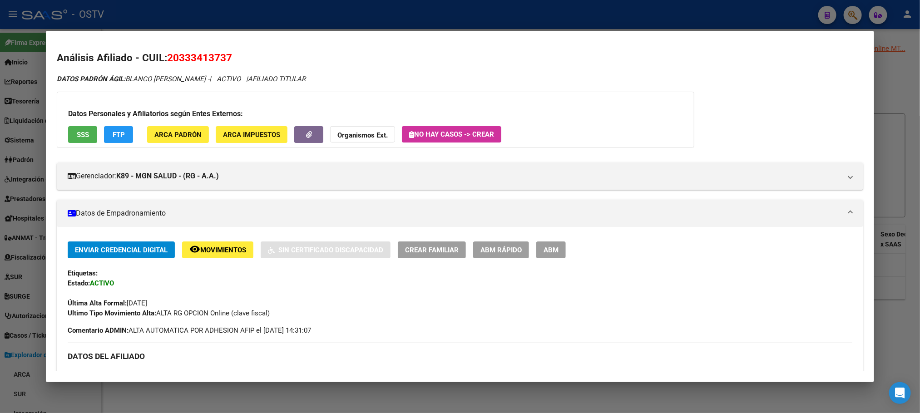
click at [548, 248] on span "ABM" at bounding box center [551, 250] width 15 height 8
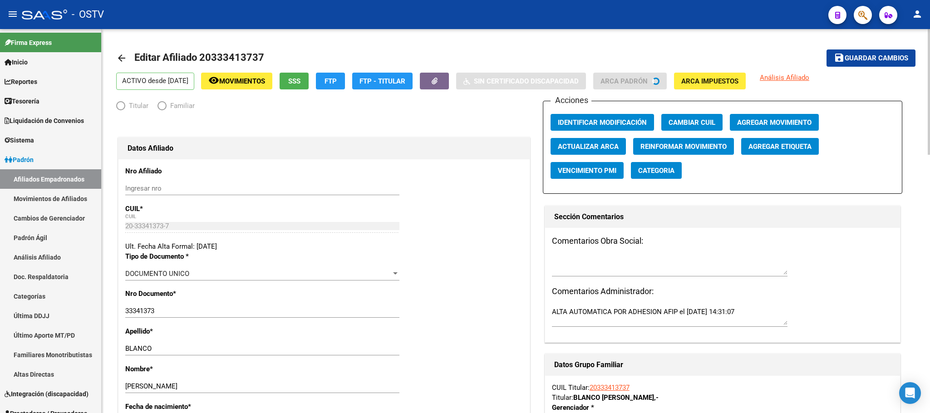
radio input "true"
type input "30-71471422-4"
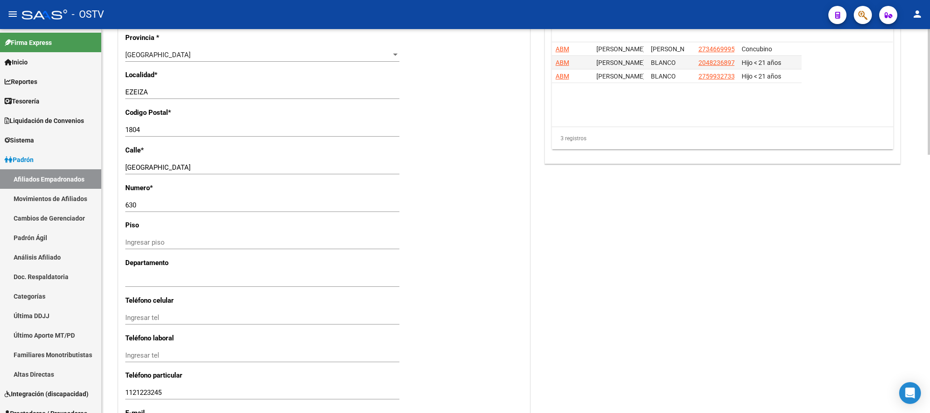
scroll to position [613, 0]
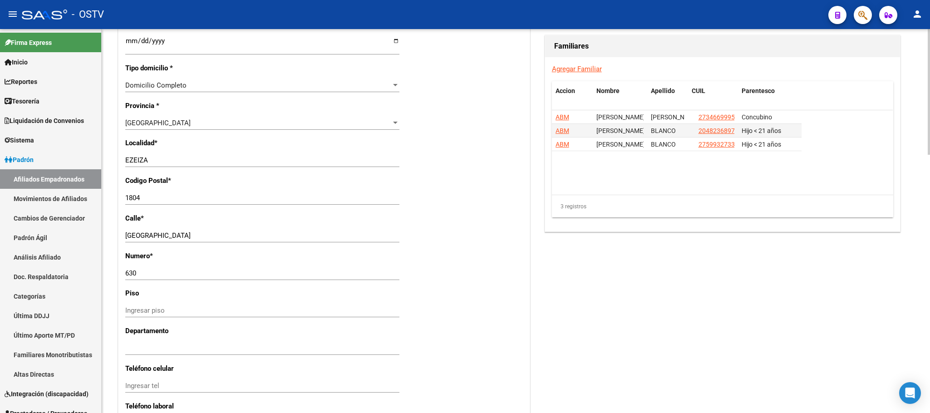
click at [115, 247] on div "arrow_back Editar Afiliado 20333413737 save Guardar cambios ACTIVO desde 01/03/…" at bounding box center [516, 2] width 829 height 1172
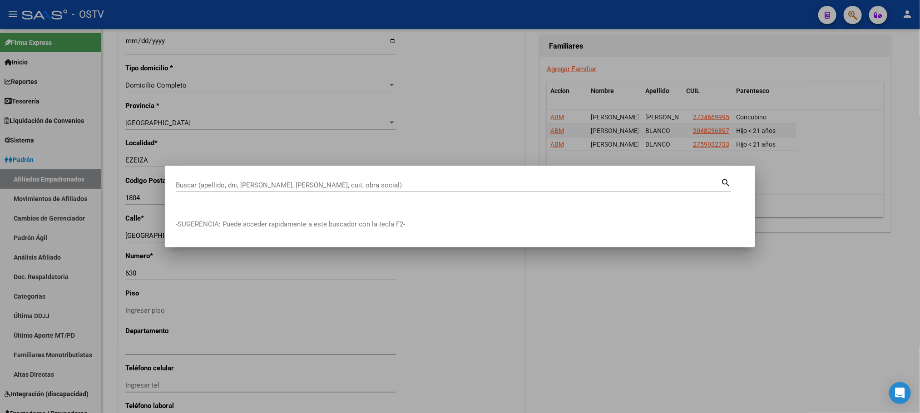
drag, startPoint x: 352, startPoint y: 178, endPoint x: 345, endPoint y: 190, distance: 14.3
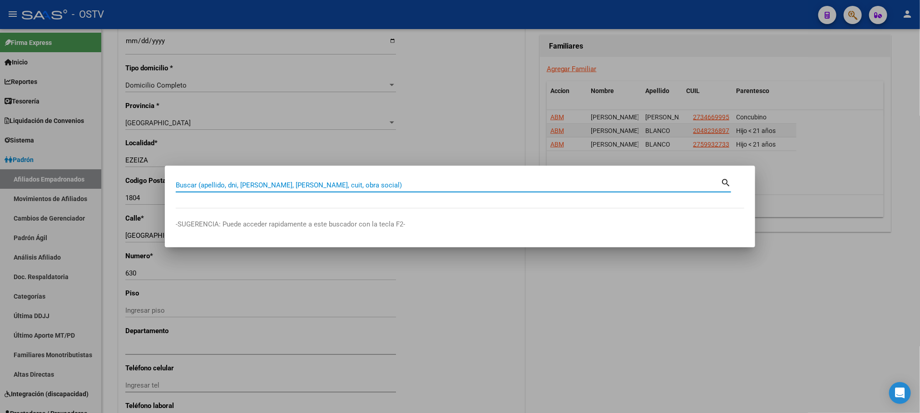
drag, startPoint x: 345, startPoint y: 190, endPoint x: 340, endPoint y: 188, distance: 5.3
paste input "10351198"
type input "10351198"
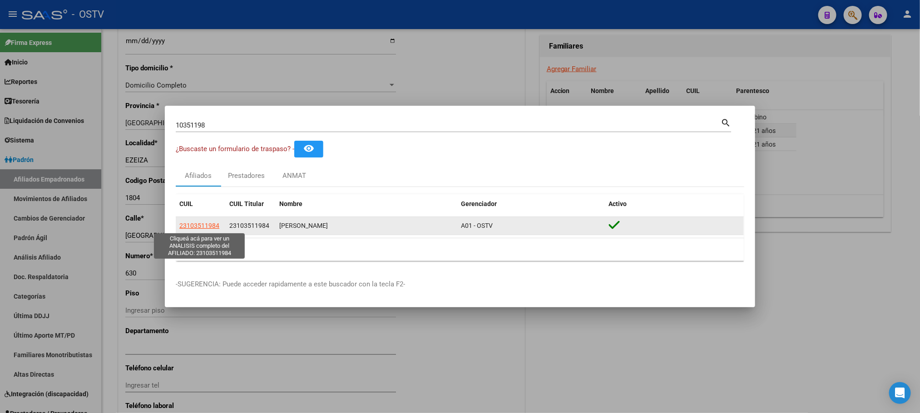
click at [198, 222] on span "23103511984" at bounding box center [199, 225] width 40 height 7
type textarea "23103511984"
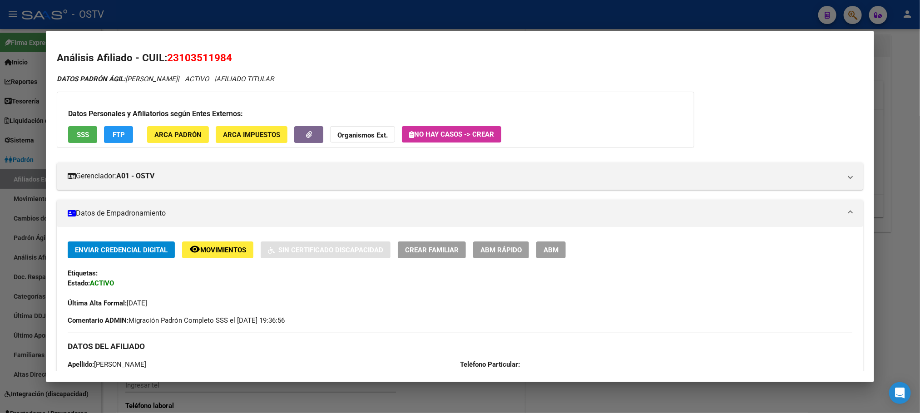
click at [545, 254] on span "ABM" at bounding box center [551, 250] width 15 height 8
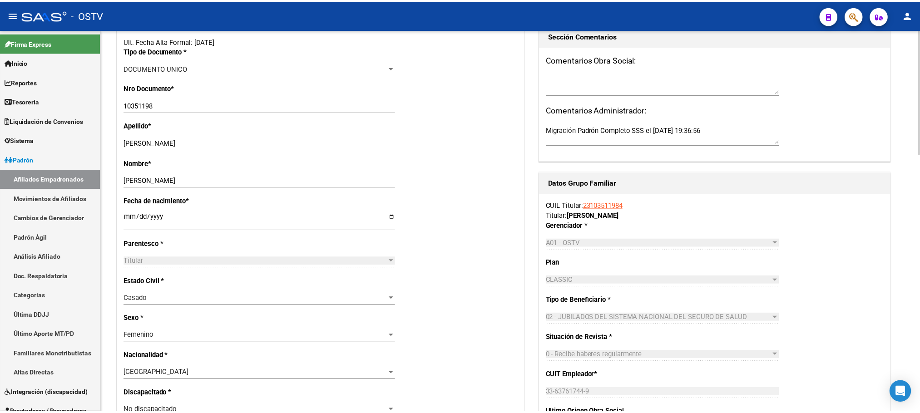
scroll to position [204, 0]
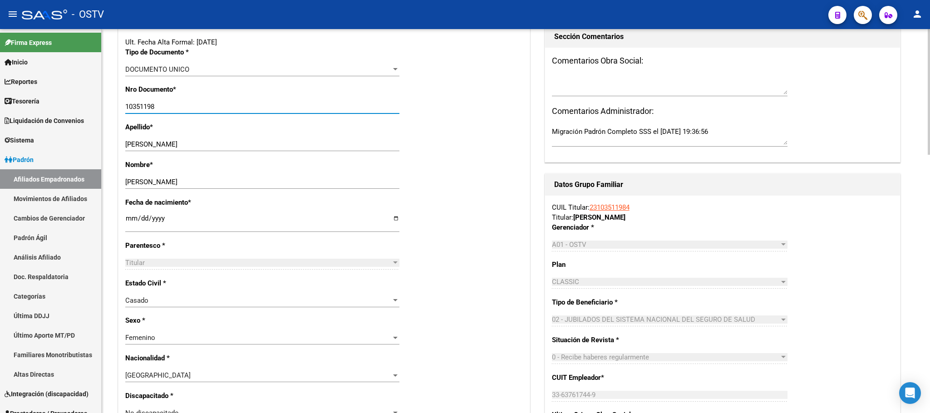
drag, startPoint x: 165, startPoint y: 107, endPoint x: 114, endPoint y: 107, distance: 51.3
click at [114, 107] on div "arrow_back Editar Afiliado 23103511984 save Guardar cambios ACTIVO desde 01/10/…" at bounding box center [516, 411] width 829 height 1172
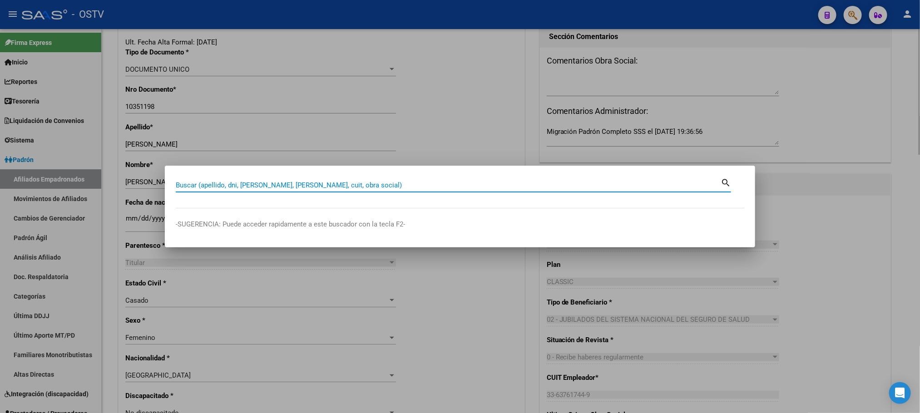
paste input "20258170025"
type input "20258170025"
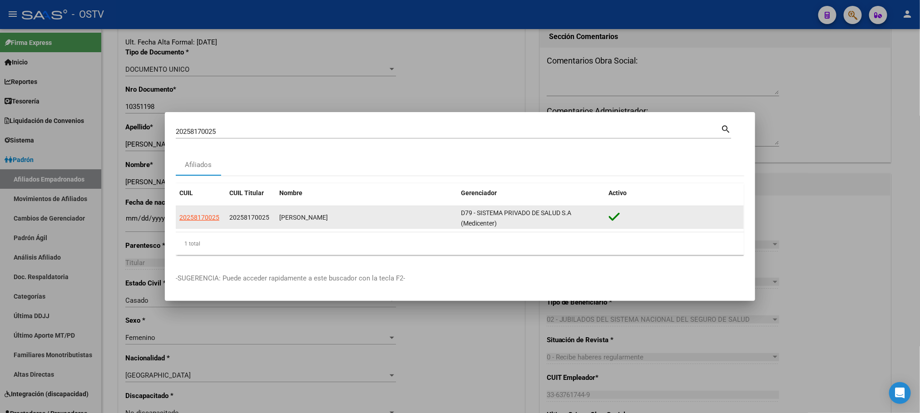
click at [201, 210] on datatable-body-cell "20258170025" at bounding box center [201, 217] width 50 height 22
click at [202, 217] on span "20258170025" at bounding box center [199, 217] width 40 height 7
type textarea "20258170025"
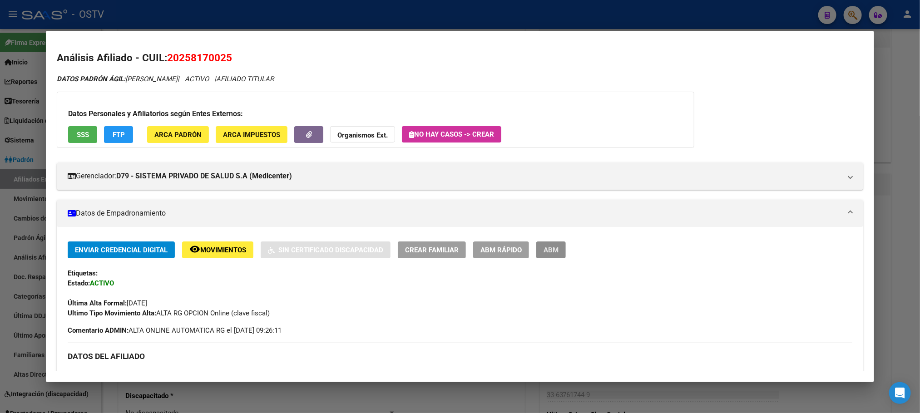
click at [544, 247] on span "ABM" at bounding box center [551, 250] width 15 height 8
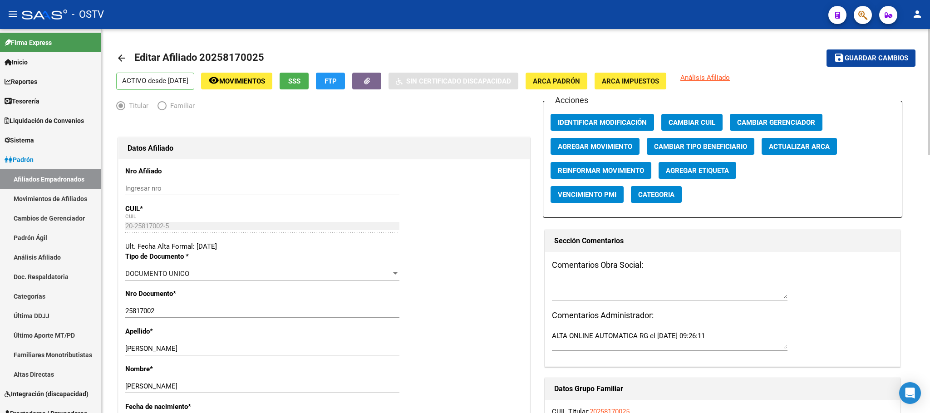
click at [590, 143] on span "Agregar Movimiento" at bounding box center [595, 147] width 74 height 8
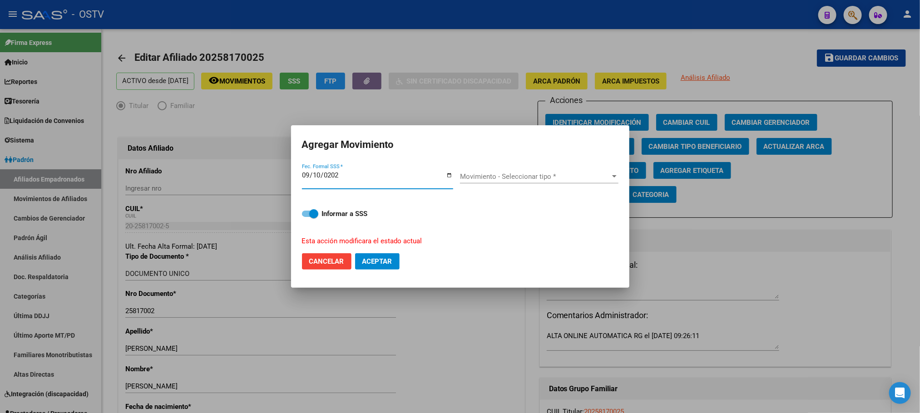
type input "2025-09-10"
click at [490, 183] on div "Movimiento - Seleccionar tipo * Movimiento - Seleccionar tipo *" at bounding box center [539, 177] width 158 height 14
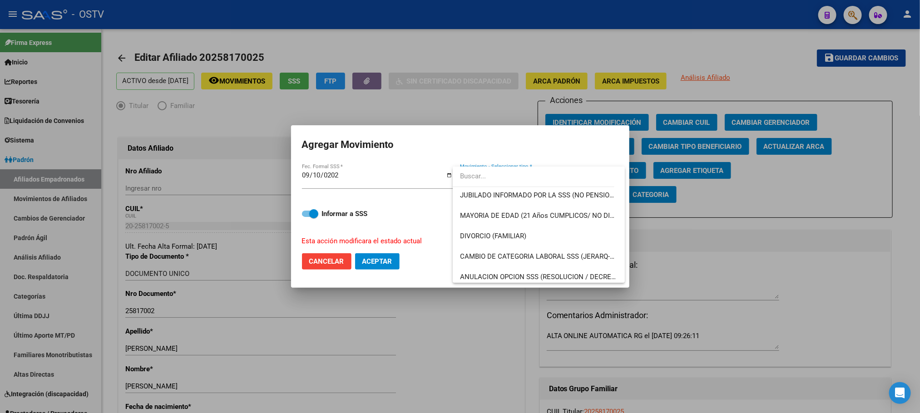
scroll to position [204, 0]
click at [334, 266] on div at bounding box center [460, 206] width 920 height 413
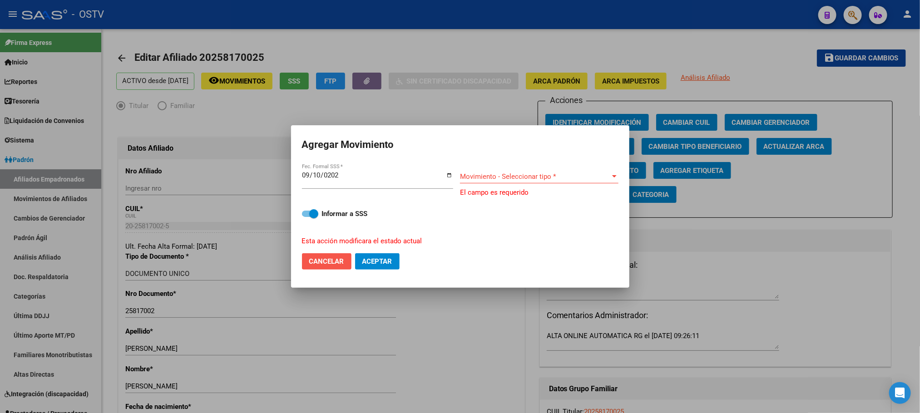
click at [319, 267] on button "Cancelar" at bounding box center [326, 261] width 49 height 16
checkbox input "false"
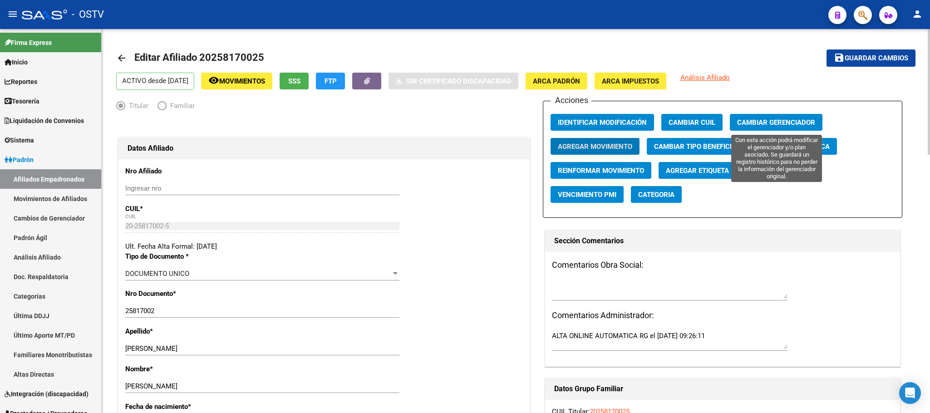
click at [751, 122] on span "Cambiar Gerenciador" at bounding box center [776, 123] width 78 height 8
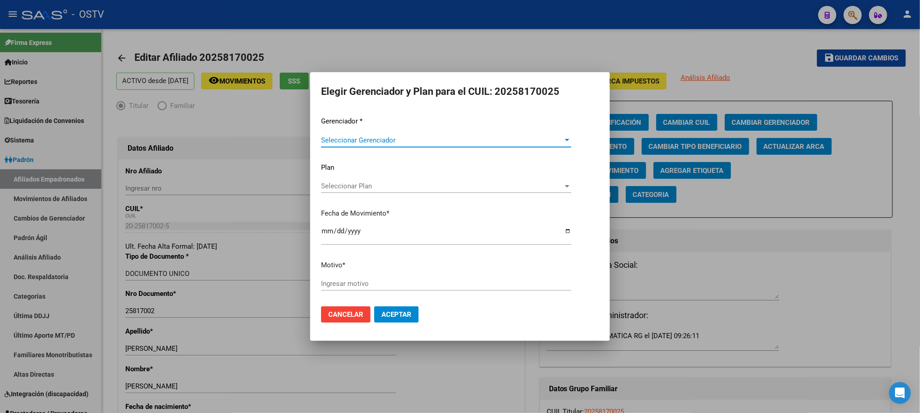
click at [433, 143] on span "Seleccionar Gerenciador" at bounding box center [442, 140] width 242 height 8
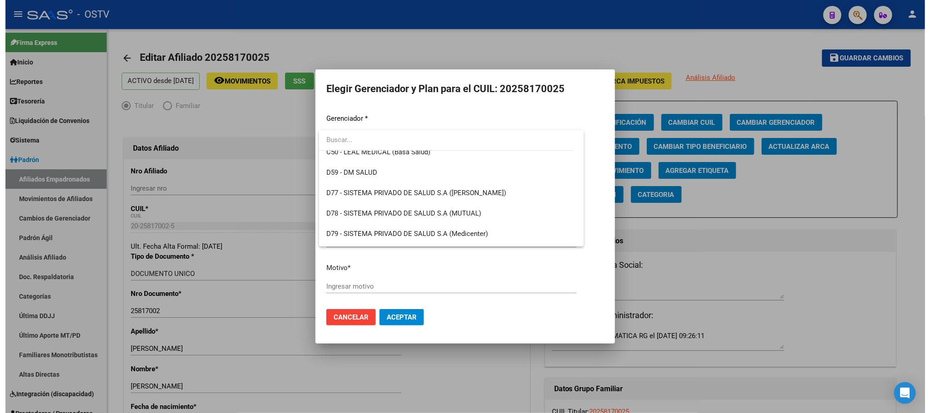
scroll to position [409, 0]
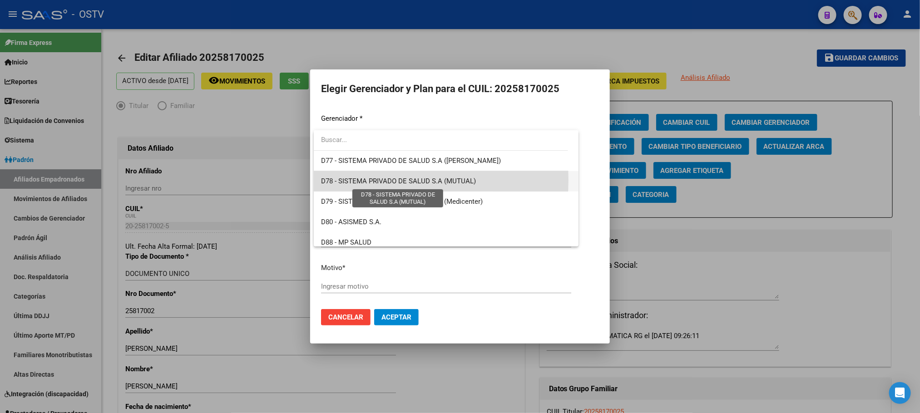
click at [357, 180] on span "D78 - SISTEMA PRIVADO DE SALUD S.A (MUTUAL)" at bounding box center [398, 181] width 155 height 8
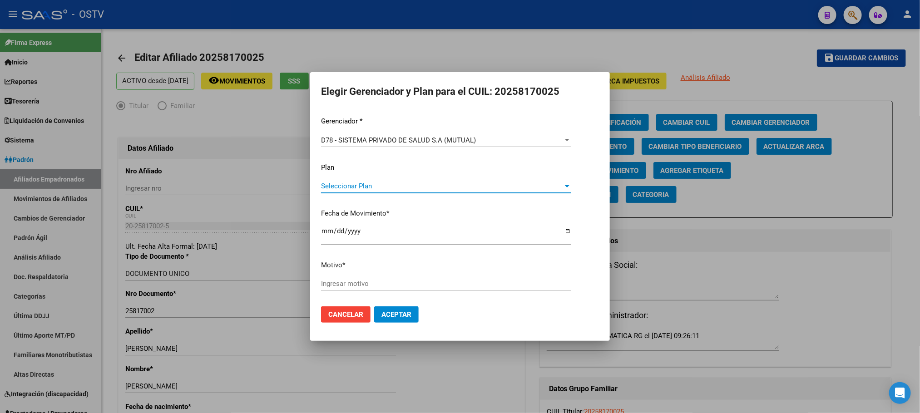
click at [368, 185] on span "Seleccionar Plan" at bounding box center [442, 186] width 242 height 8
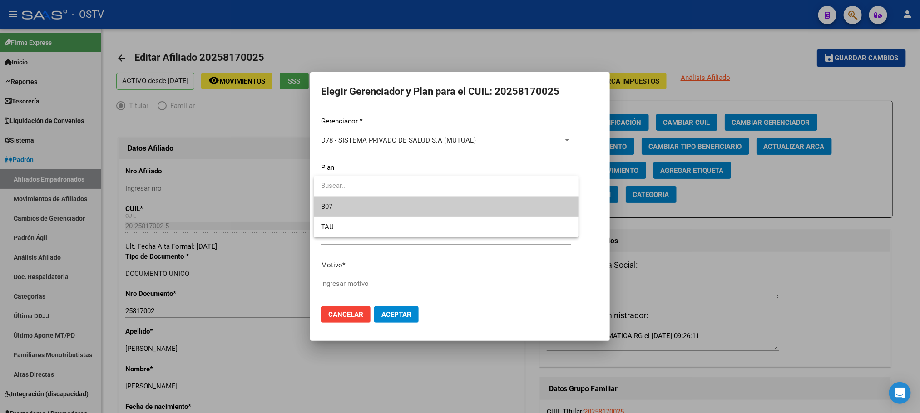
click at [374, 169] on div at bounding box center [460, 206] width 920 height 413
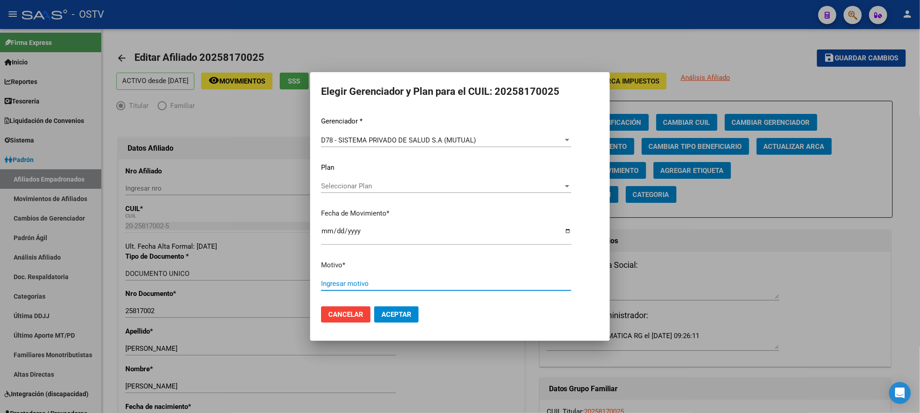
click at [375, 281] on input "Ingresar motivo" at bounding box center [446, 284] width 250 height 8
type input "POR PEDIDO DEL GERENCIADOR AL MAIL 10092025"
click at [390, 308] on button "Aceptar" at bounding box center [396, 314] width 44 height 16
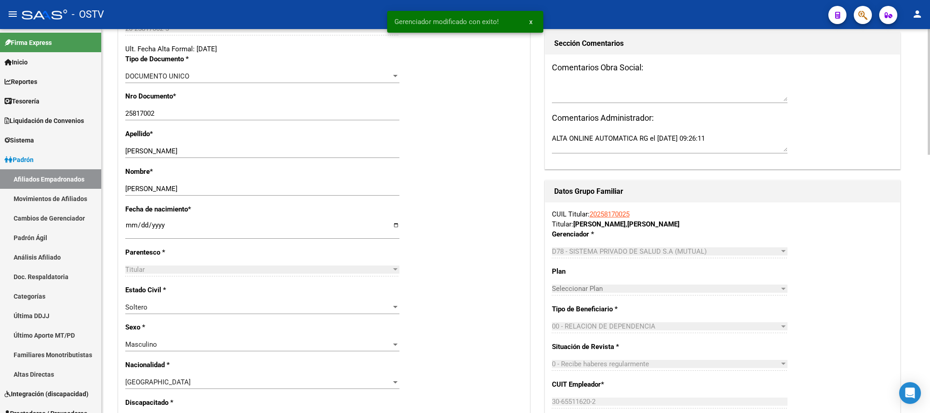
scroll to position [0, 0]
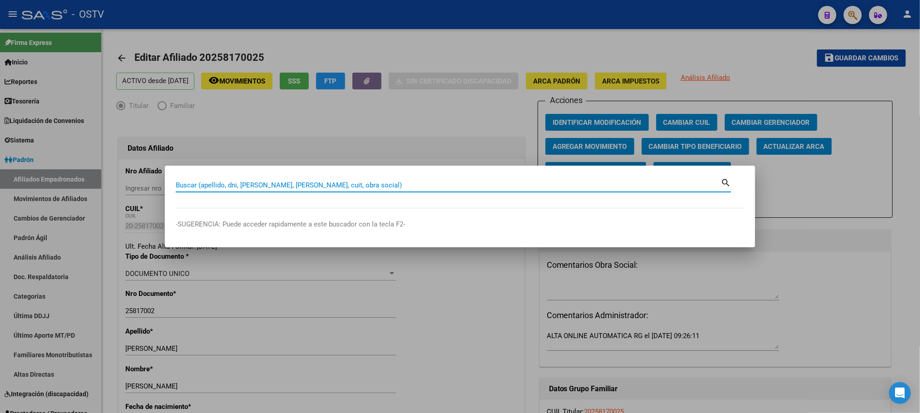
paste input "20423075"
type input "20423075"
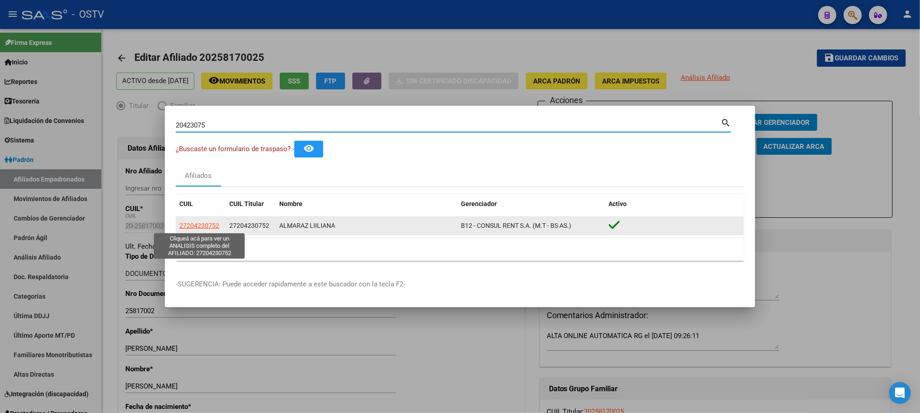
click at [210, 226] on span "27204230752" at bounding box center [199, 225] width 40 height 7
type textarea "27204230752"
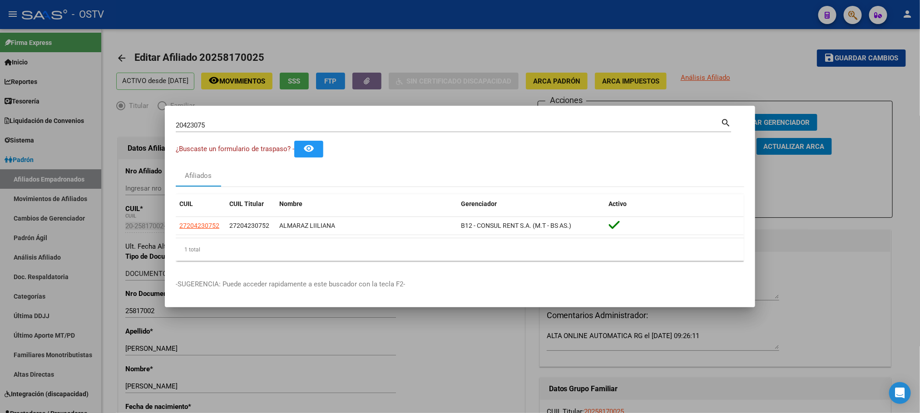
click at [41, 94] on div at bounding box center [460, 206] width 920 height 413
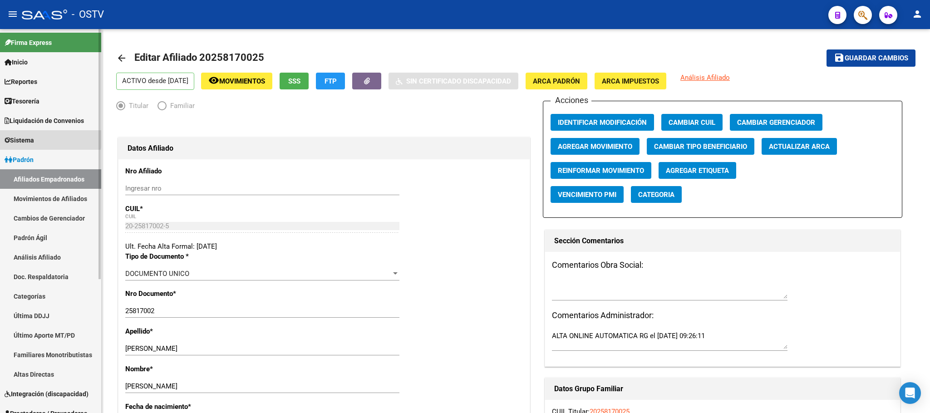
click at [26, 136] on span "Sistema" at bounding box center [20, 140] width 30 height 10
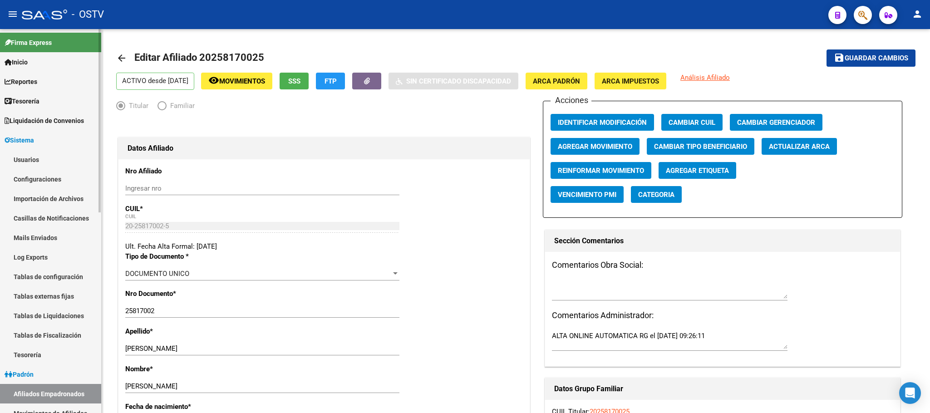
click at [26, 159] on link "Usuarios" at bounding box center [50, 160] width 101 height 20
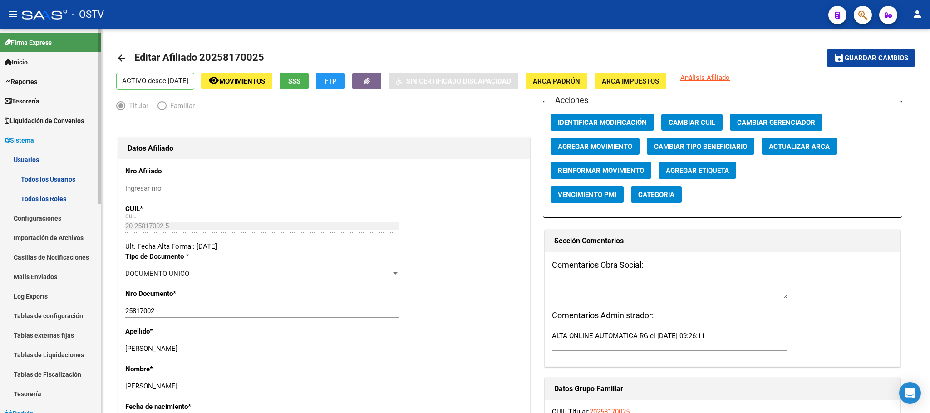
click at [49, 183] on link "Todos los Usuarios" at bounding box center [50, 179] width 101 height 20
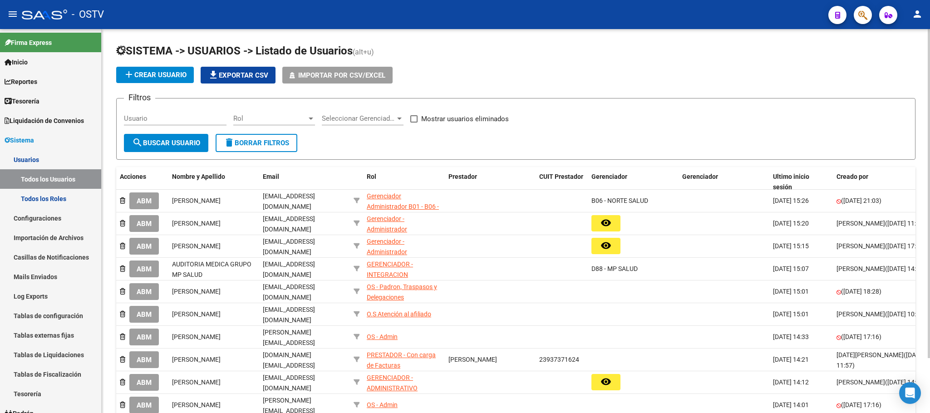
click at [146, 119] on input "Usuario" at bounding box center [175, 118] width 103 height 8
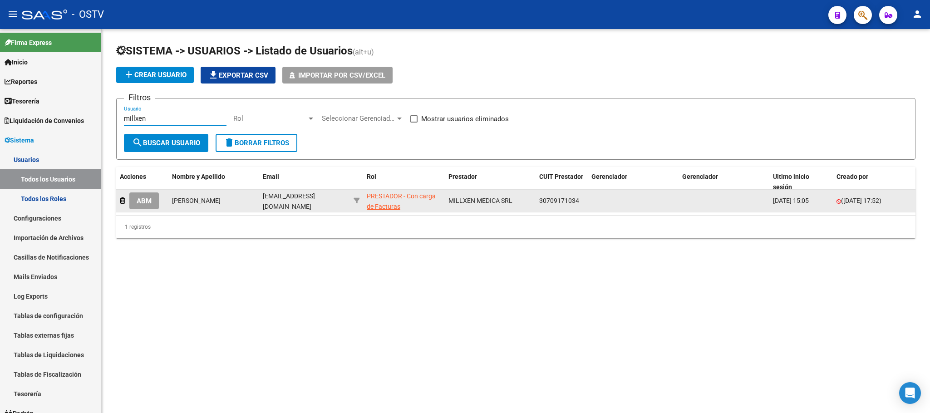
type input "millxen"
click at [143, 200] on span "ABM" at bounding box center [144, 201] width 15 height 8
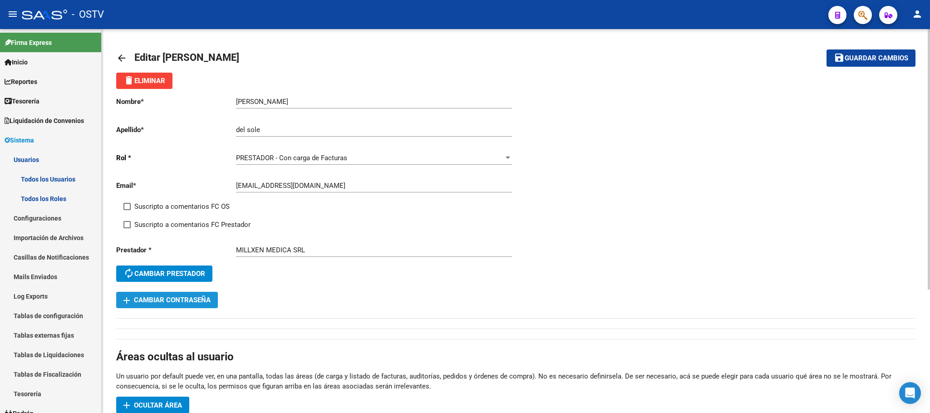
click at [163, 296] on button "add Cambiar Contraseña" at bounding box center [167, 300] width 102 height 16
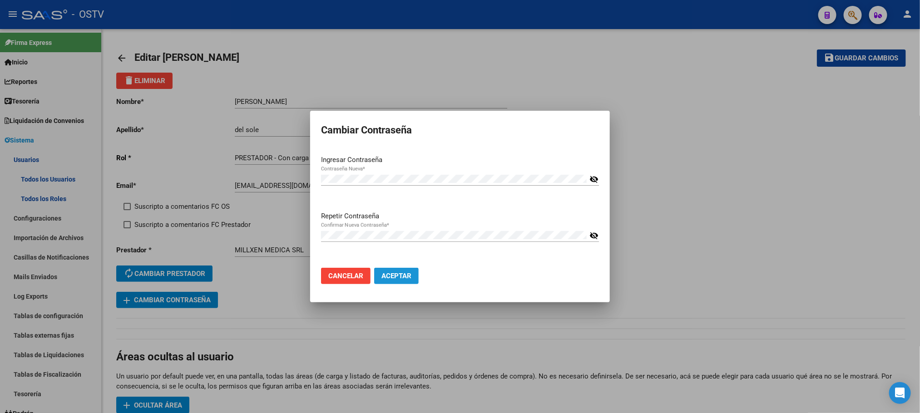
click at [404, 274] on span "Aceptar" at bounding box center [396, 276] width 30 height 8
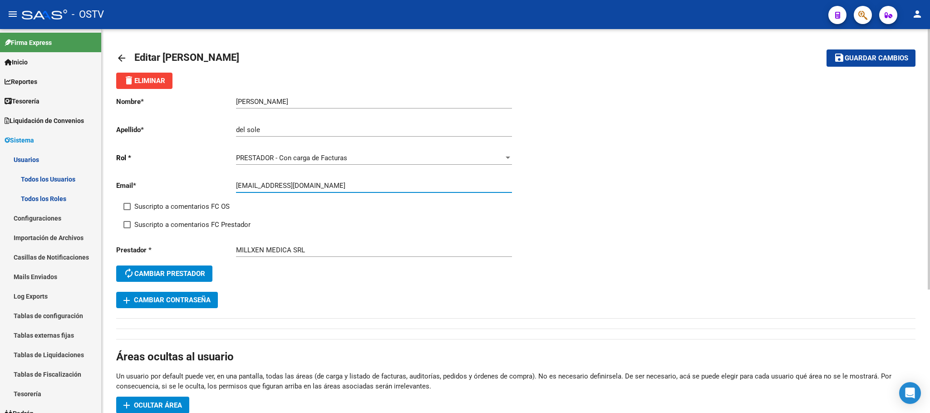
drag, startPoint x: 373, startPoint y: 188, endPoint x: 177, endPoint y: 183, distance: 196.2
click at [225, 184] on app-form-text-field "Email * juancarlosdelsole@millxenmedica.com.ar Ingresar email" at bounding box center [314, 186] width 396 height 8
paste input "cintiabehar@millxenmedica.com.ar"
type input "cintiabehar@millxenmedica.com.ar"
click at [192, 301] on span "add Cambiar Contraseña" at bounding box center [167, 300] width 87 height 8
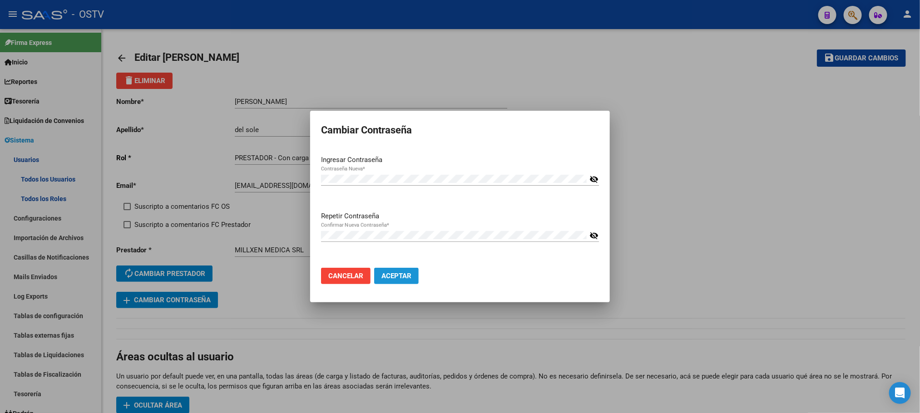
click at [390, 275] on span "Aceptar" at bounding box center [396, 276] width 30 height 8
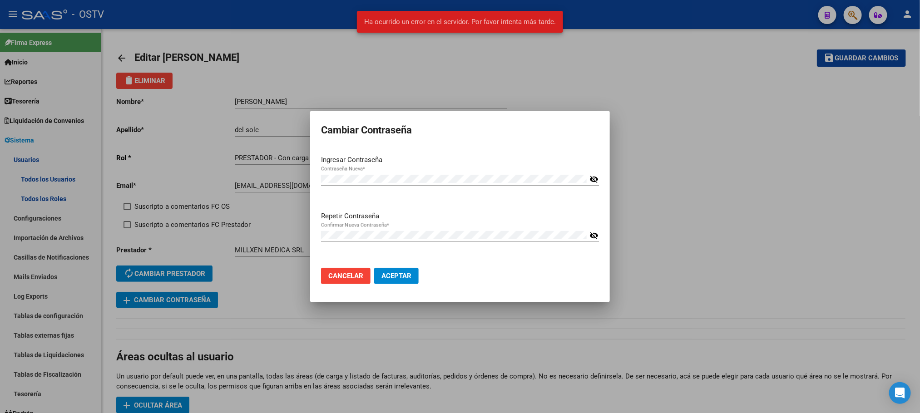
click at [184, 173] on div at bounding box center [460, 206] width 920 height 413
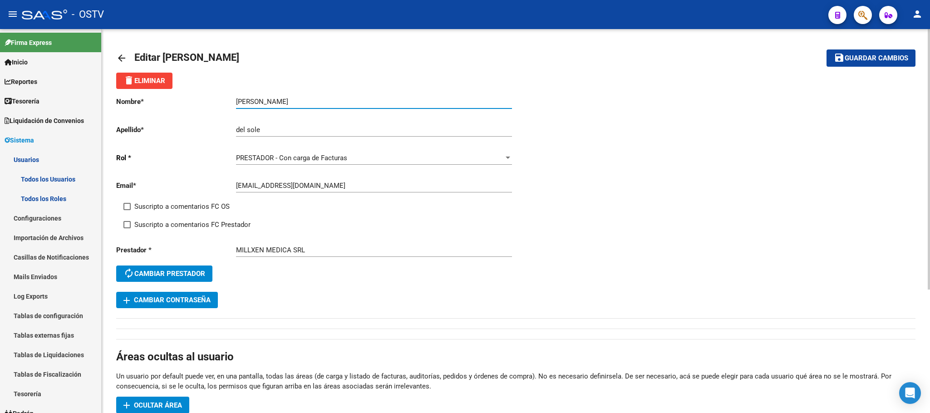
drag, startPoint x: 282, startPoint y: 98, endPoint x: 93, endPoint y: 98, distance: 189.3
click at [93, 98] on mat-sidenav-container "Firma Express Inicio Calendario SSS Instructivos Contacto OS Reportes Tablero d…" at bounding box center [465, 221] width 930 height 384
click at [272, 104] on input "Cinthia" at bounding box center [374, 102] width 276 height 8
type input "Cintia"
type input "Behar"
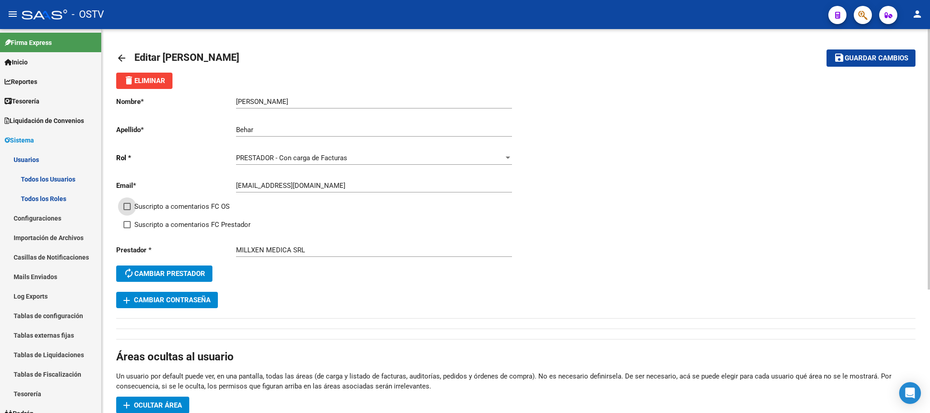
click at [872, 60] on span "Guardar cambios" at bounding box center [877, 58] width 64 height 8
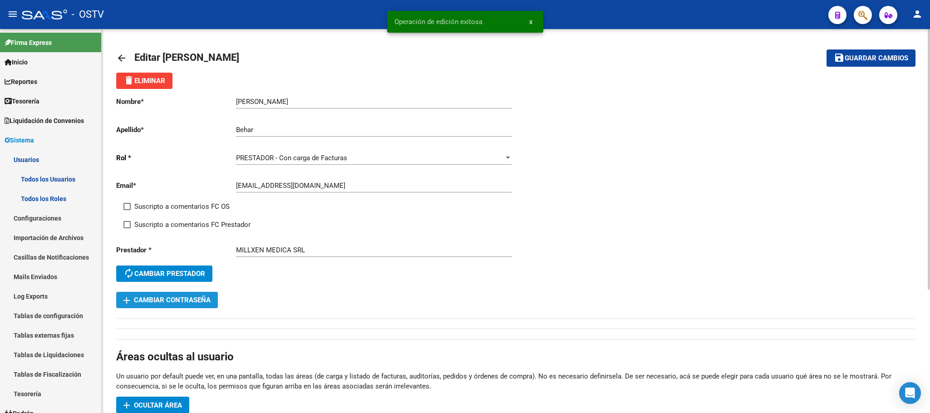
click at [187, 304] on span "add Cambiar Contraseña" at bounding box center [167, 300] width 87 height 8
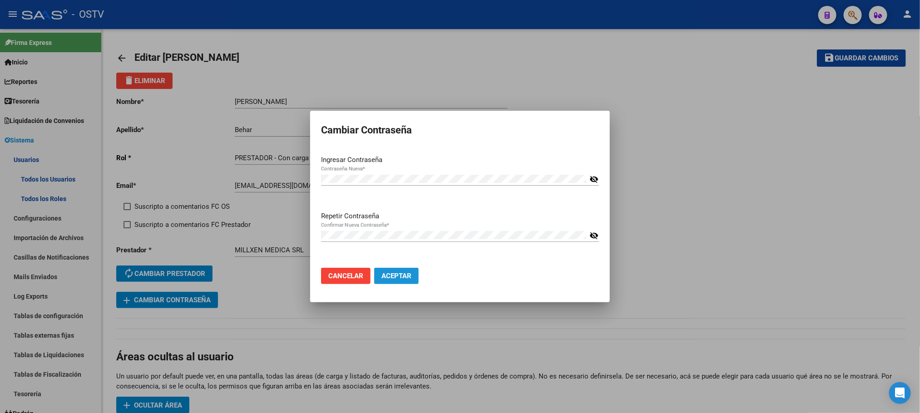
click at [394, 277] on span "Aceptar" at bounding box center [396, 276] width 30 height 8
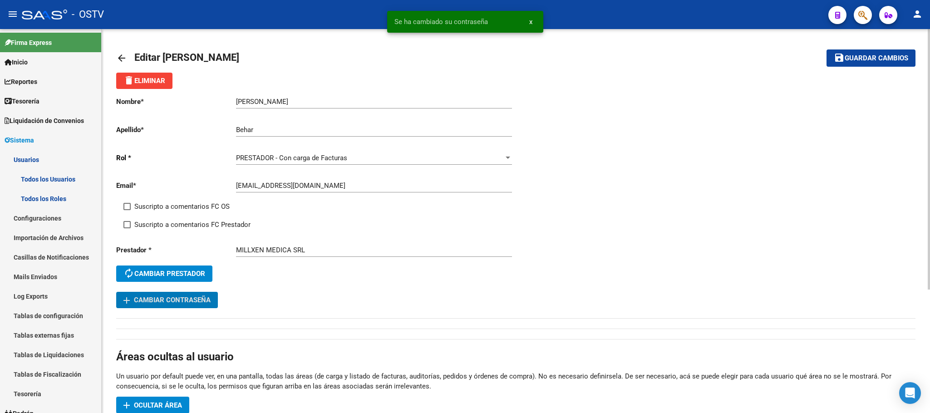
click at [673, 287] on div "Nombre * Cintia Ingresar nombre Apellido * Behar Ingresar apellido Rol * PRESTA…" at bounding box center [516, 198] width 800 height 219
click at [876, 67] on mat-toolbar-row "save Guardar cambios" at bounding box center [833, 58] width 166 height 29
click at [880, 59] on span "Guardar cambios" at bounding box center [877, 58] width 64 height 8
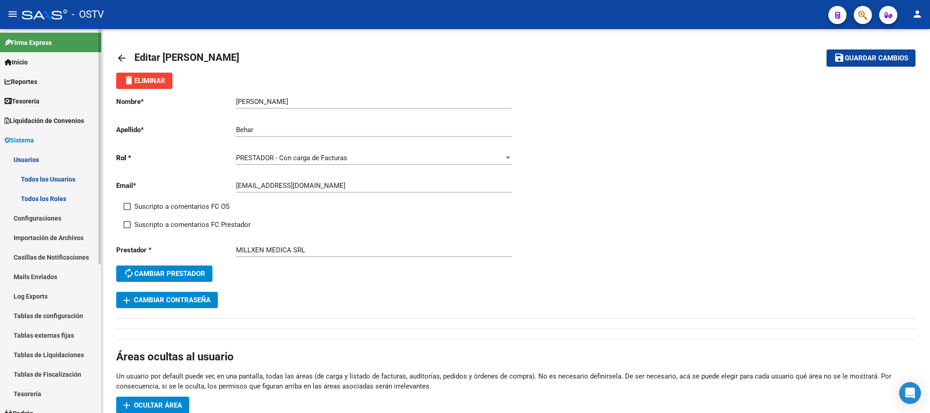
click at [50, 178] on link "Todos los Usuarios" at bounding box center [50, 179] width 101 height 20
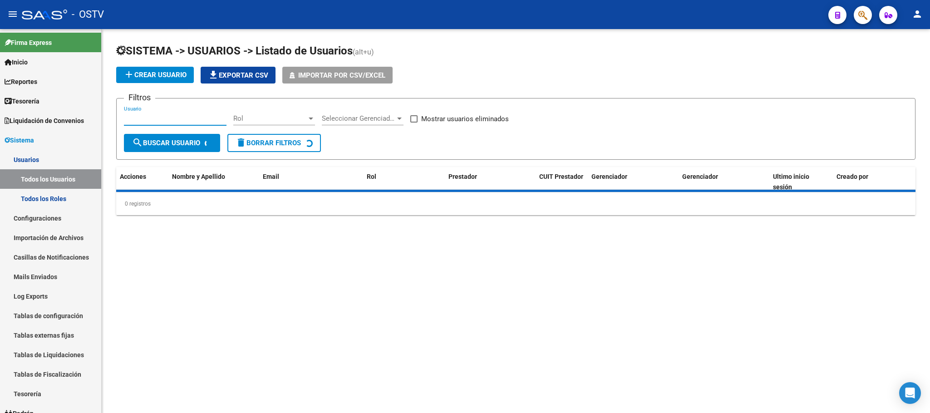
click at [210, 121] on input "Usuario" at bounding box center [175, 118] width 103 height 8
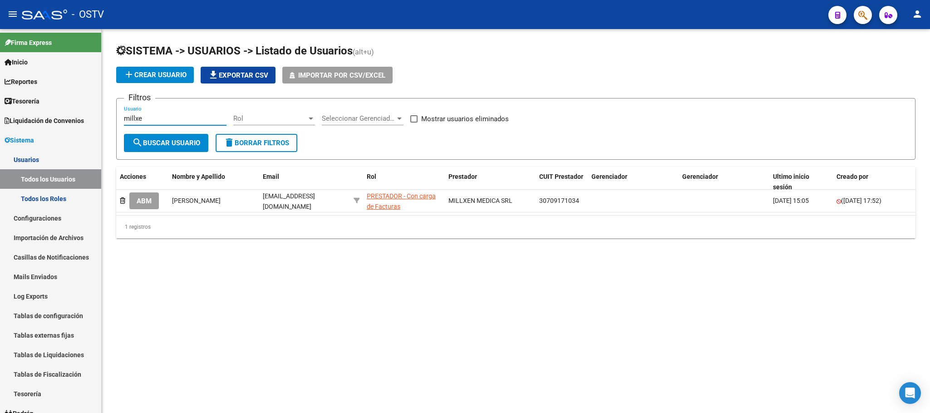
type input "millxe"
click at [151, 323] on mat-sidenav-content "SISTEMA -> USUARIOS -> Listado de Usuarios (alt+u) add Crear Usuario file_downl…" at bounding box center [516, 221] width 829 height 384
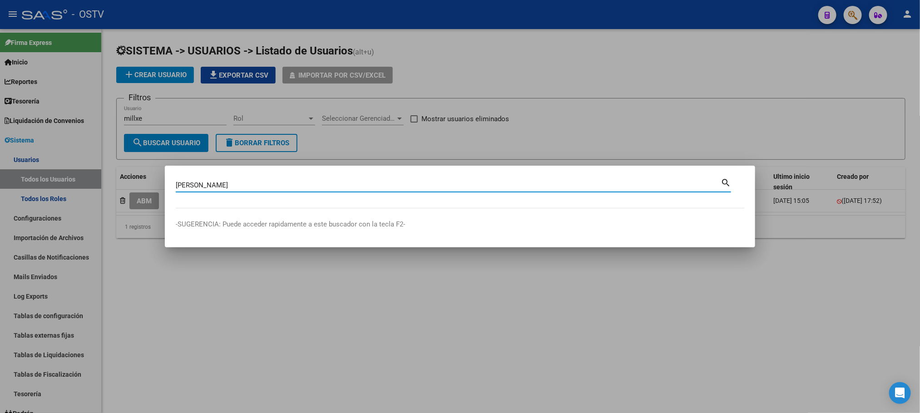
type input "fenner"
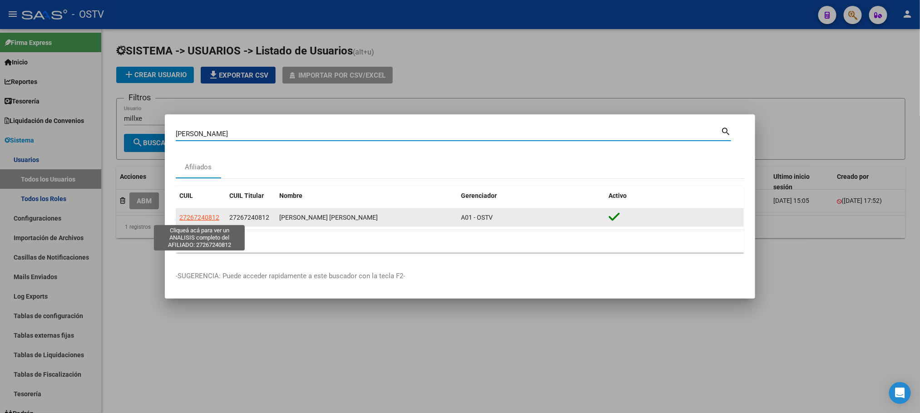
click at [206, 218] on span "27267240812" at bounding box center [199, 217] width 40 height 7
type textarea "27267240812"
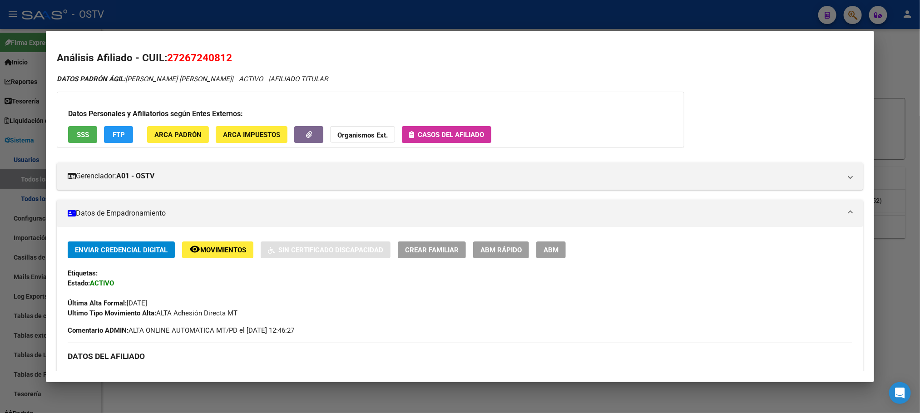
click at [548, 256] on button "ABM" at bounding box center [551, 250] width 30 height 17
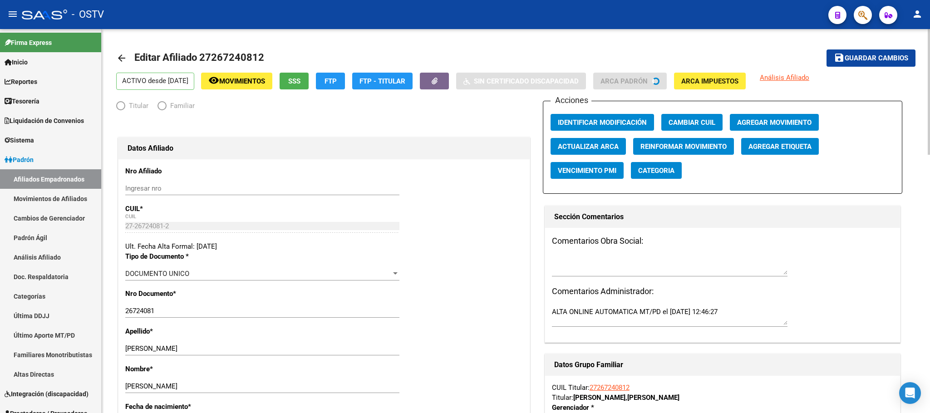
radio input "true"
type input "27-26724081-2"
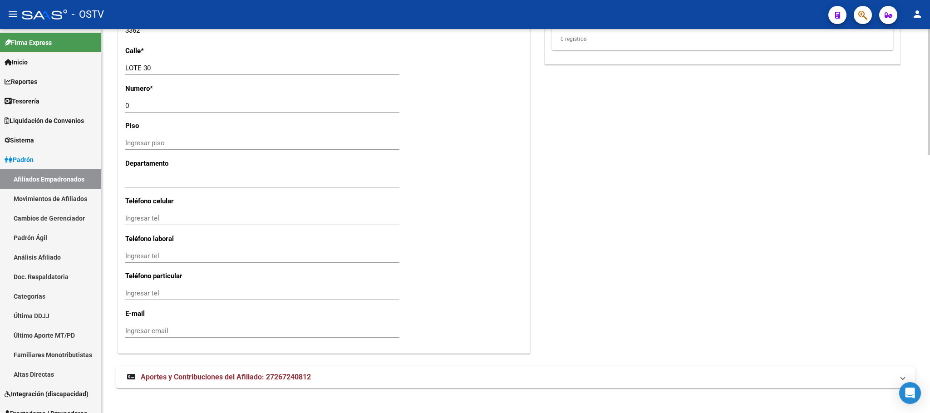
scroll to position [789, 0]
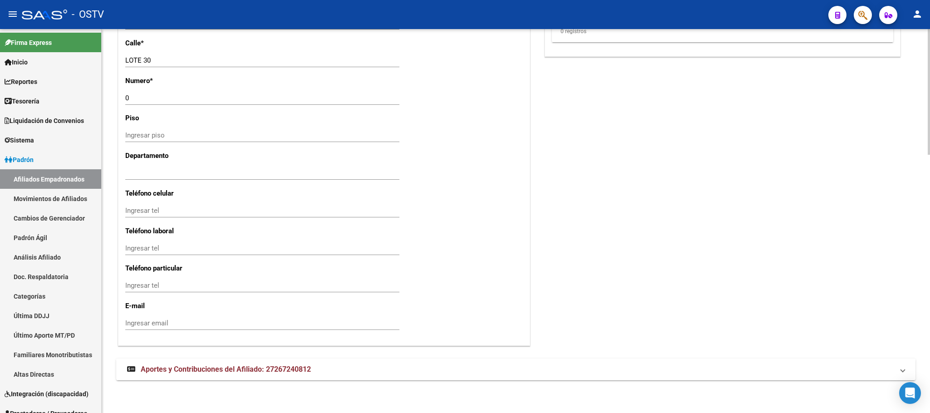
click at [240, 366] on span "Aportes y Contribuciones del Afiliado: 27267240812" at bounding box center [226, 369] width 170 height 9
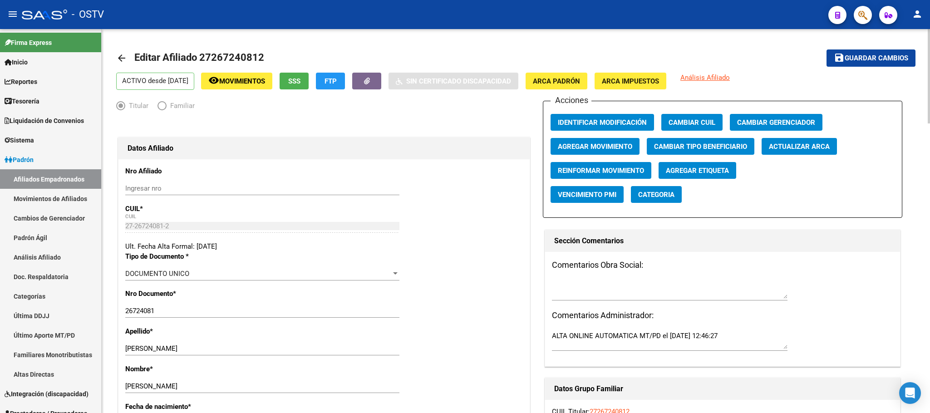
scroll to position [272, 0]
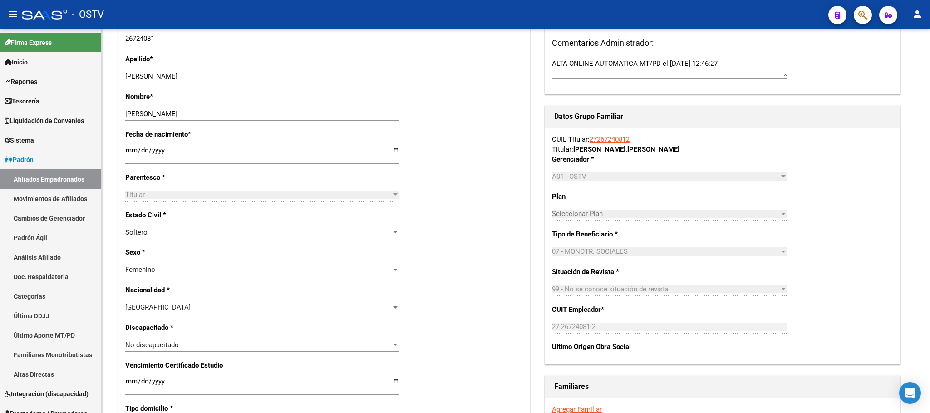
click at [920, 17] on mat-icon "person" at bounding box center [917, 14] width 11 height 11
click at [898, 62] on button "exit_to_app Salir" at bounding box center [898, 60] width 55 height 22
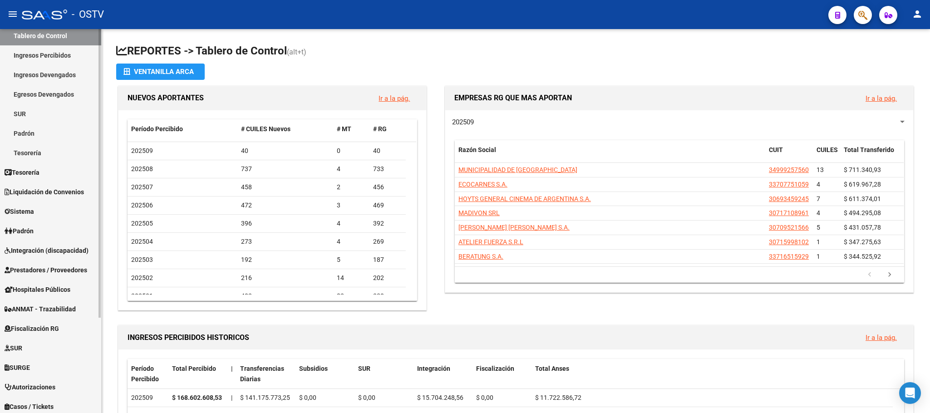
scroll to position [127, 0]
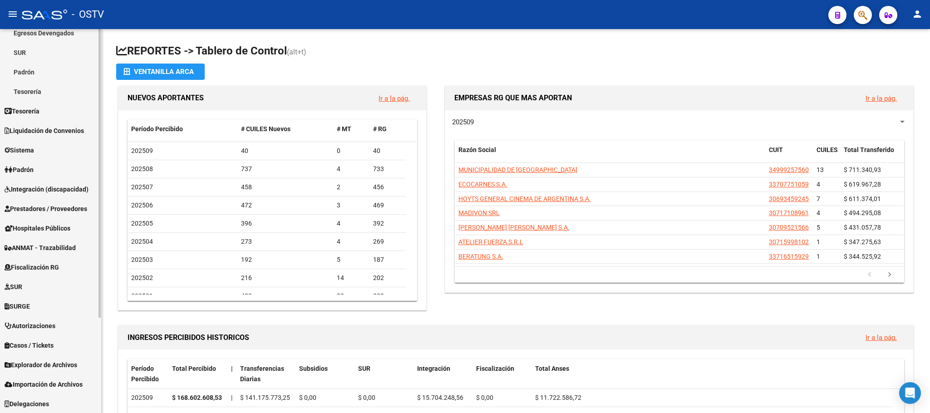
click at [30, 233] on span "Hospitales Públicos" at bounding box center [38, 228] width 66 height 10
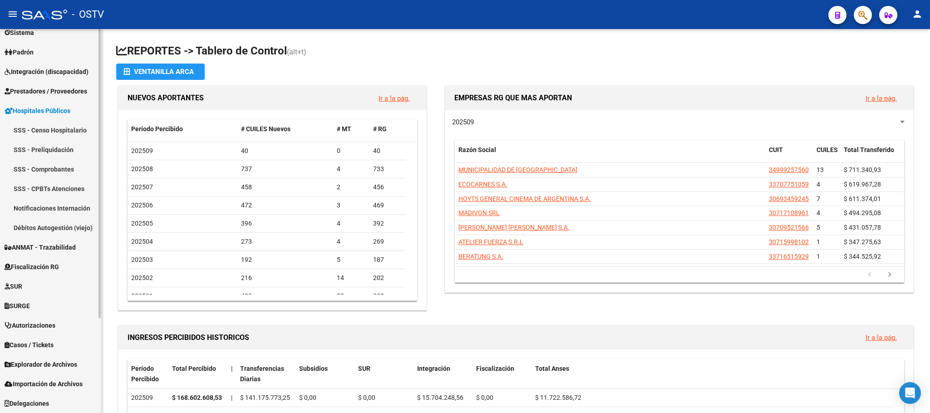
scroll to position [108, 0]
click at [36, 204] on link "Notificaciones Internación" at bounding box center [50, 208] width 101 height 20
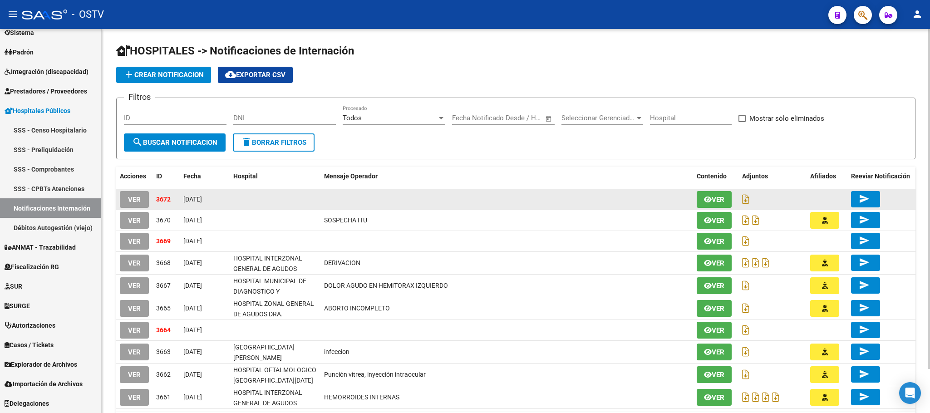
click at [135, 198] on span "VER" at bounding box center [134, 200] width 13 height 8
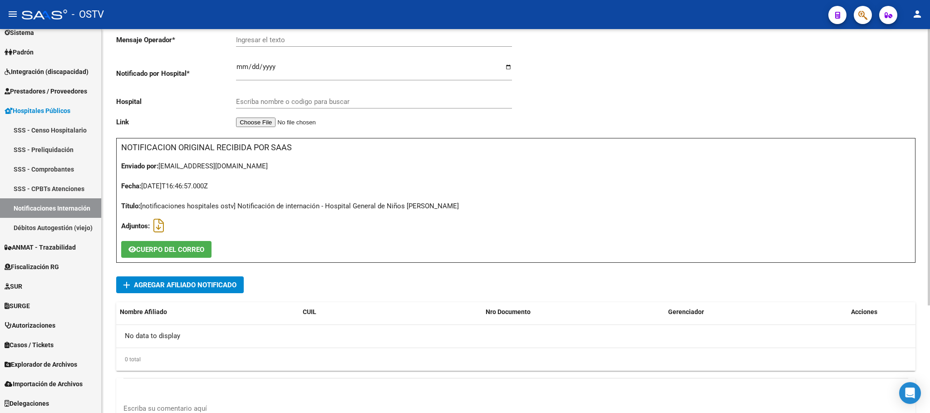
scroll to position [149, 0]
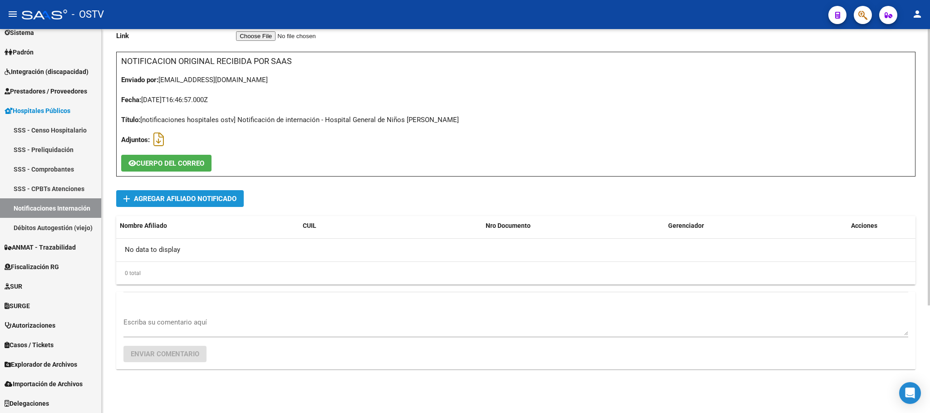
click at [187, 195] on span "Agregar Afiliado Notificado" at bounding box center [185, 199] width 103 height 8
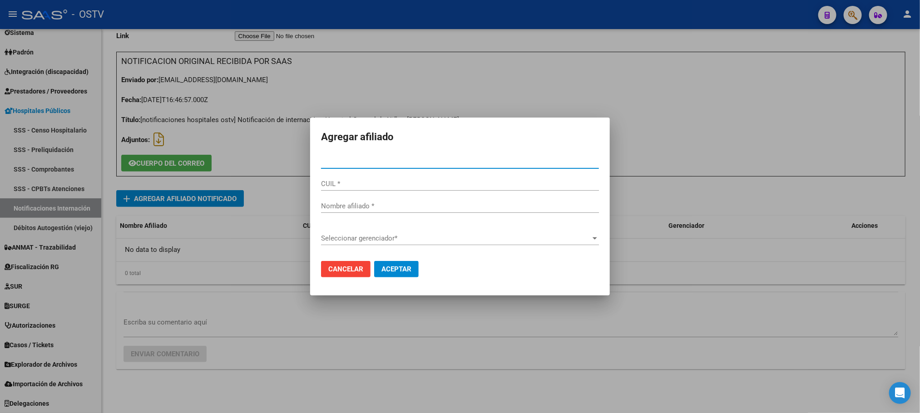
paste input "59932733"
type input "59932733"
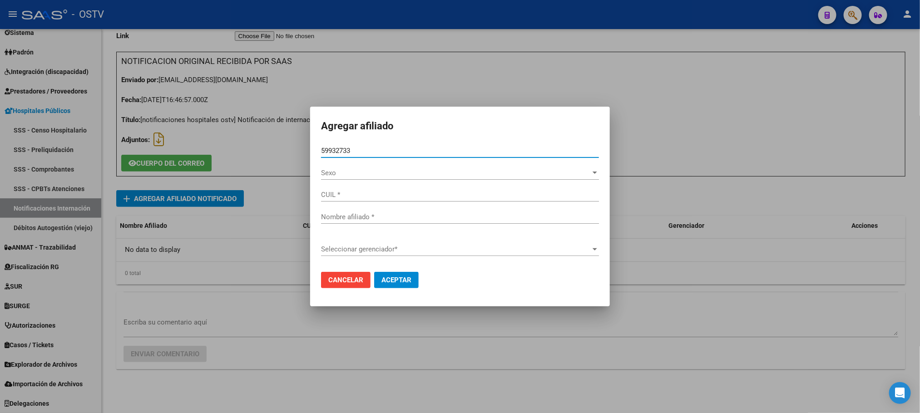
type input "27599327334"
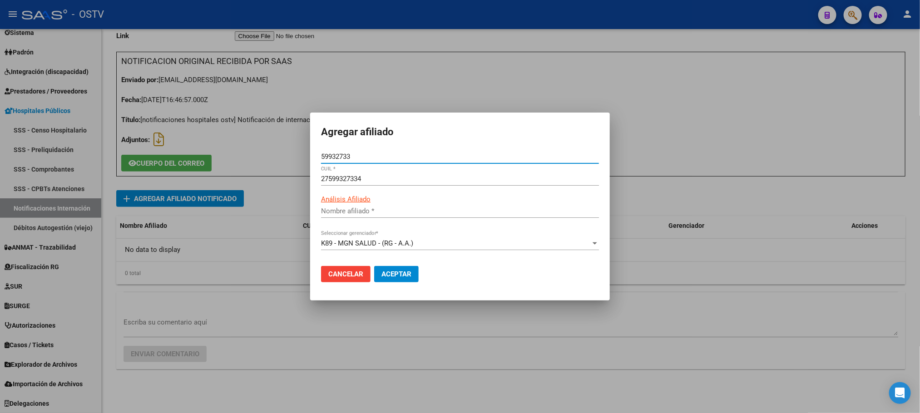
type input "[PERSON_NAME]"
type input "59932733"
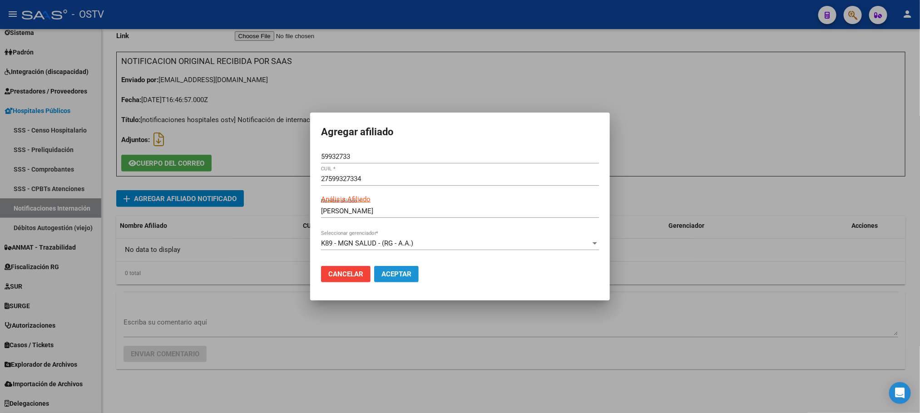
click at [397, 270] on span "Aceptar" at bounding box center [396, 274] width 30 height 8
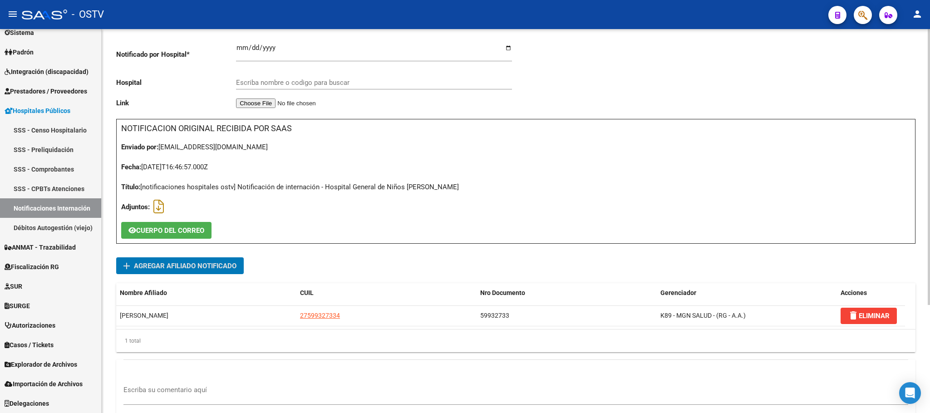
scroll to position [0, 0]
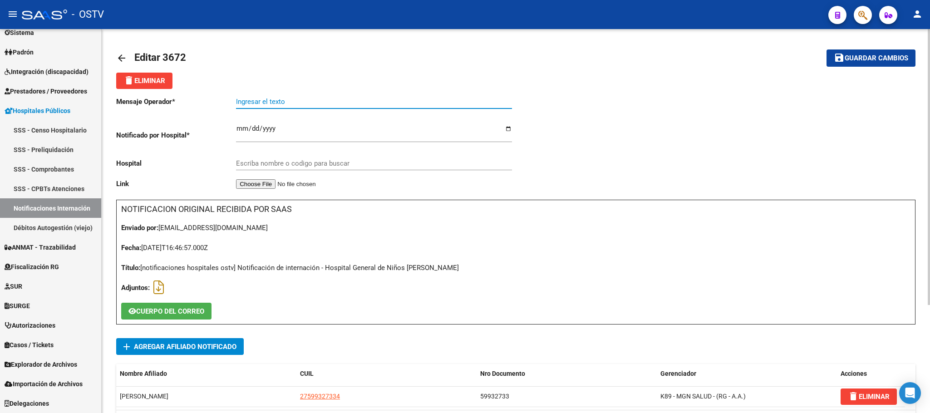
paste input "Broncoespasmo con hipoxemia"
type input "Broncoespasmo con hipoxemia"
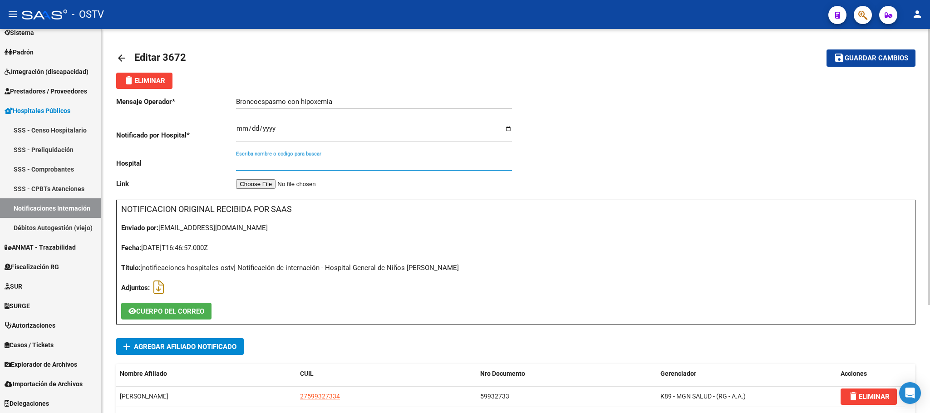
click at [349, 168] on input "Escriba nombre o codigo para buscar" at bounding box center [374, 163] width 276 height 8
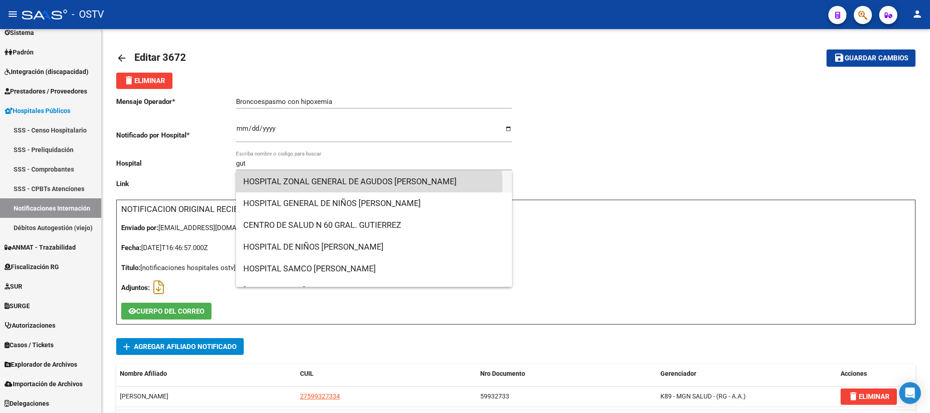
click at [344, 185] on span "HOSPITAL ZONAL GENERAL DE AGUDOS [PERSON_NAME]" at bounding box center [374, 182] width 262 height 22
type input "HOSPITAL ZONAL GENERAL DE AGUDOS [PERSON_NAME]"
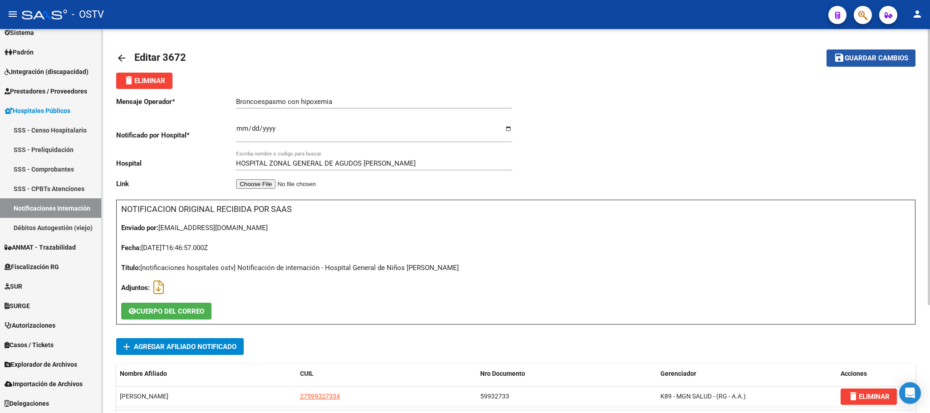
click at [861, 63] on button "save Guardar cambios" at bounding box center [871, 57] width 89 height 17
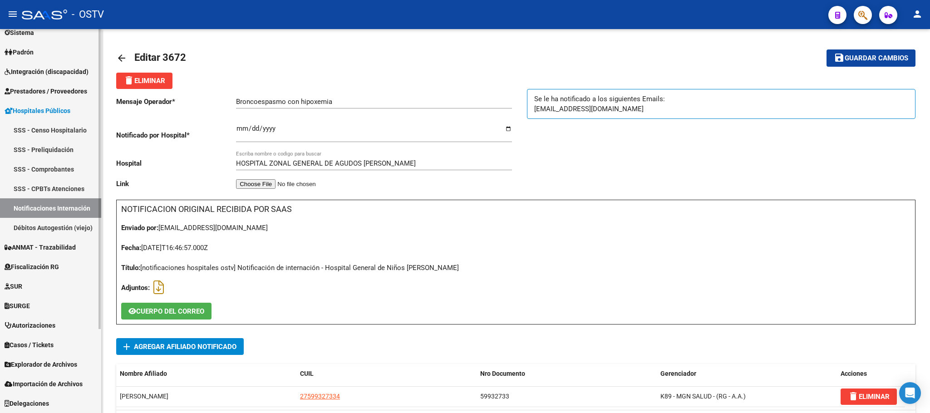
click at [59, 232] on link "Débitos Autogestión (viejo)" at bounding box center [50, 228] width 101 height 20
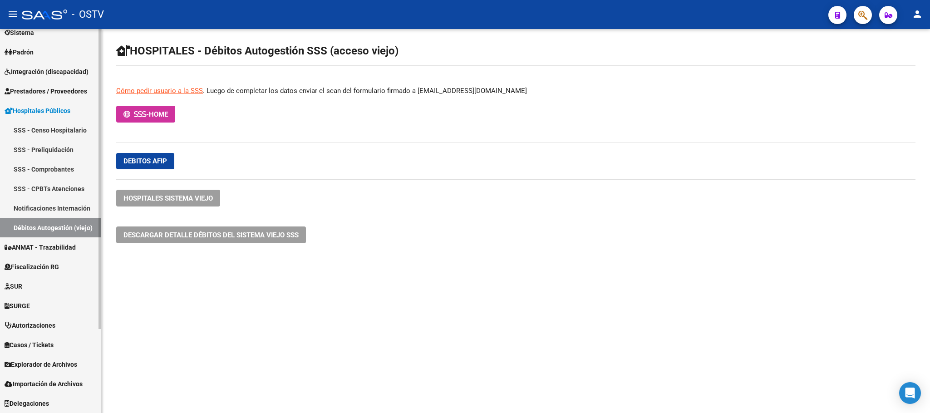
click at [59, 212] on link "Notificaciones Internación" at bounding box center [50, 208] width 101 height 20
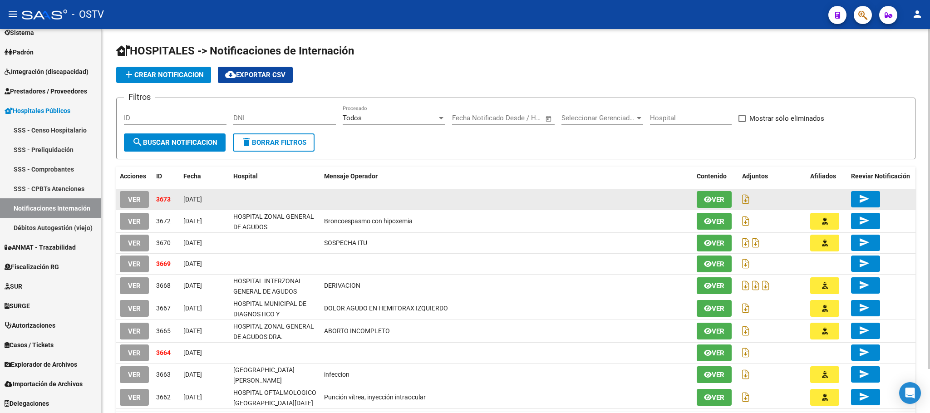
click at [132, 201] on span "VER" at bounding box center [134, 200] width 13 height 8
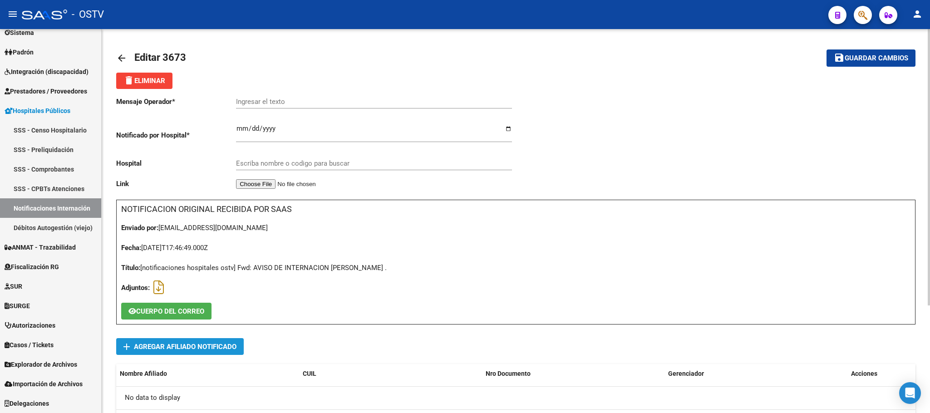
click at [195, 351] on span "Agregar Afiliado Notificado" at bounding box center [185, 347] width 103 height 8
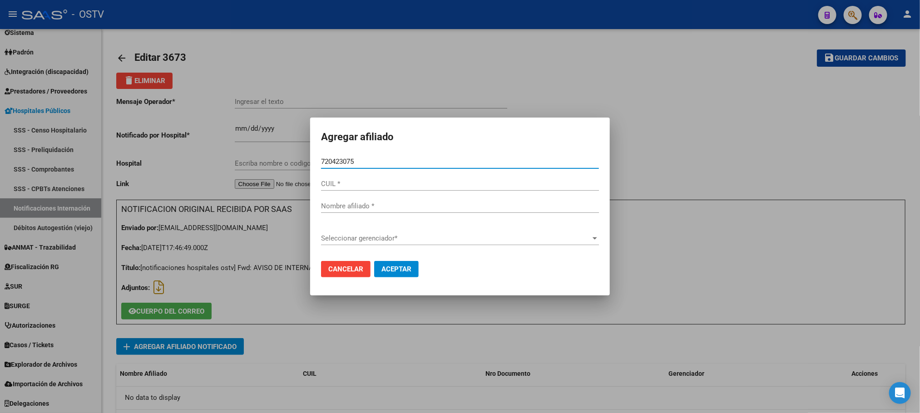
type input "20423075"
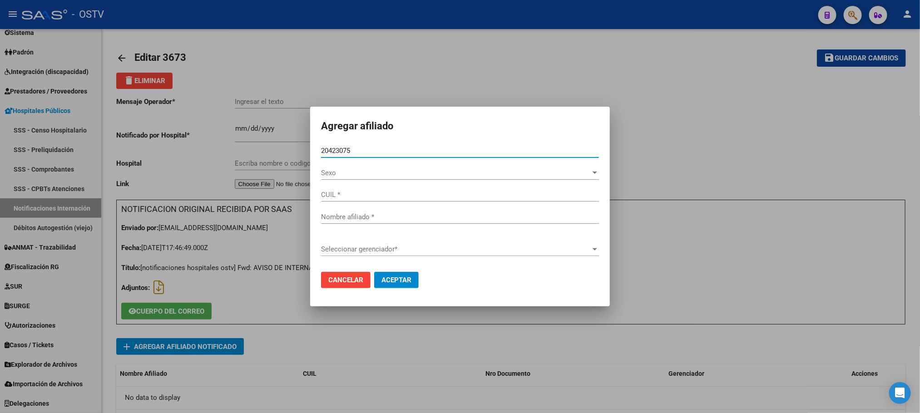
type input "27204230752"
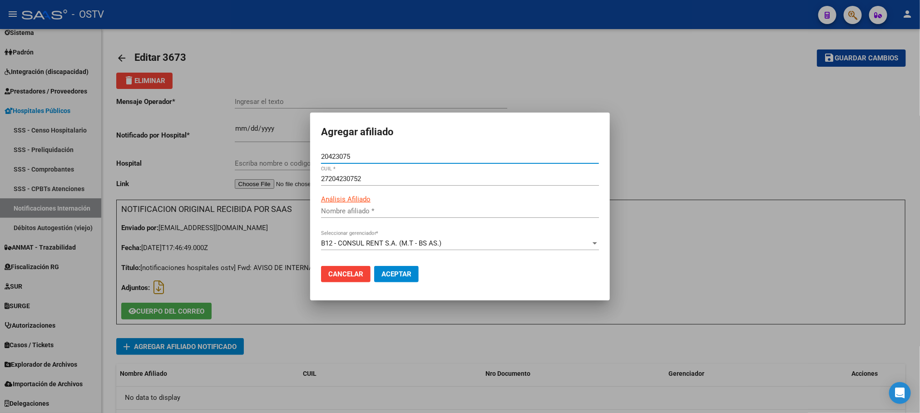
type input "ALMARAZ LIILIANA"
type input "20423075"
click at [393, 267] on button "Aceptar" at bounding box center [396, 274] width 44 height 16
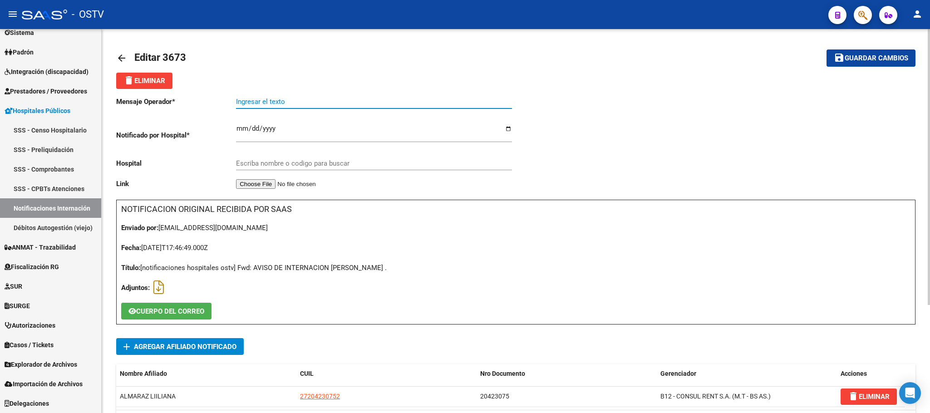
click at [277, 104] on input "Ingresar el texto" at bounding box center [374, 102] width 276 height 8
type input "QUISTE EN DESARROLO DE OVARIO"
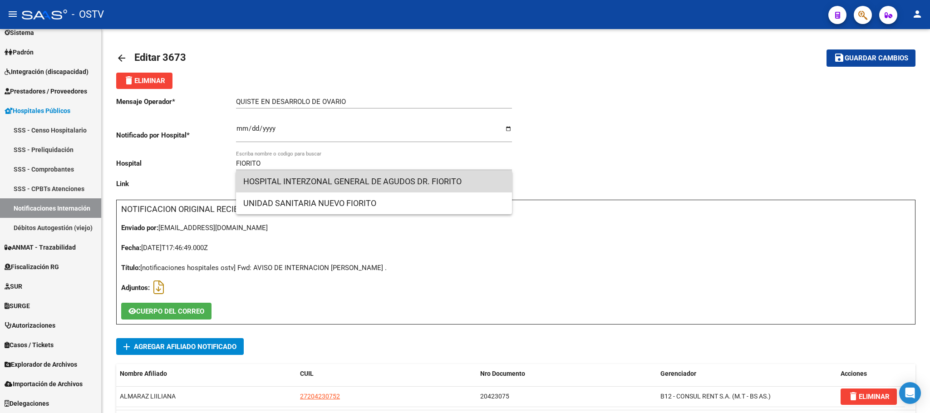
click at [376, 179] on span "HOSPITAL INTERZONAL GENERAL DE AGUDOS DR. FIORITO" at bounding box center [374, 182] width 262 height 22
type input "HOSPITAL INTERZONAL GENERAL DE AGUDOS DR. FIORITO"
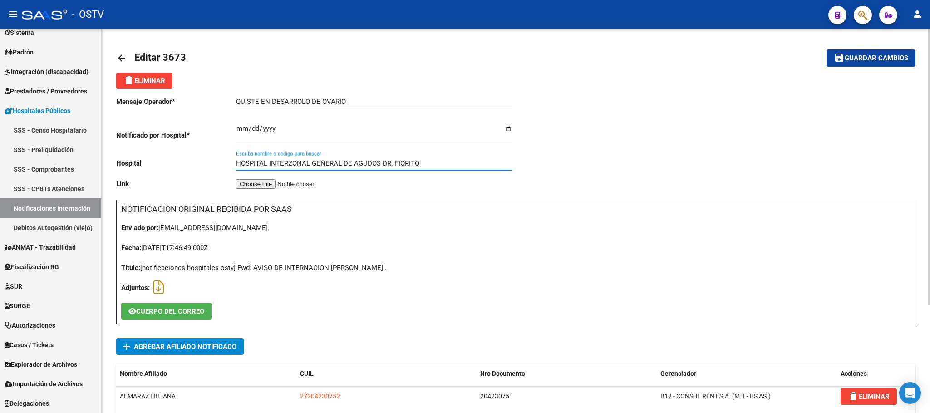
click at [864, 59] on span "Guardar cambios" at bounding box center [877, 58] width 64 height 8
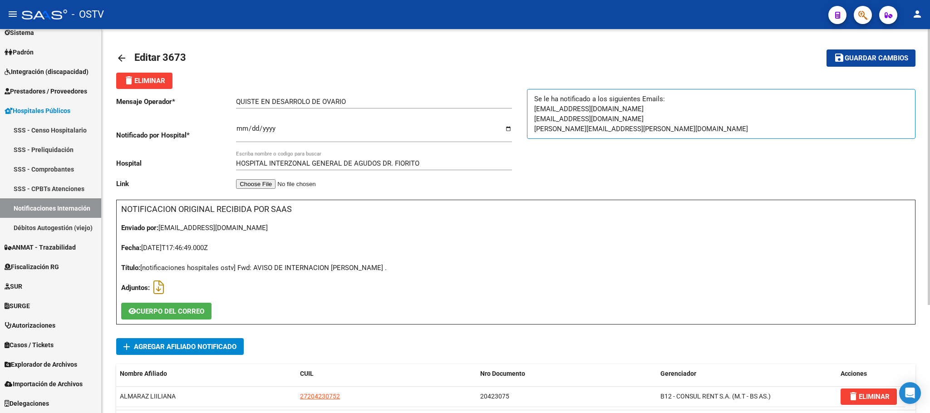
click at [116, 57] on mat-icon "arrow_back" at bounding box center [121, 58] width 11 height 11
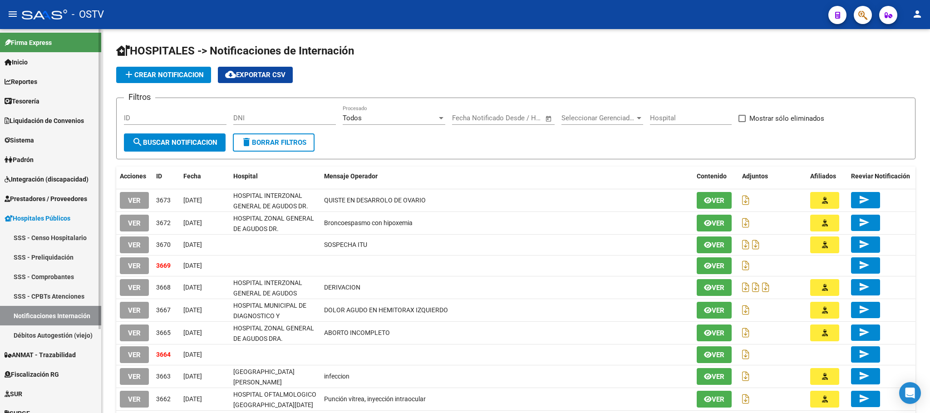
scroll to position [108, 0]
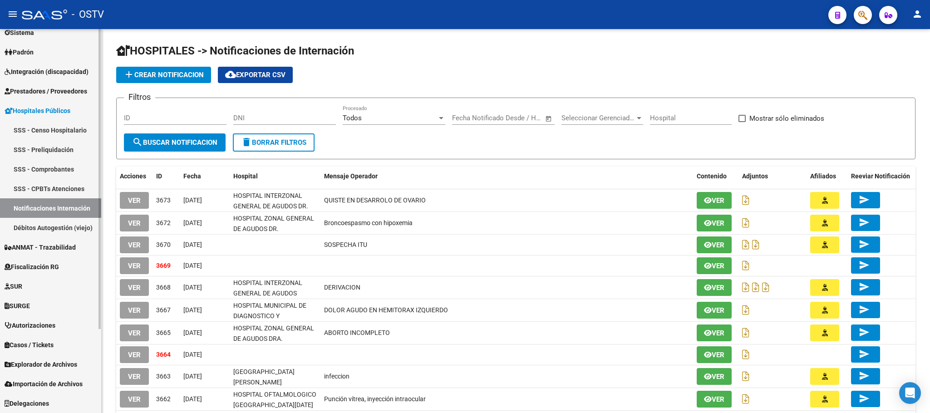
click at [30, 108] on span "Hospitales Públicos" at bounding box center [38, 111] width 66 height 10
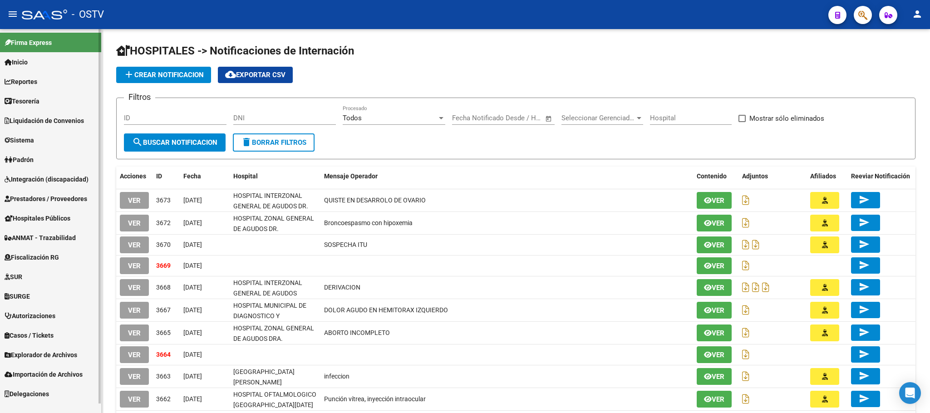
scroll to position [0, 0]
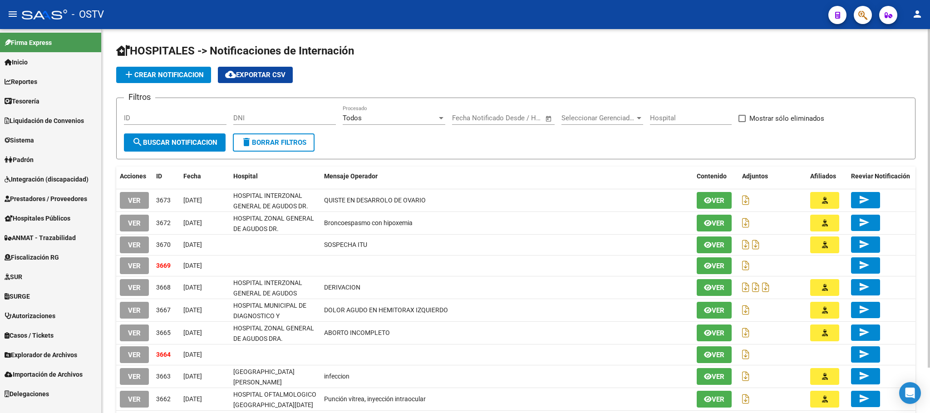
click at [107, 353] on div "HOSPITALES -> Notificaciones de Internación add Crear Notificacion cloud_downlo…" at bounding box center [516, 247] width 829 height 437
click at [24, 165] on link "Padrón" at bounding box center [50, 160] width 101 height 20
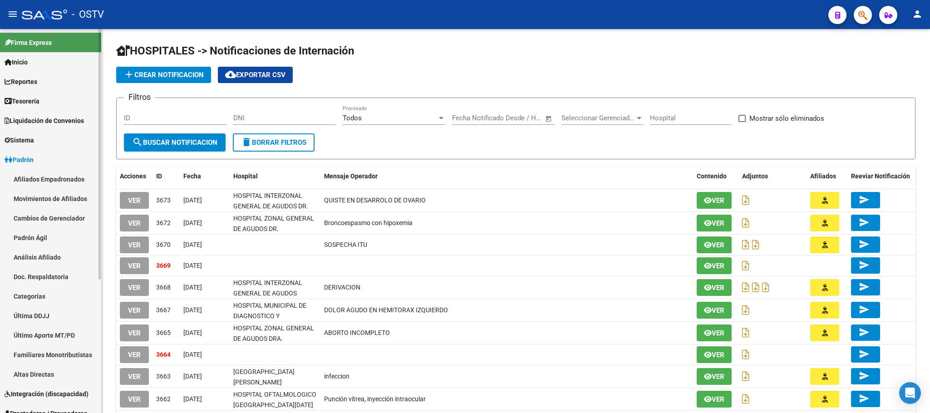
click at [44, 183] on link "Afiliados Empadronados" at bounding box center [50, 179] width 101 height 20
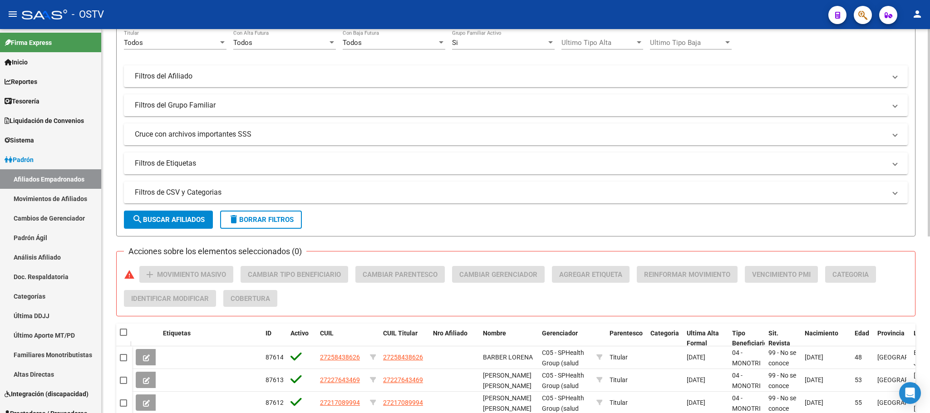
scroll to position [326, 0]
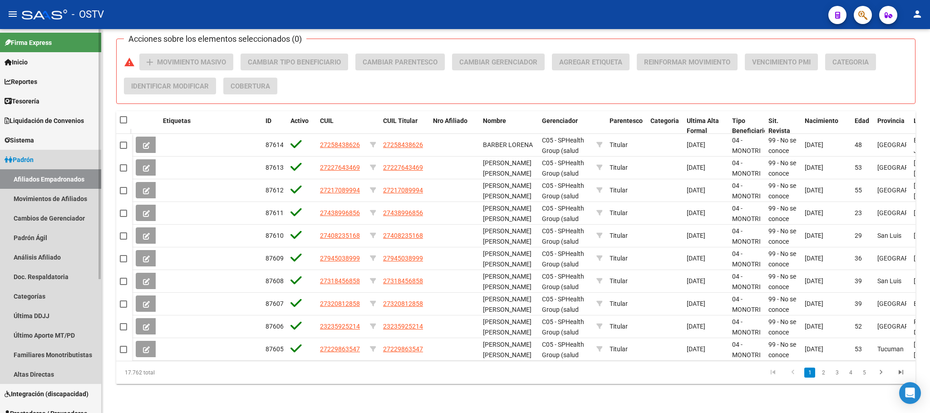
click at [30, 161] on span "Padrón" at bounding box center [19, 160] width 29 height 10
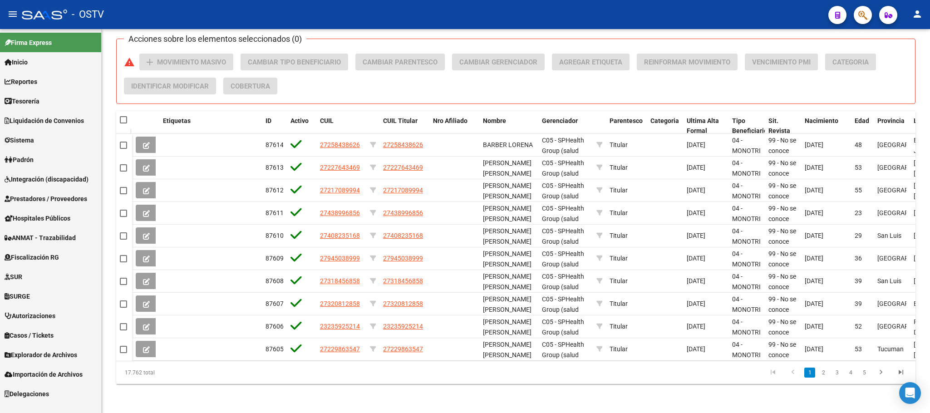
click at [34, 139] on span "Sistema" at bounding box center [20, 140] width 30 height 10
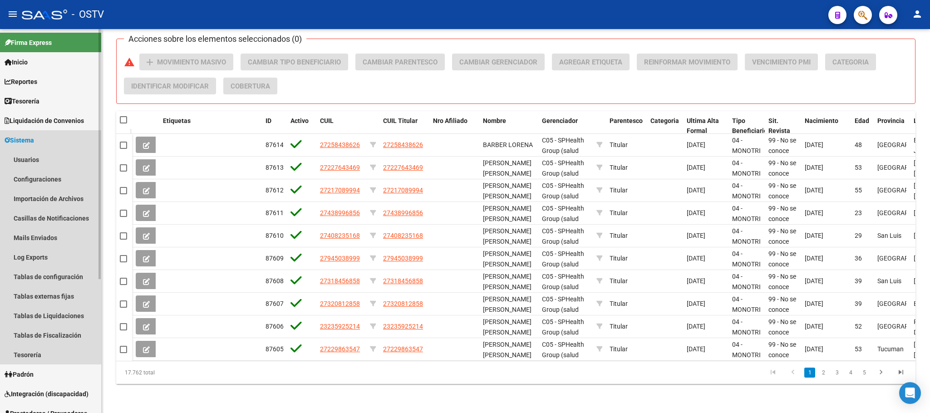
click at [34, 139] on span "Sistema" at bounding box center [20, 140] width 30 height 10
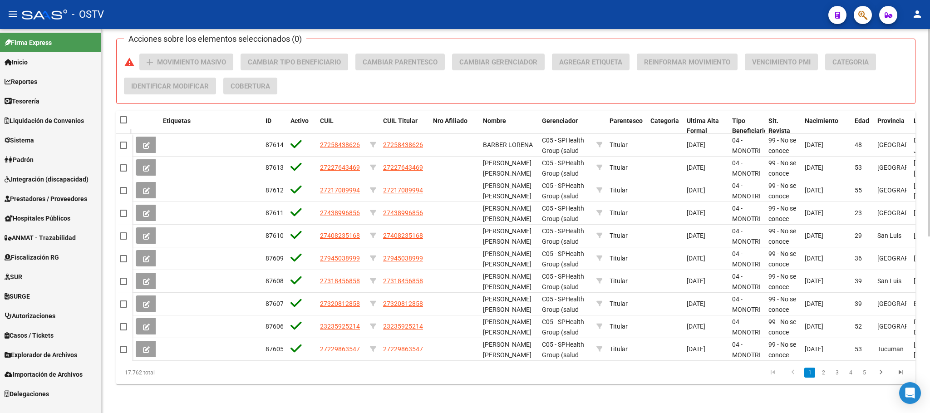
click at [272, 368] on div "17.762 total" at bounding box center [195, 372] width 158 height 23
